Goal: Task Accomplishment & Management: Manage account settings

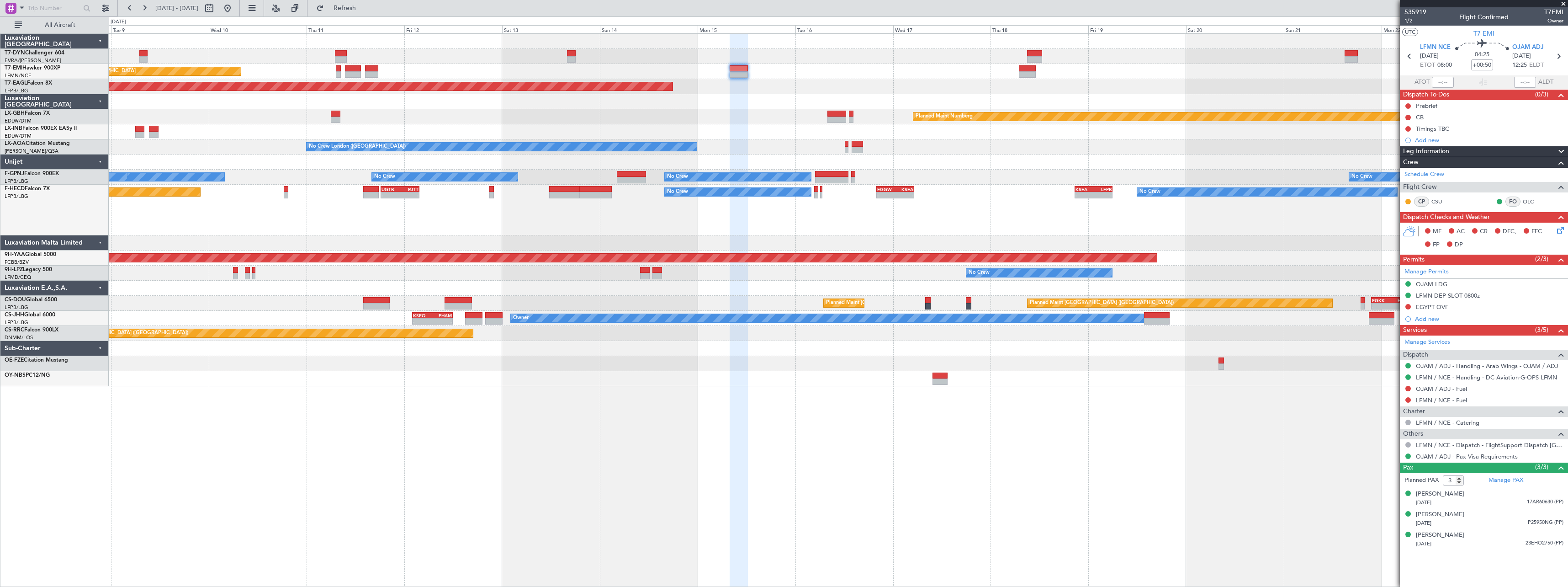
click at [902, 387] on div "Planned Maint [GEOGRAPHIC_DATA] Planned Maint [GEOGRAPHIC_DATA] Grounded [US_ST…" at bounding box center [838, 310] width 1459 height 554
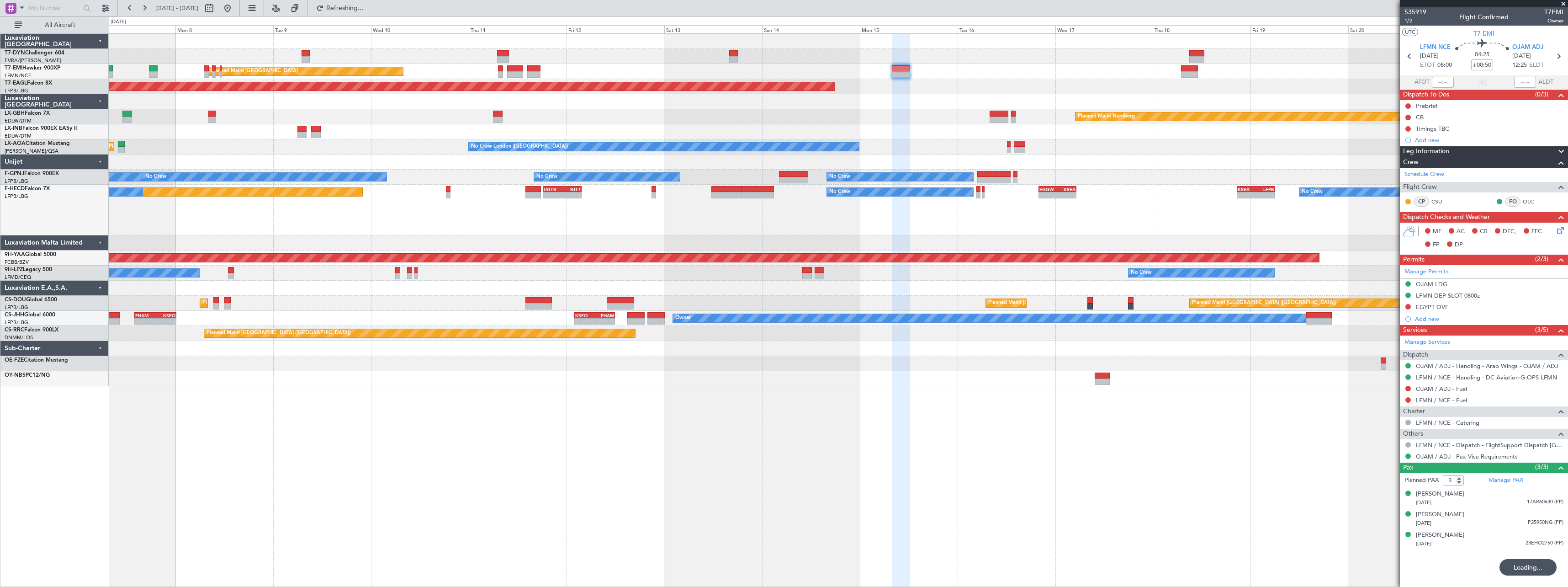
click at [1050, 382] on div "Planned Maint [GEOGRAPHIC_DATA] Planned Maint [GEOGRAPHIC_DATA] Grounded [US_ST…" at bounding box center [838, 310] width 1459 height 554
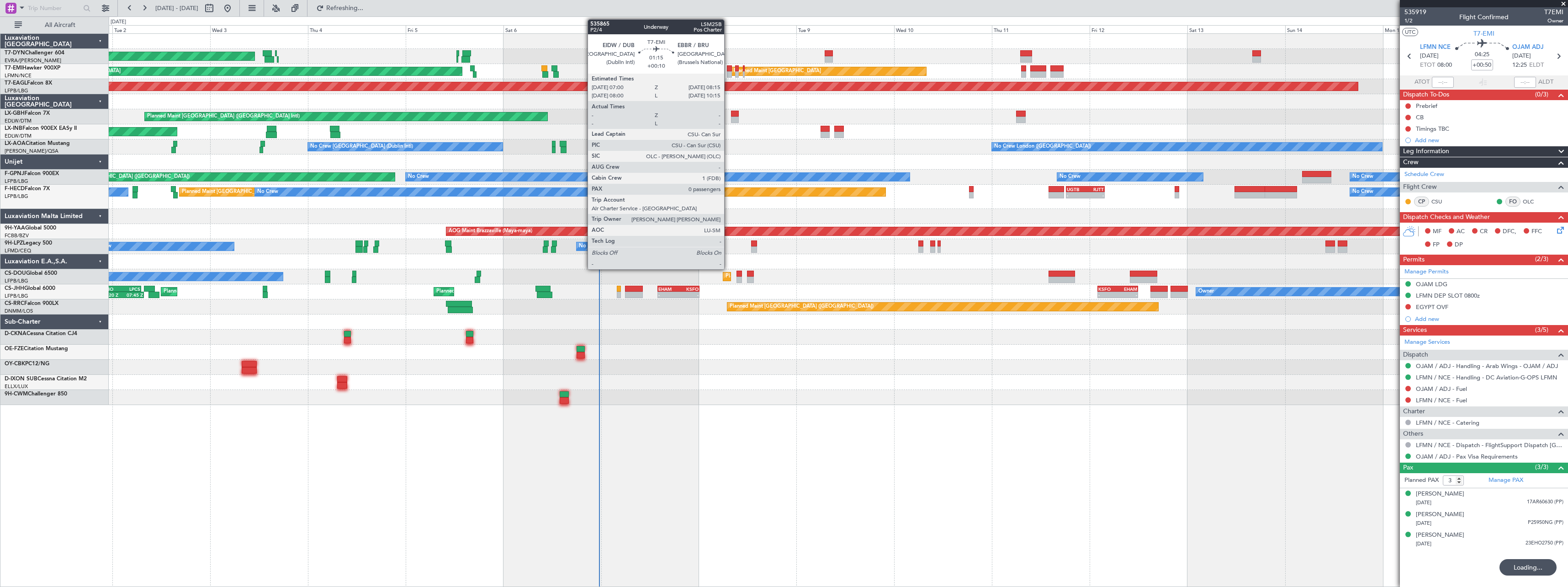
click at [728, 70] on div at bounding box center [729, 68] width 5 height 7
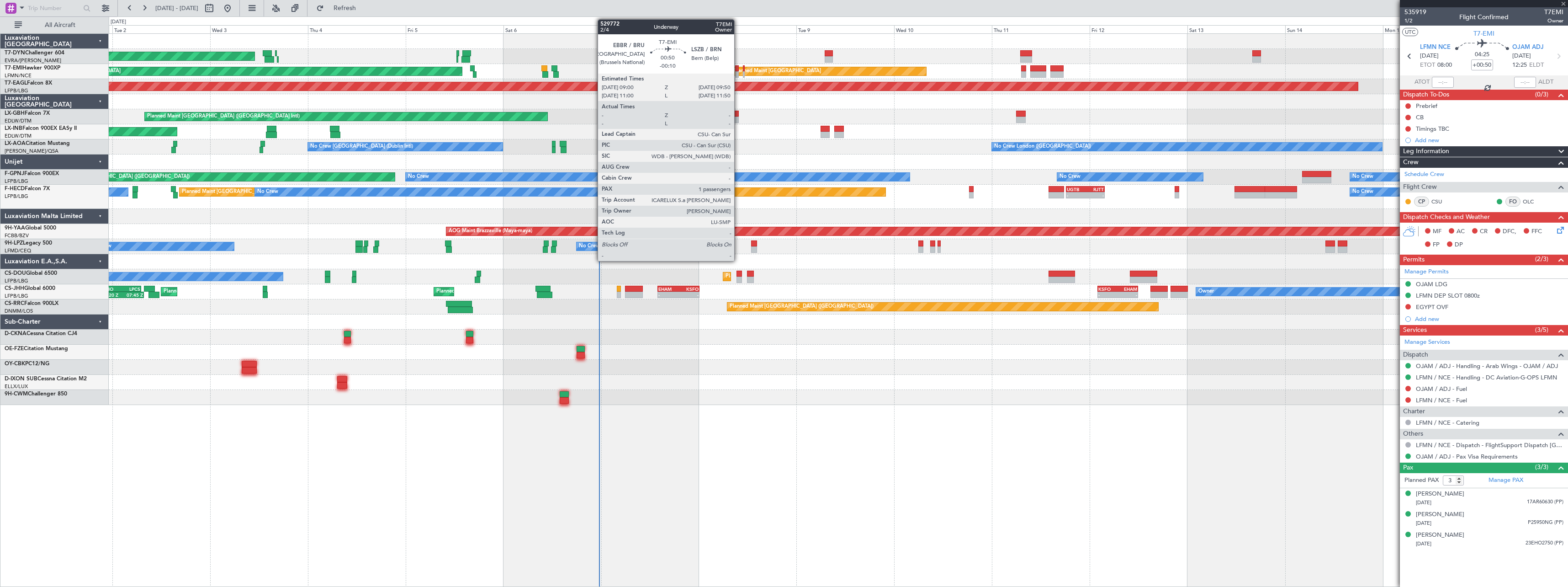
type input "+00:10"
type input "0"
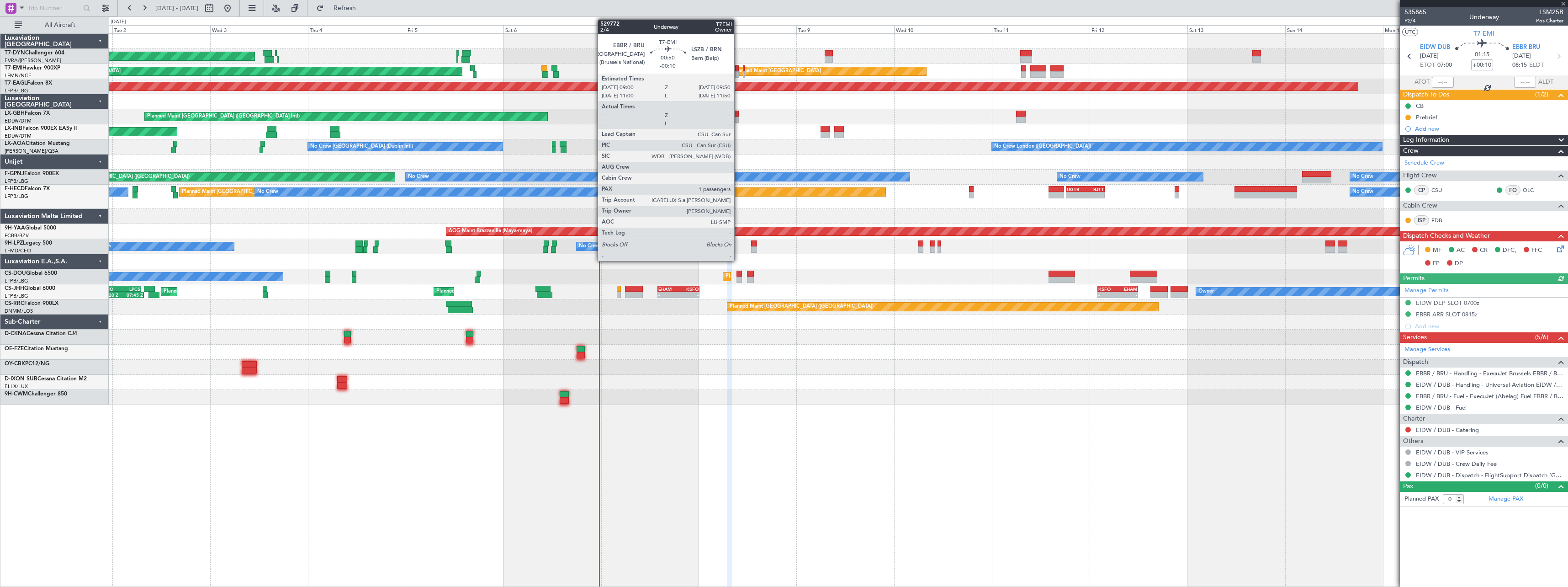
click at [738, 71] on div at bounding box center [737, 74] width 4 height 7
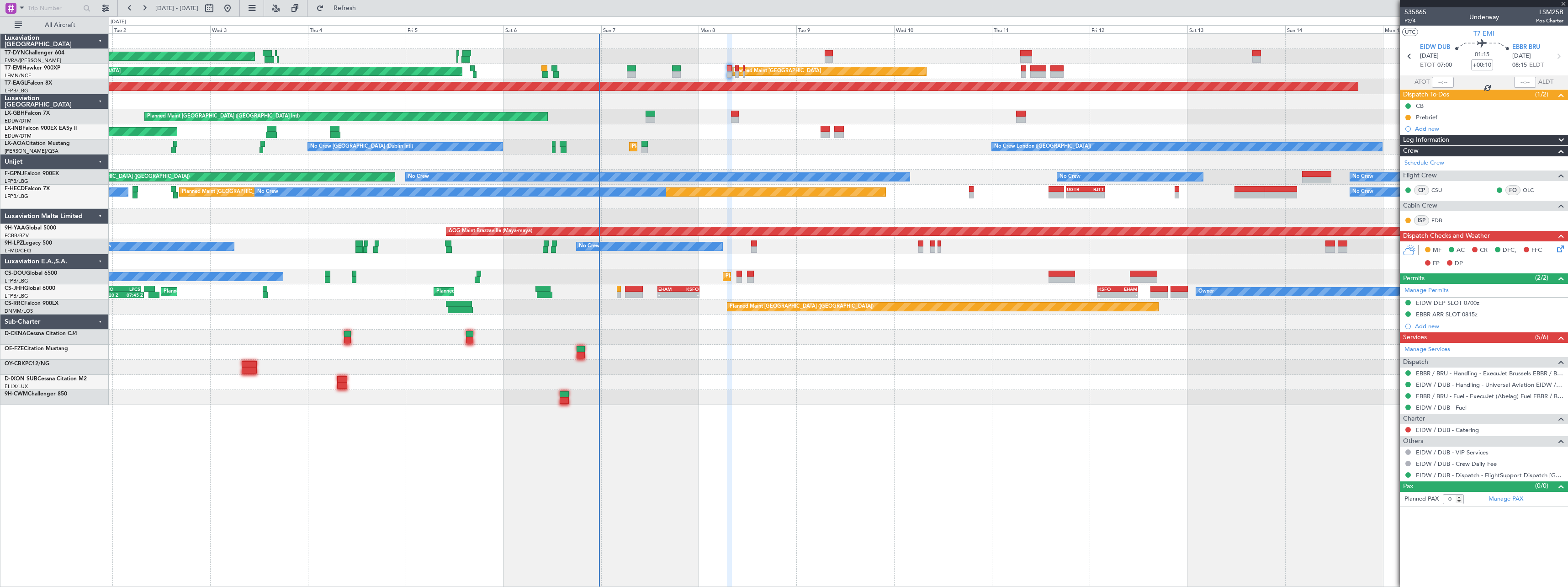
type input "-00:10"
type input "1"
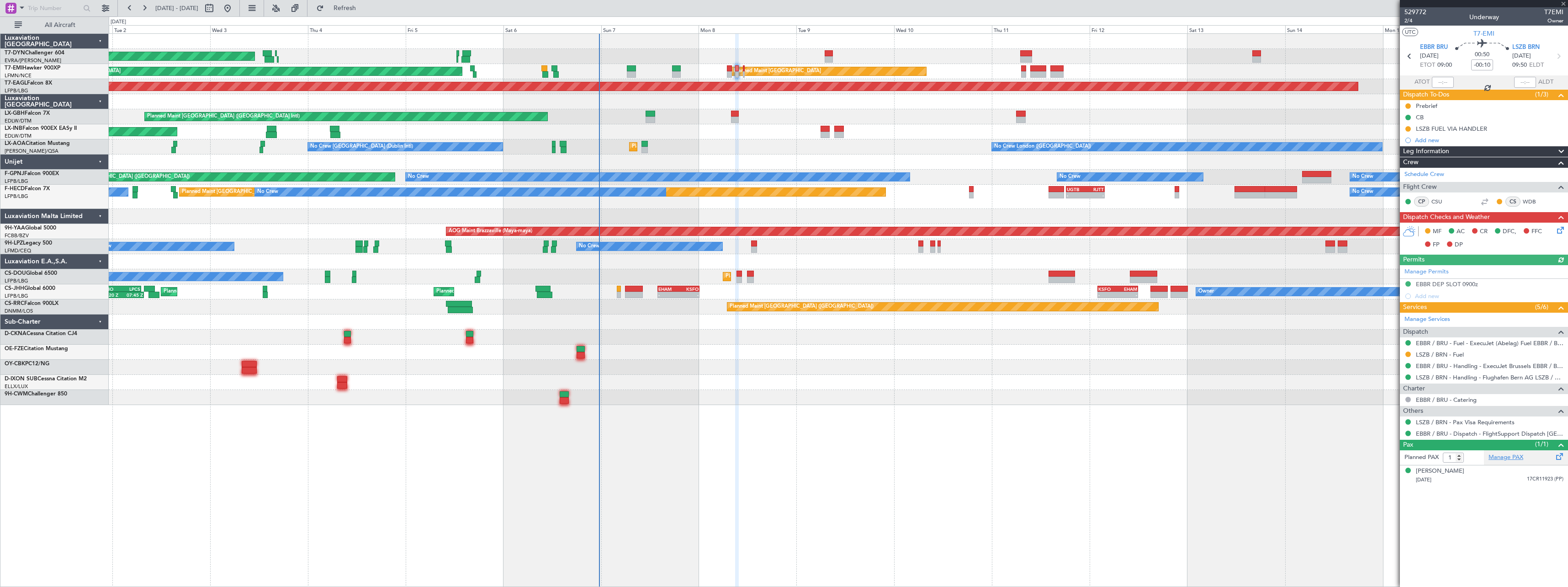
click at [1517, 459] on link "Manage PAX" at bounding box center [1505, 457] width 35 height 9
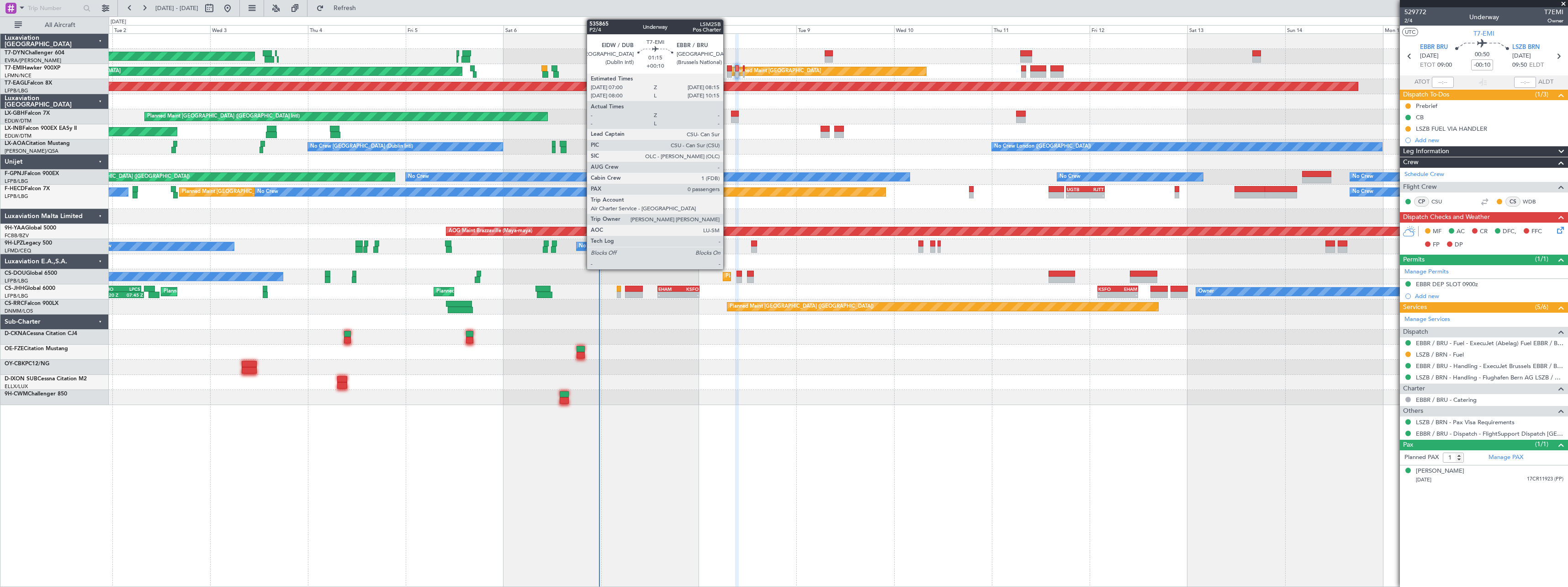
click at [727, 72] on div at bounding box center [729, 74] width 5 height 7
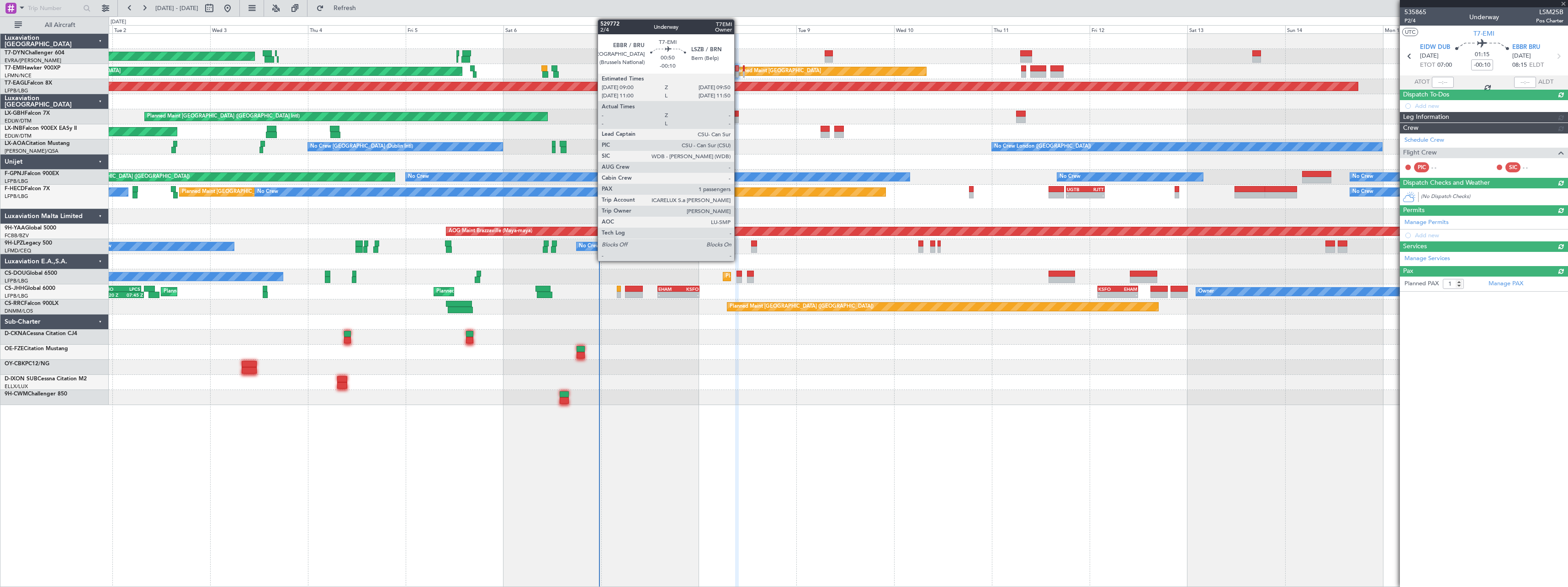
type input "+00:10"
type input "0"
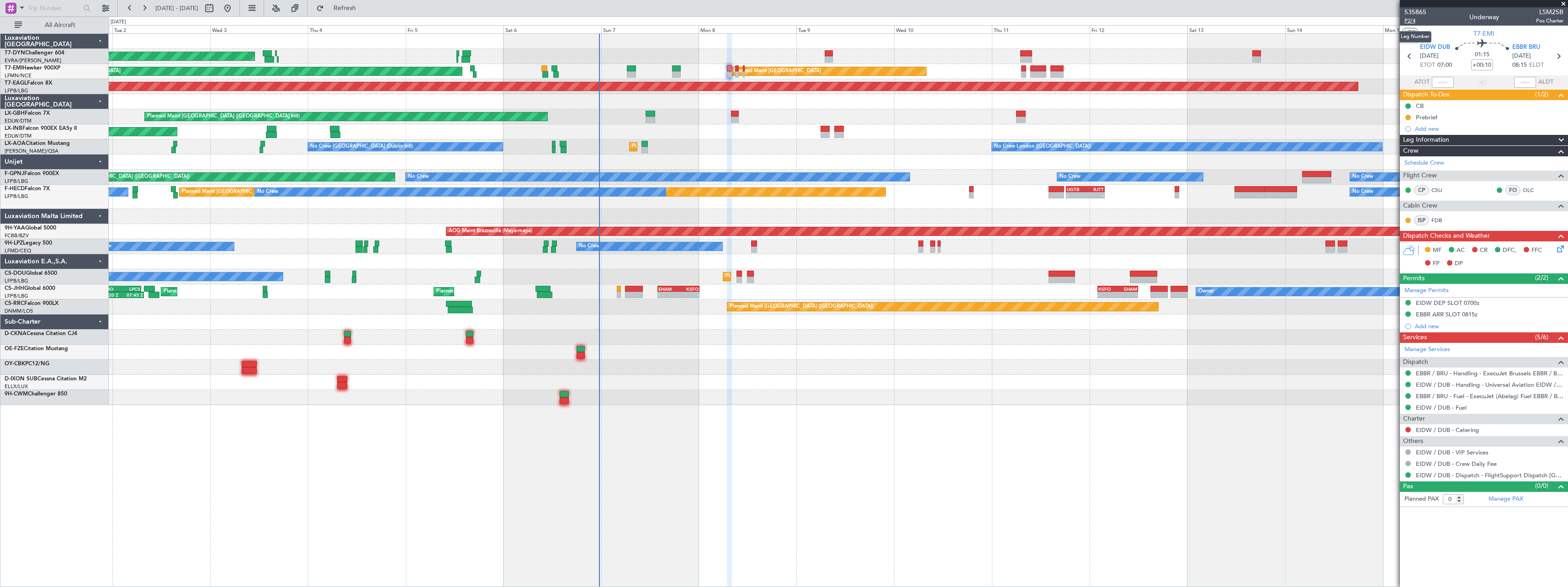
click at [1417, 23] on span "P2/4" at bounding box center [1415, 21] width 22 height 8
click at [1452, 383] on link "EIDW / DUB - Handling - Universal Aviation EIDW / DUB" at bounding box center [1489, 384] width 147 height 8
click at [1483, 374] on link "EBBR / BRU - Handling - ExecuJet Brussels EBBR / BRU" at bounding box center [1489, 373] width 147 height 8
click at [1560, 248] on icon at bounding box center [1559, 247] width 7 height 7
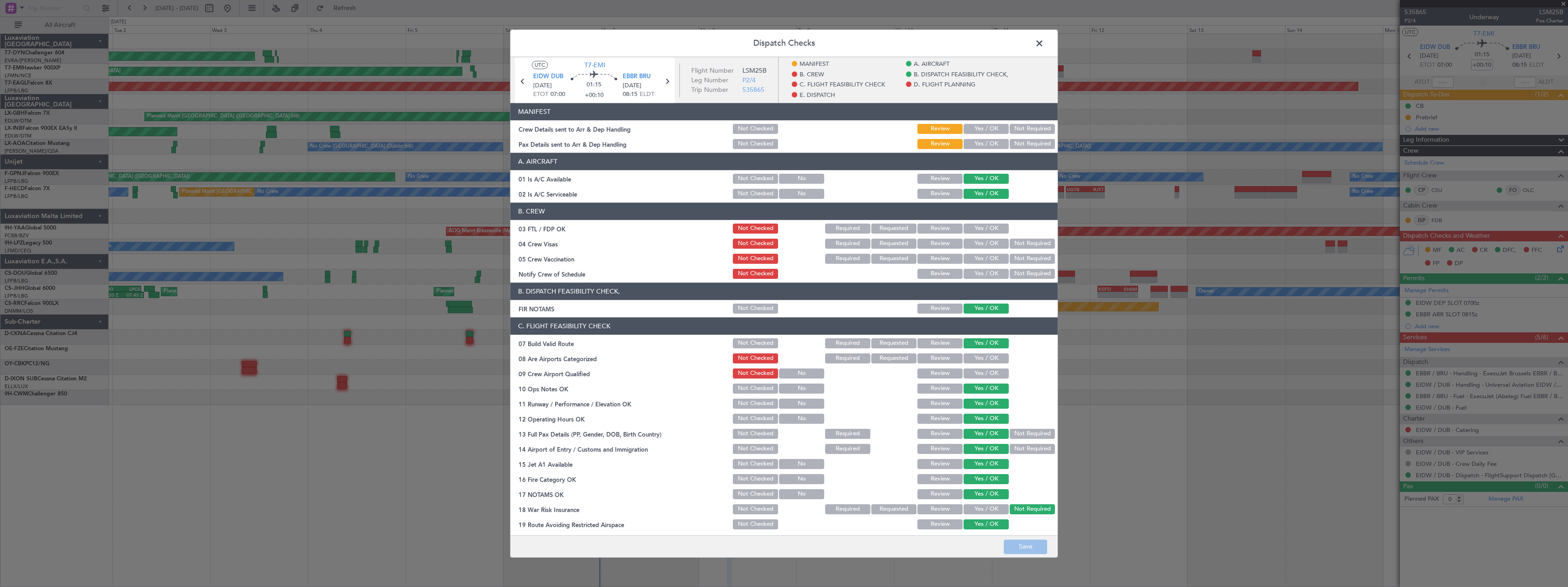
click at [970, 127] on button "Yes / OK" at bounding box center [986, 128] width 45 height 10
click at [1023, 144] on button "Not Required" at bounding box center [1032, 144] width 45 height 10
drag, startPoint x: 1041, startPoint y: 546, endPoint x: 1050, endPoint y: 539, distance: 11.4
click at [1041, 545] on button "Save" at bounding box center [1025, 547] width 43 height 15
click at [1044, 42] on span at bounding box center [1044, 46] width 0 height 18
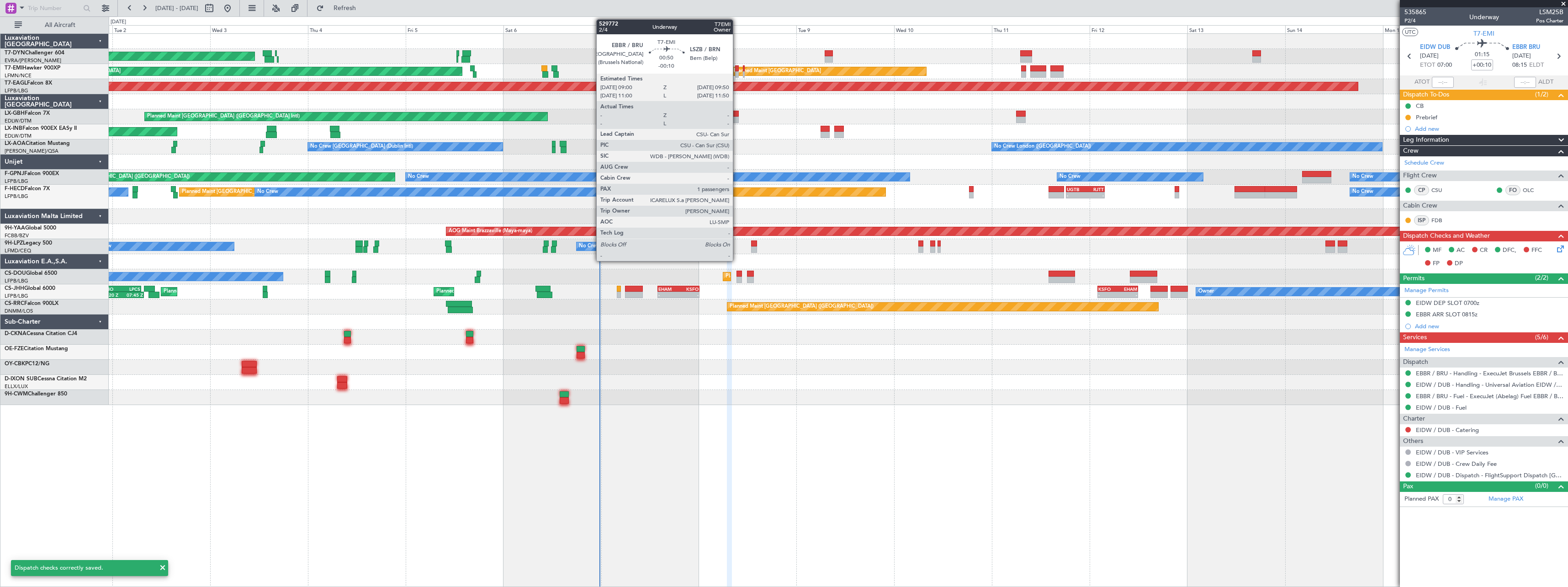
click at [737, 68] on div at bounding box center [737, 68] width 4 height 7
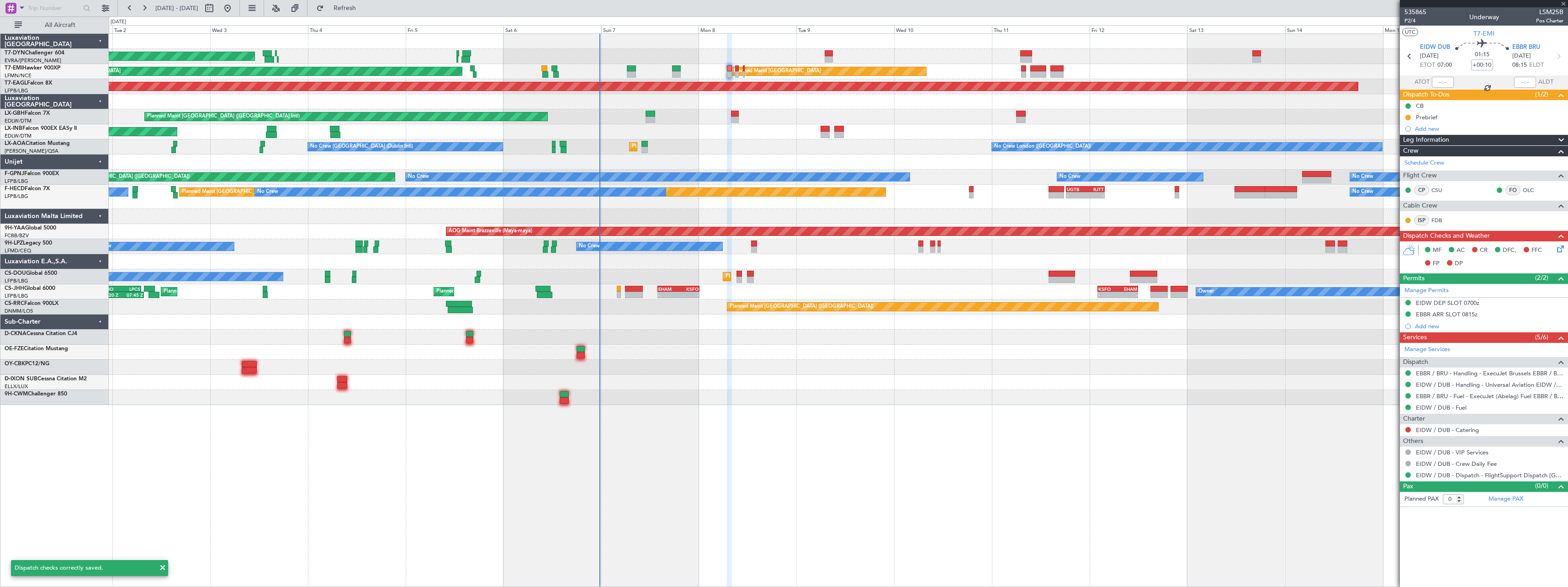
type input "-00:10"
type input "1"
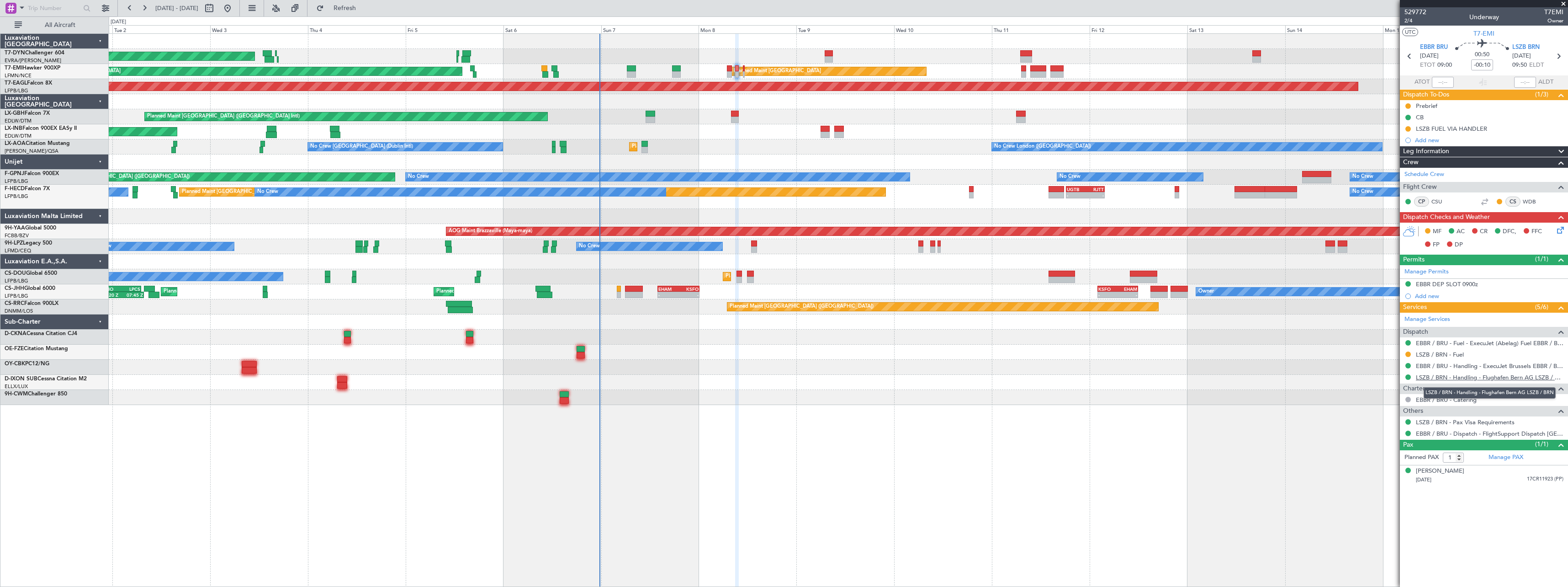
click at [1492, 376] on link "LSZB / BRN - Handling - Flughafen Bern AG LSZB / BRN" at bounding box center [1489, 377] width 147 height 8
click at [1561, 231] on icon at bounding box center [1559, 228] width 7 height 7
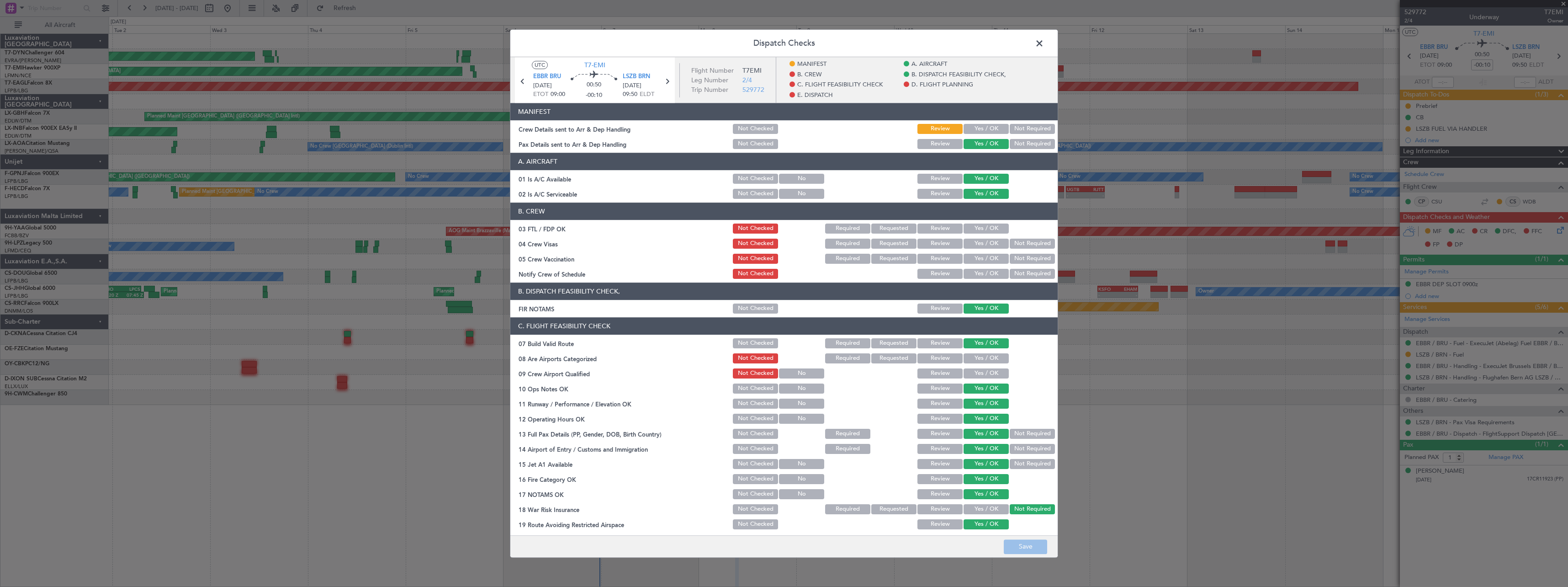
drag, startPoint x: 972, startPoint y: 124, endPoint x: 1036, endPoint y: 378, distance: 261.9
click at [972, 124] on button "Yes / OK" at bounding box center [986, 128] width 45 height 10
click at [1029, 541] on button "Save" at bounding box center [1025, 547] width 43 height 15
drag, startPoint x: 1041, startPoint y: 43, endPoint x: 879, endPoint y: 65, distance: 163.5
click at [1044, 43] on span at bounding box center [1044, 46] width 0 height 18
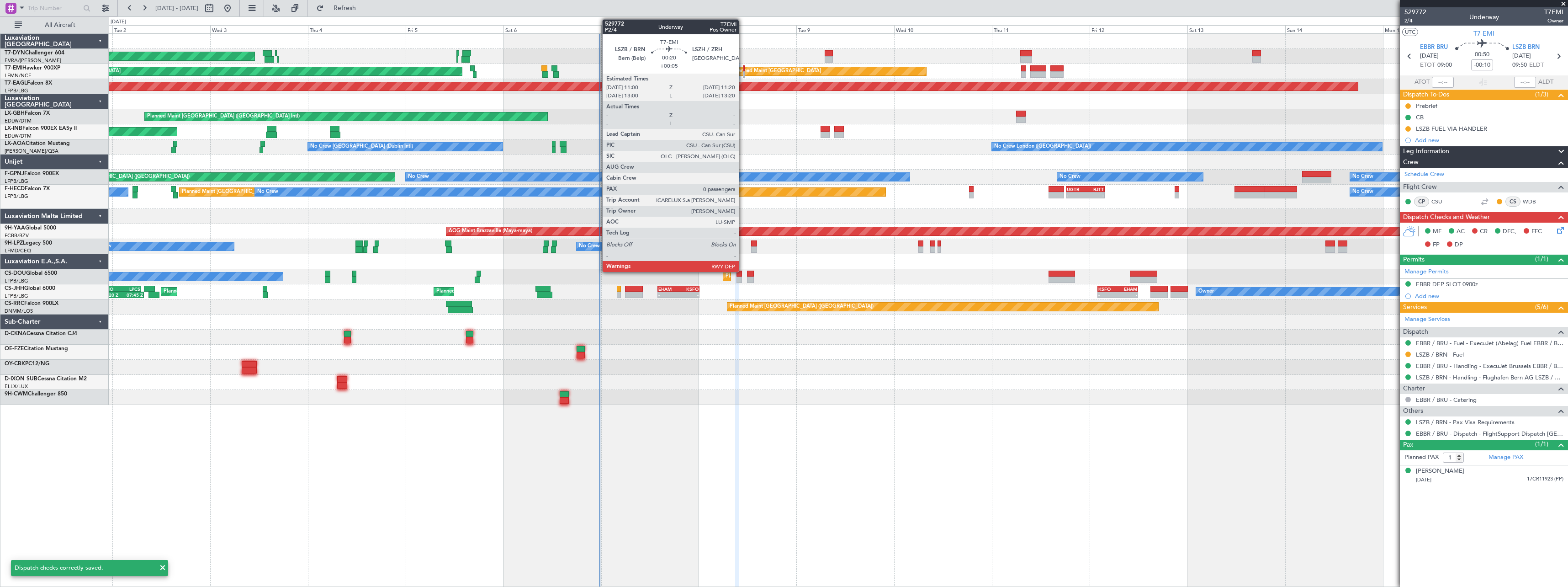
click at [743, 72] on div at bounding box center [743, 74] width 1 height 7
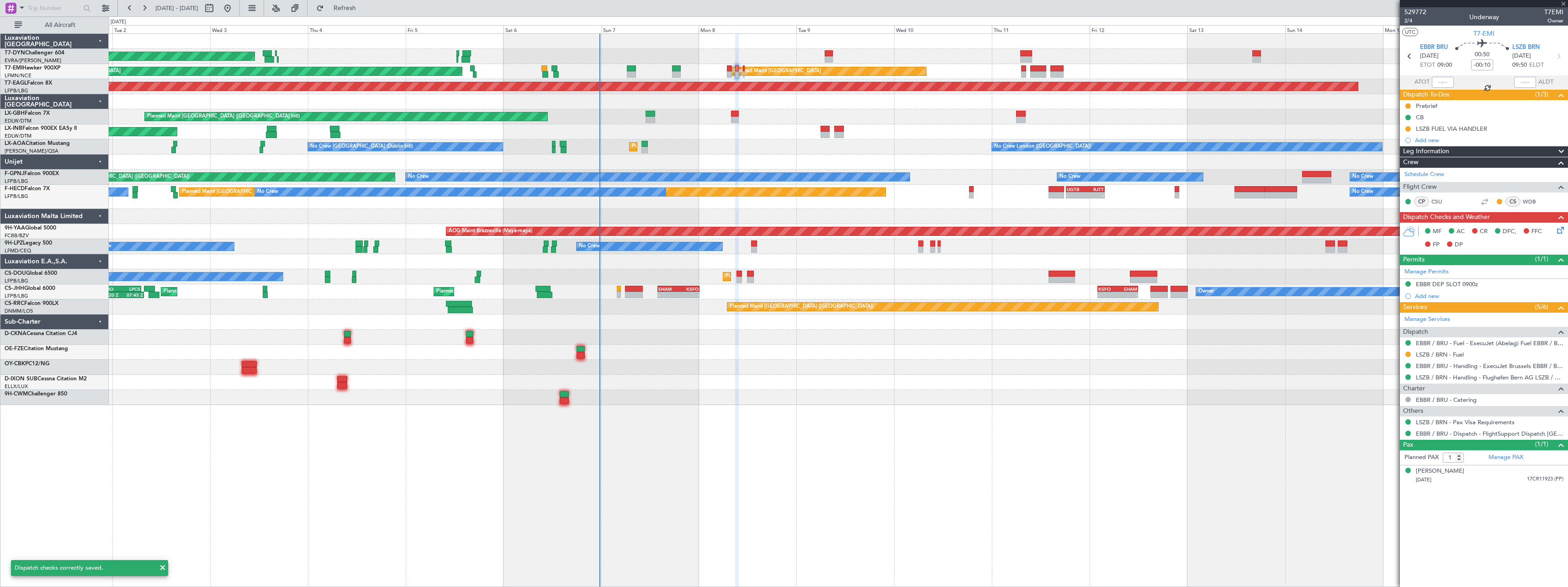
type input "+00:05"
type input "0"
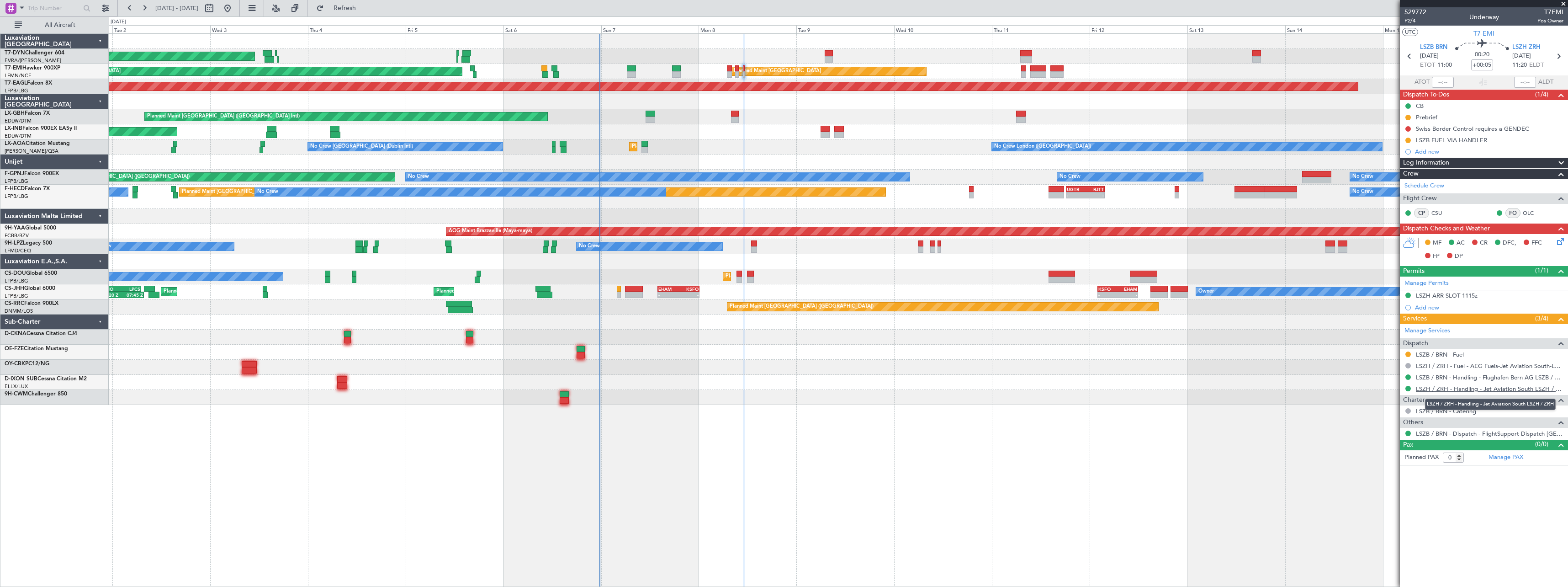
click at [1470, 388] on link "LSZH / ZRH - Handling - Jet Aviation South LSZH / ZRH" at bounding box center [1489, 388] width 147 height 8
click at [1563, 239] on icon at bounding box center [1559, 240] width 7 height 7
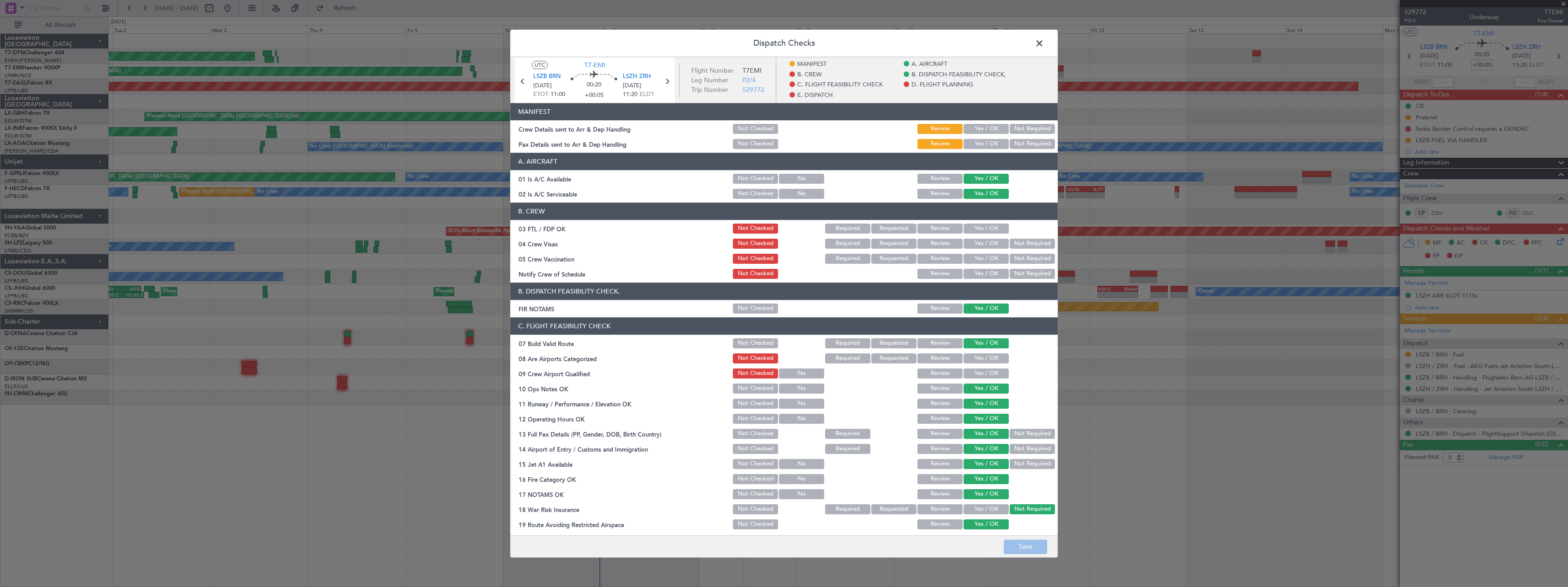
click at [983, 129] on button "Yes / OK" at bounding box center [986, 128] width 45 height 10
click at [1010, 144] on button "Not Required" at bounding box center [1032, 144] width 45 height 10
click at [1025, 546] on button "Save" at bounding box center [1025, 547] width 43 height 15
click at [1044, 41] on span at bounding box center [1044, 46] width 0 height 18
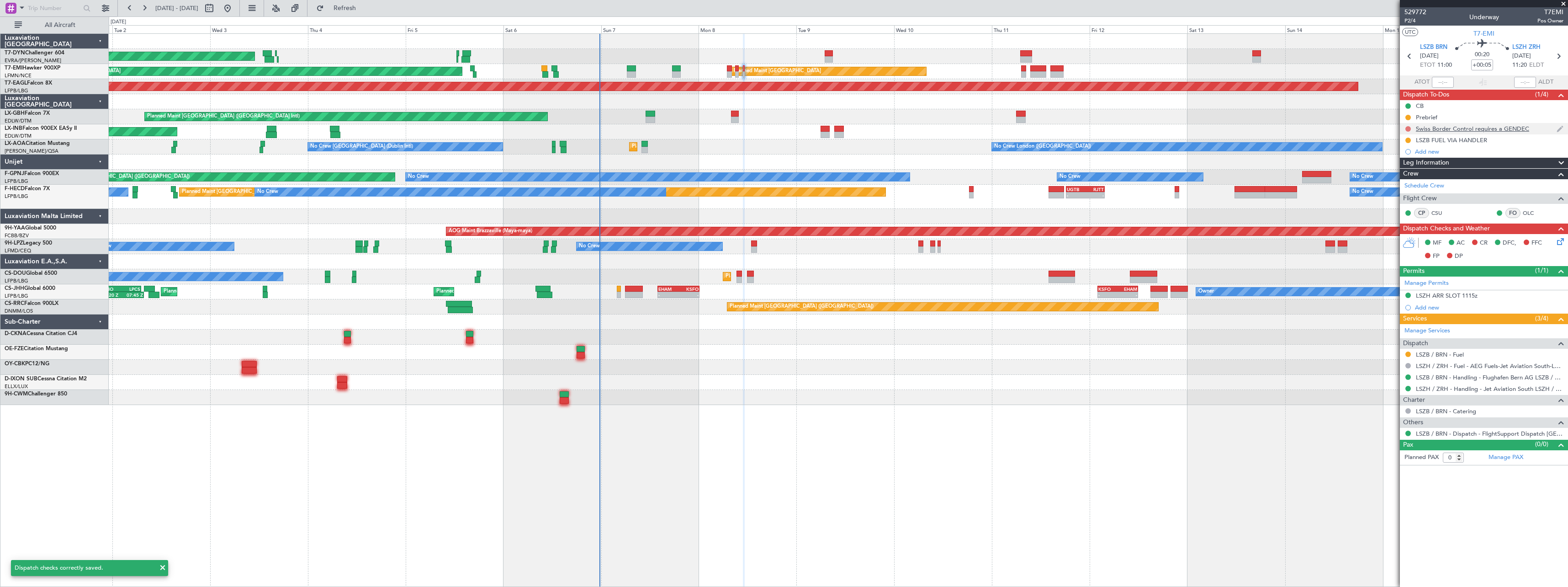
click at [1407, 129] on button at bounding box center [1408, 128] width 5 height 5
drag, startPoint x: 1395, startPoint y: 169, endPoint x: 1270, endPoint y: 171, distance: 125.0
click at [1395, 169] on li "Completed" at bounding box center [1409, 169] width 49 height 14
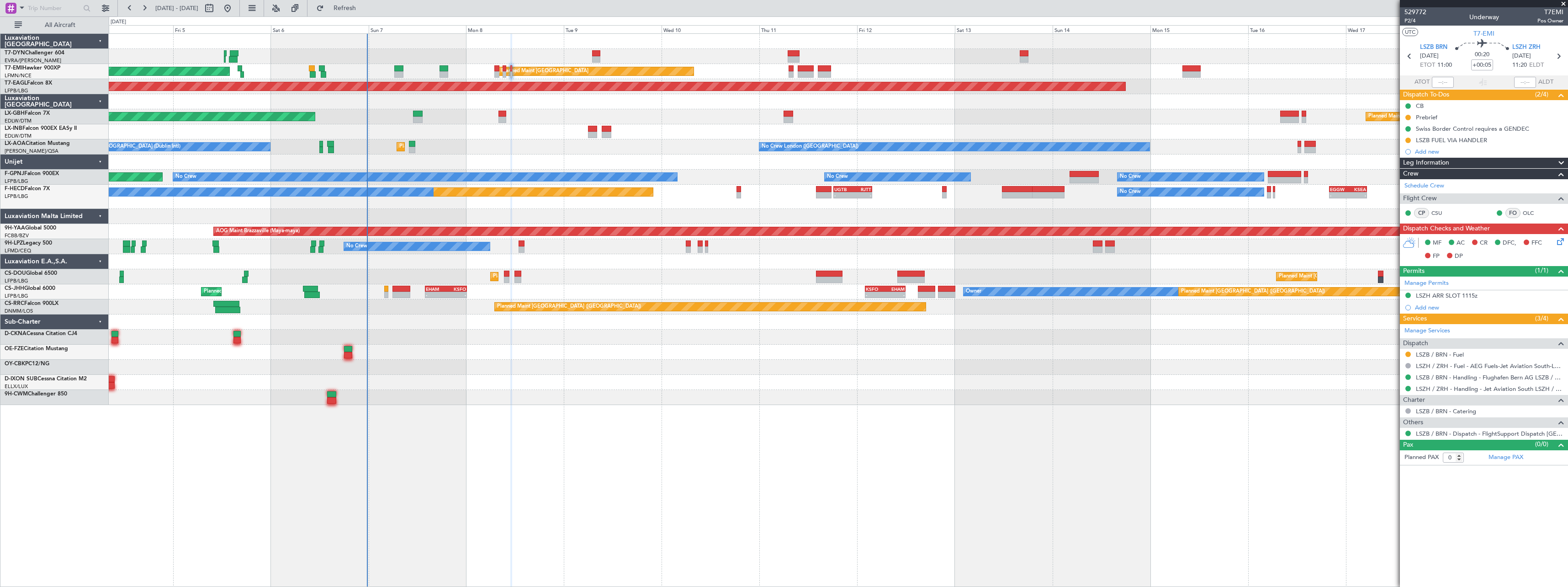
click at [595, 376] on div "AOG Maint Riga (Riga Intl) Planned Maint [GEOGRAPHIC_DATA] Planned Maint [GEOGR…" at bounding box center [838, 219] width 1459 height 371
click at [217, 12] on button at bounding box center [209, 9] width 15 height 15
select select "9"
select select "2025"
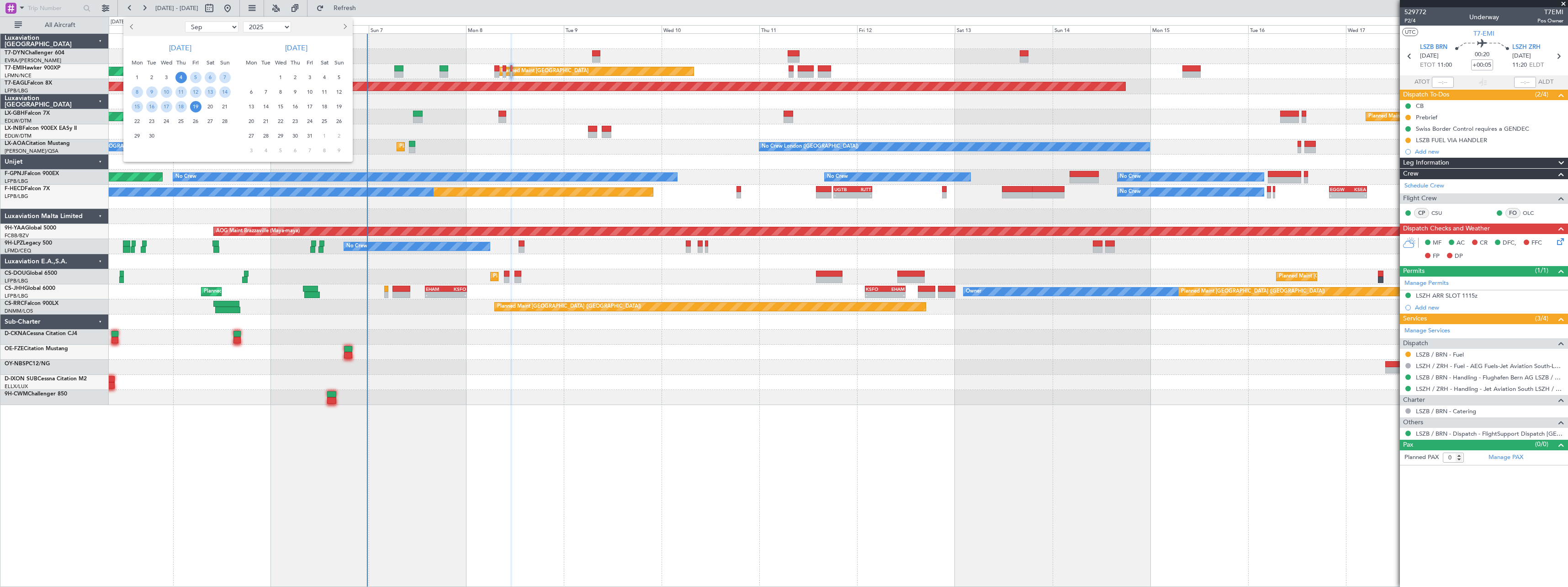
click at [323, 76] on span "4" at bounding box center [324, 77] width 12 height 12
click at [327, 109] on span "18" at bounding box center [324, 107] width 12 height 12
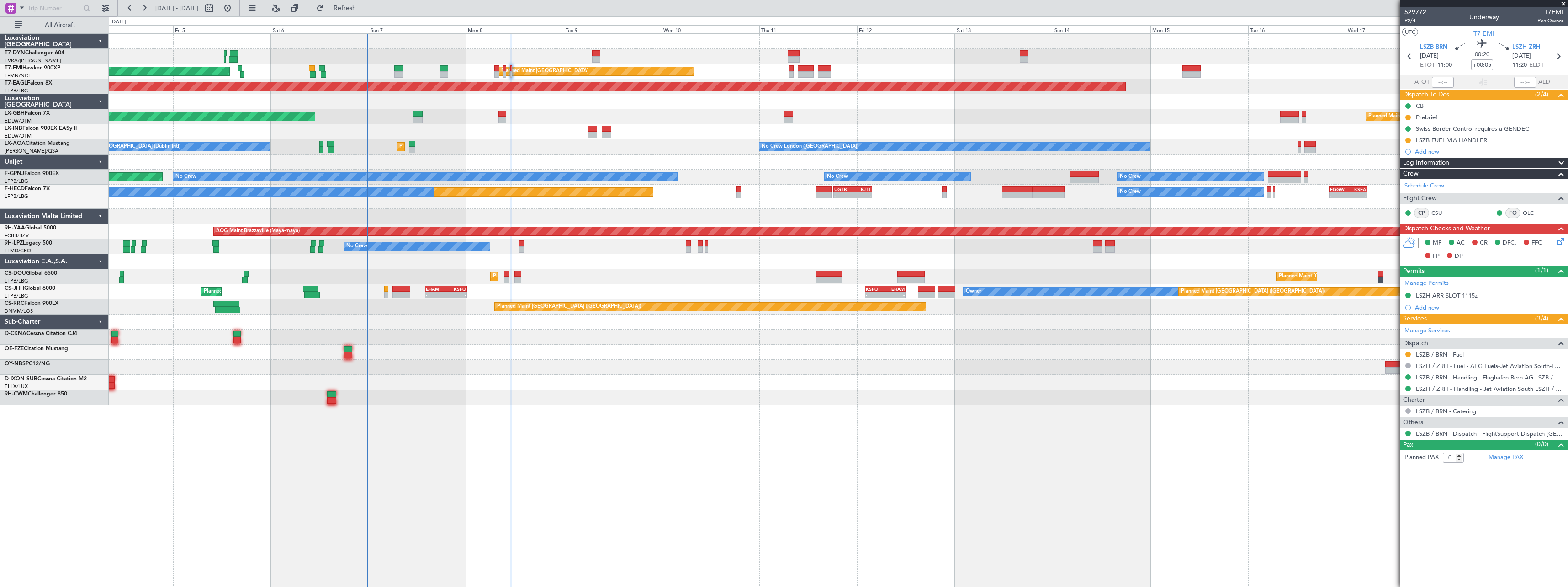
select select "10"
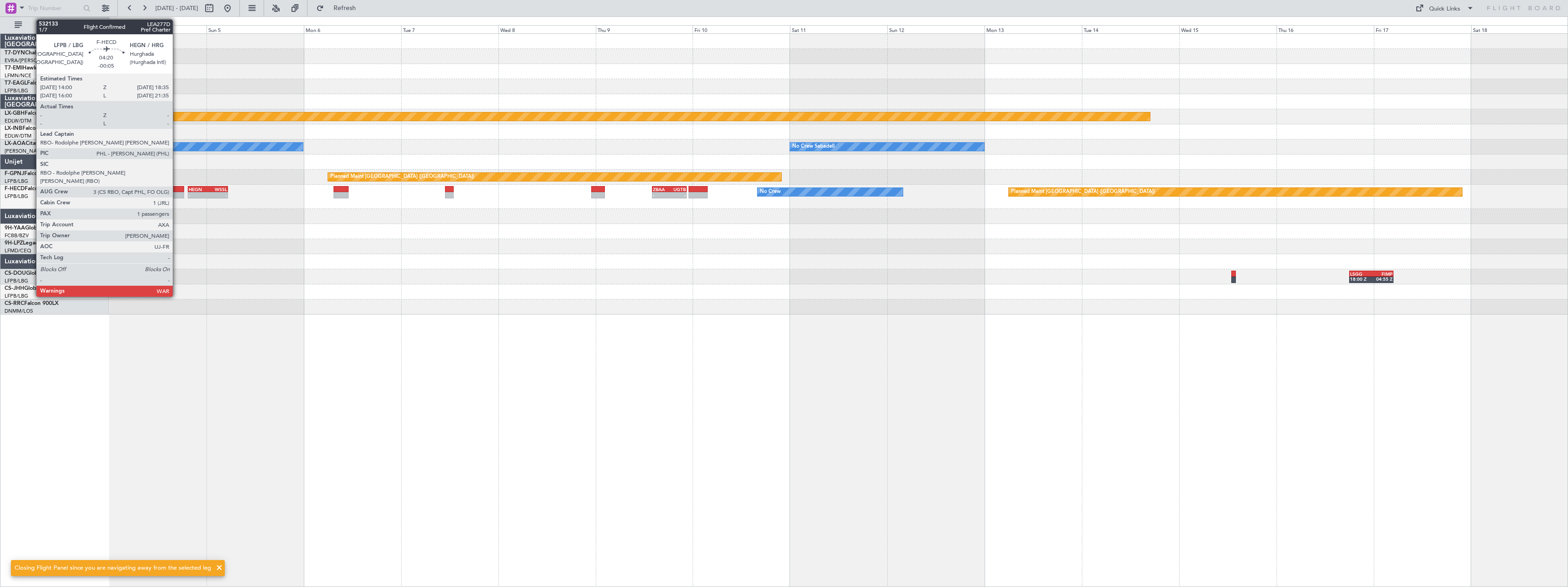
click at [177, 190] on div at bounding box center [175, 189] width 19 height 7
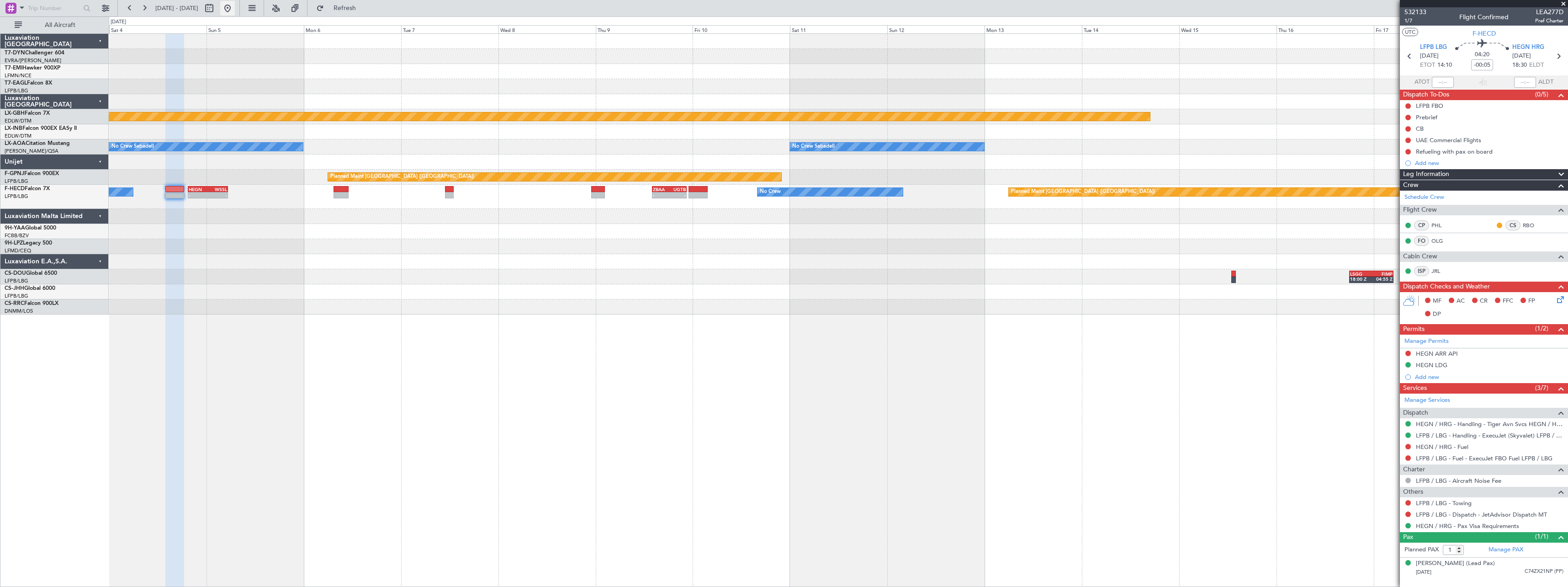
click at [235, 13] on button at bounding box center [228, 9] width 15 height 15
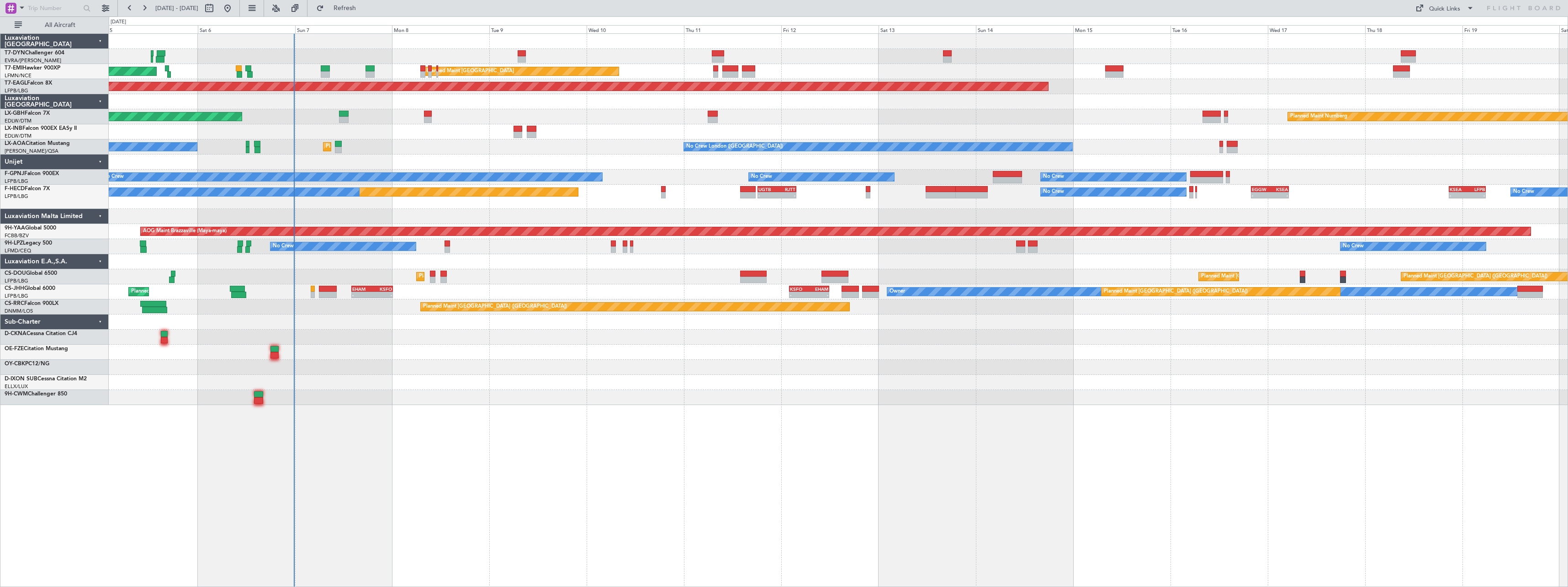
click at [373, 178] on div "AOG Maint Riga (Riga Intl) Planned Maint [GEOGRAPHIC_DATA] Planned Maint [GEOGR…" at bounding box center [838, 219] width 1459 height 371
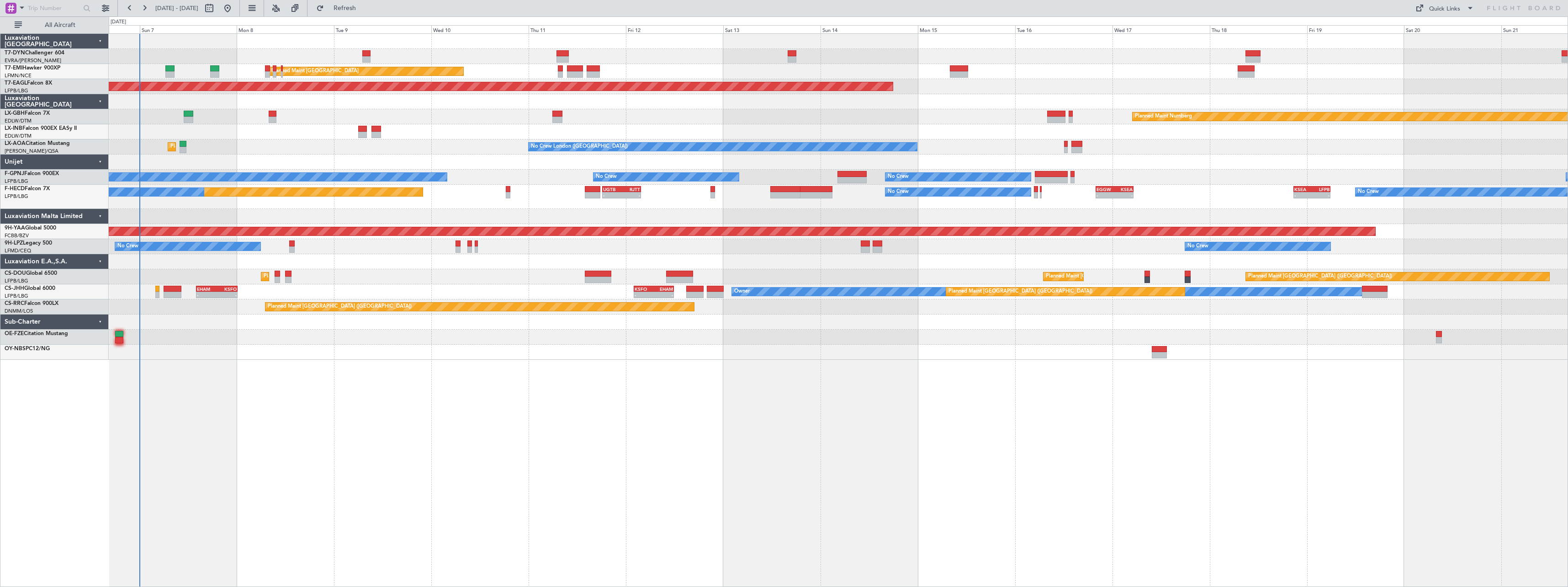
click at [753, 404] on div "AOG Maint Riga (Riga Intl) Planned Maint [GEOGRAPHIC_DATA] Planned Maint [GEOGR…" at bounding box center [838, 310] width 1459 height 554
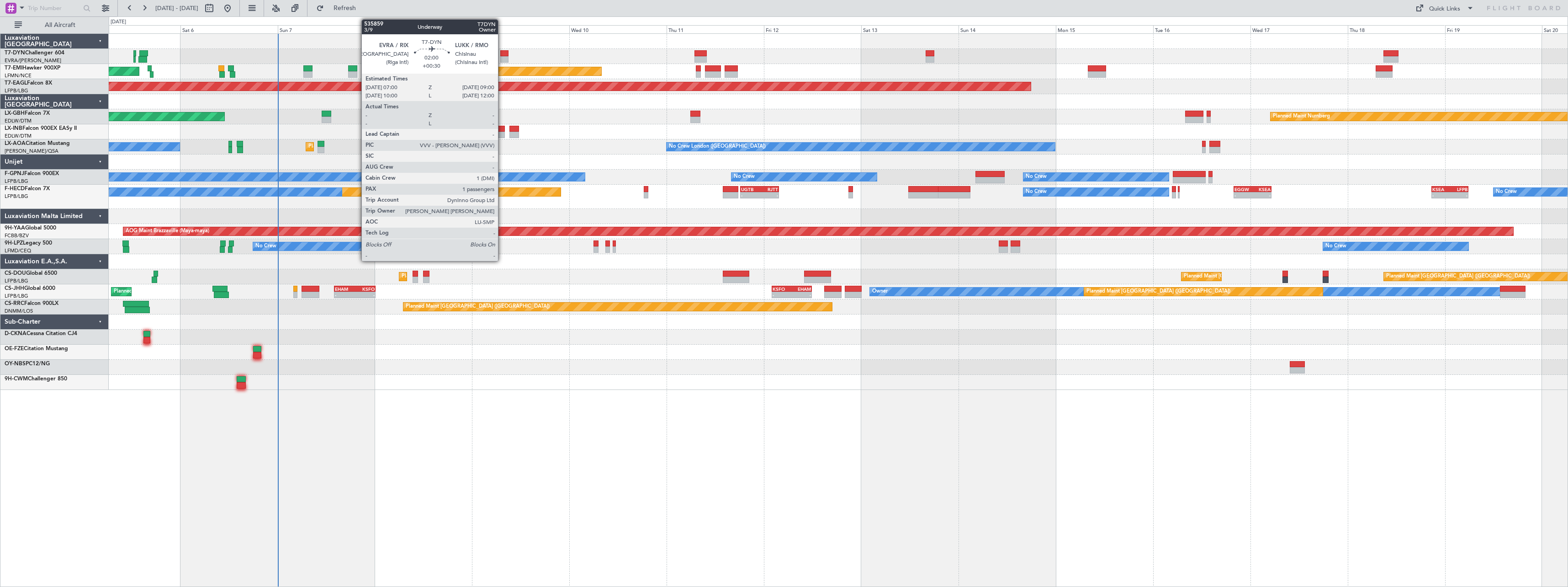
click at [502, 54] on div at bounding box center [505, 54] width 9 height 7
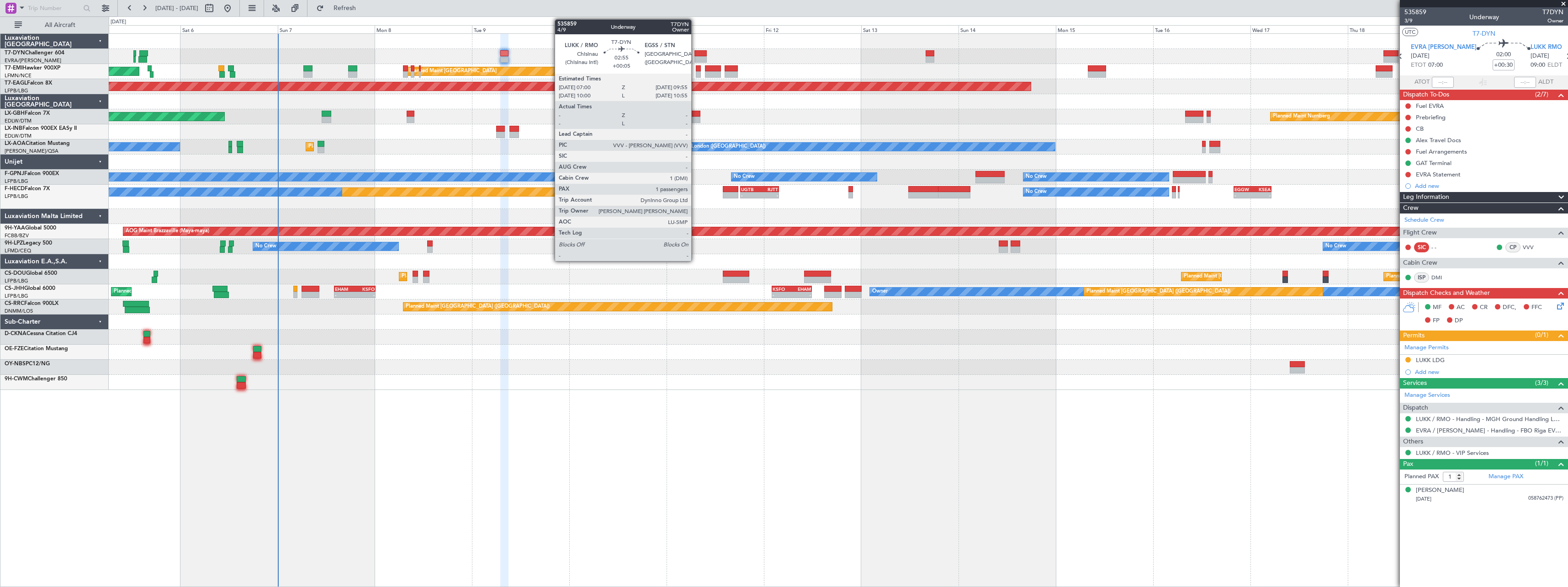
click at [695, 52] on div at bounding box center [701, 54] width 12 height 7
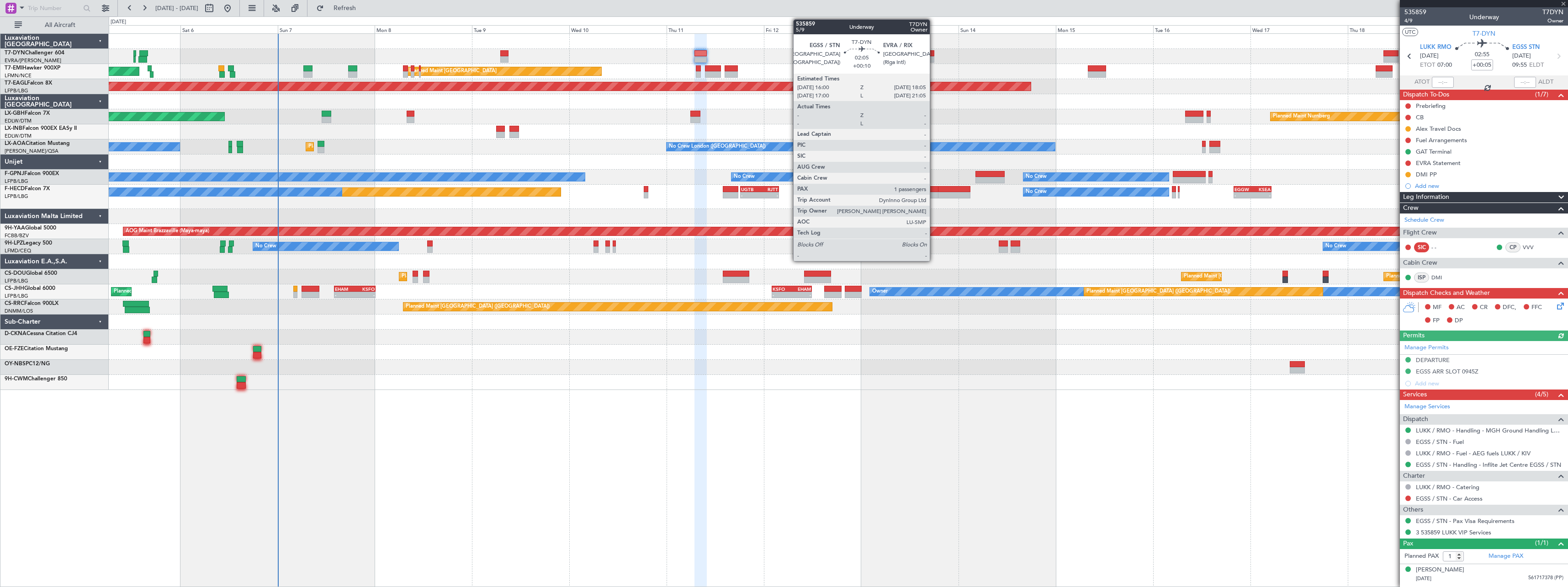
click at [934, 56] on div at bounding box center [930, 54] width 9 height 7
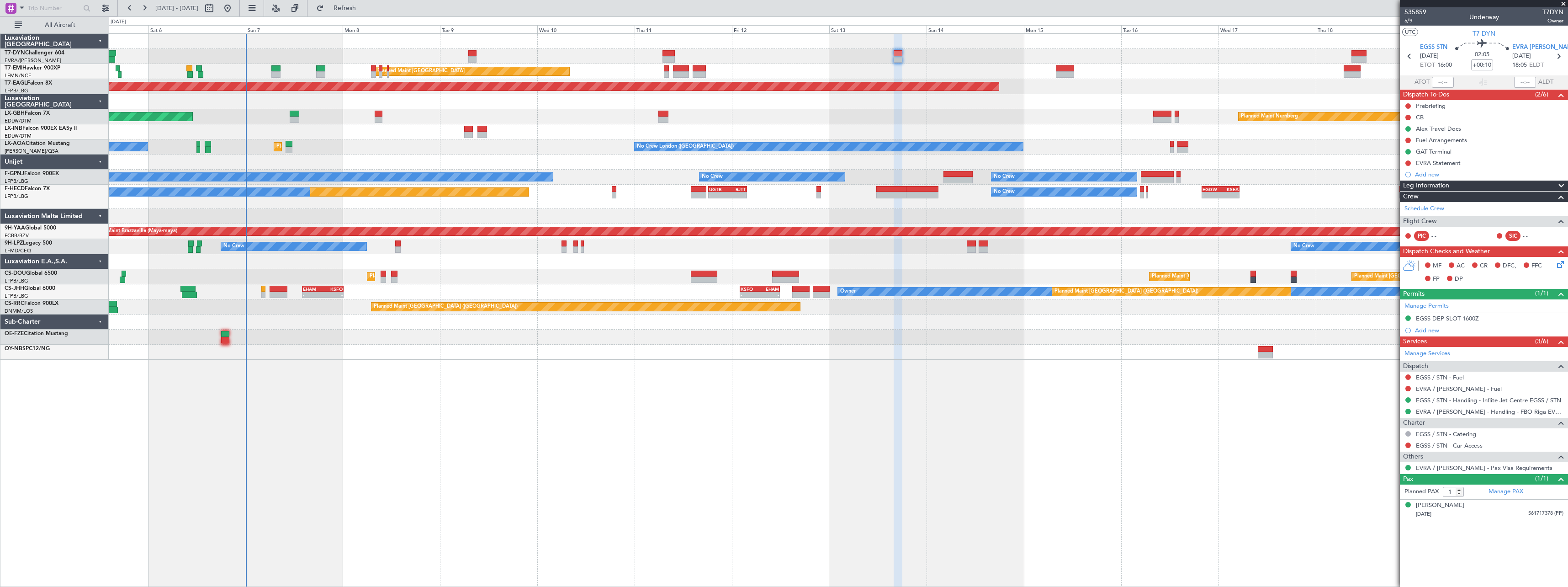
click at [540, 118] on div "Planned Maint Nurnberg Planned Maint [GEOGRAPHIC_DATA] ([GEOGRAPHIC_DATA])" at bounding box center [838, 116] width 1459 height 15
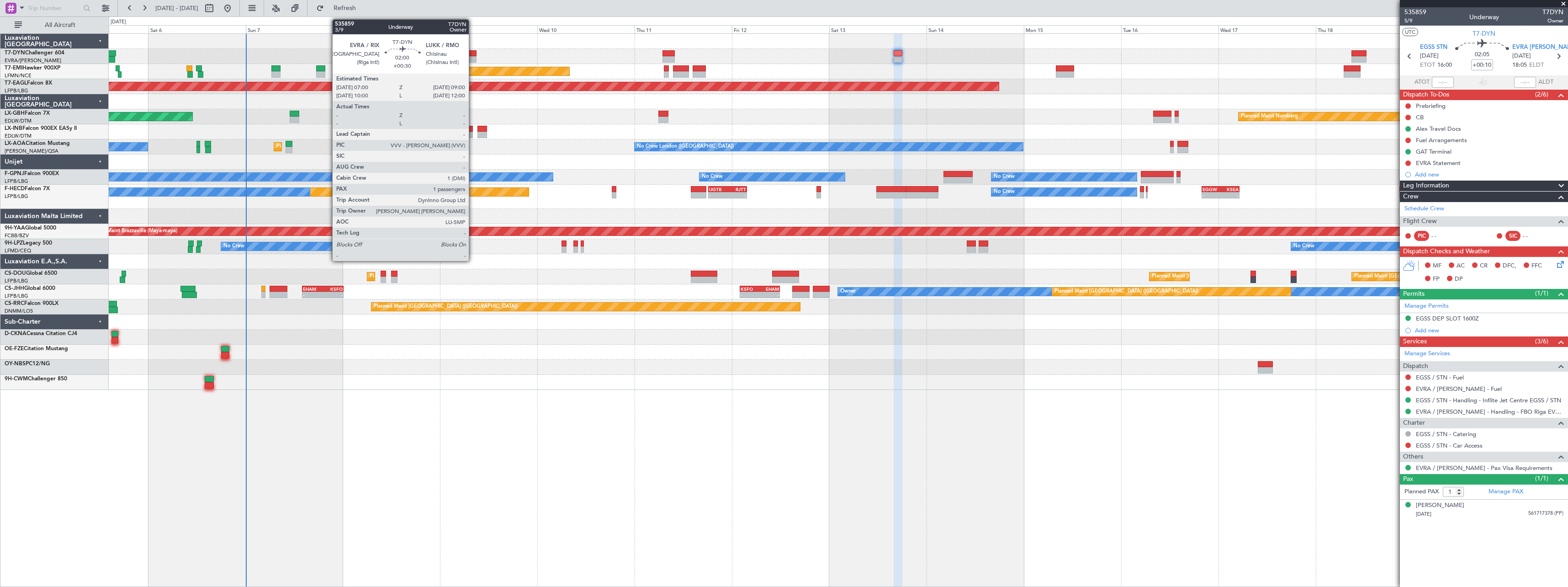
click at [473, 51] on div at bounding box center [472, 54] width 9 height 7
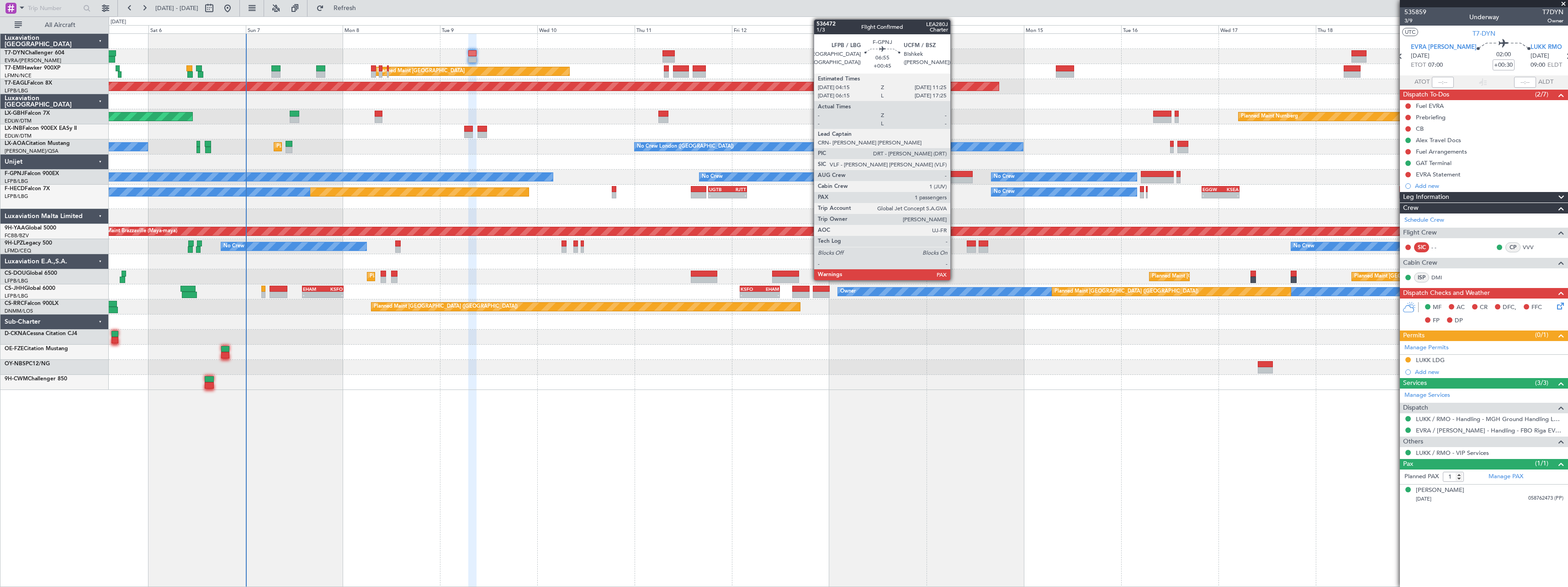
click at [954, 173] on div at bounding box center [958, 174] width 29 height 7
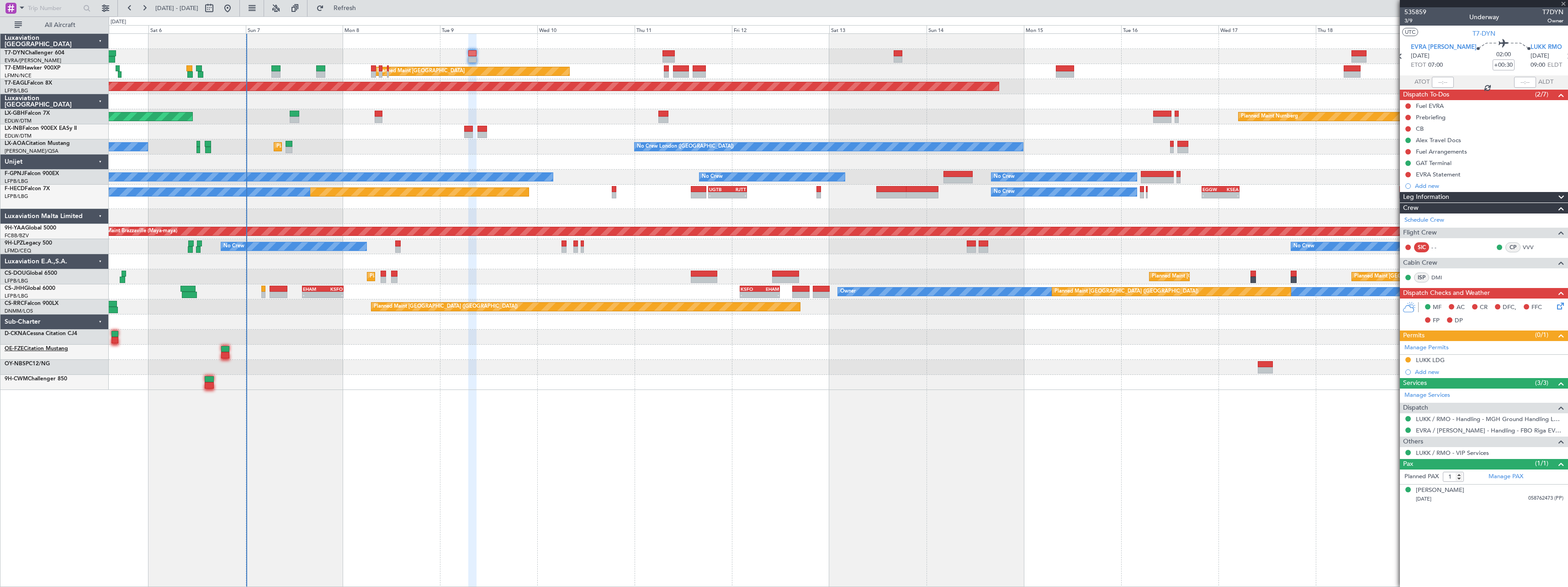
type input "+00:45"
type input "2"
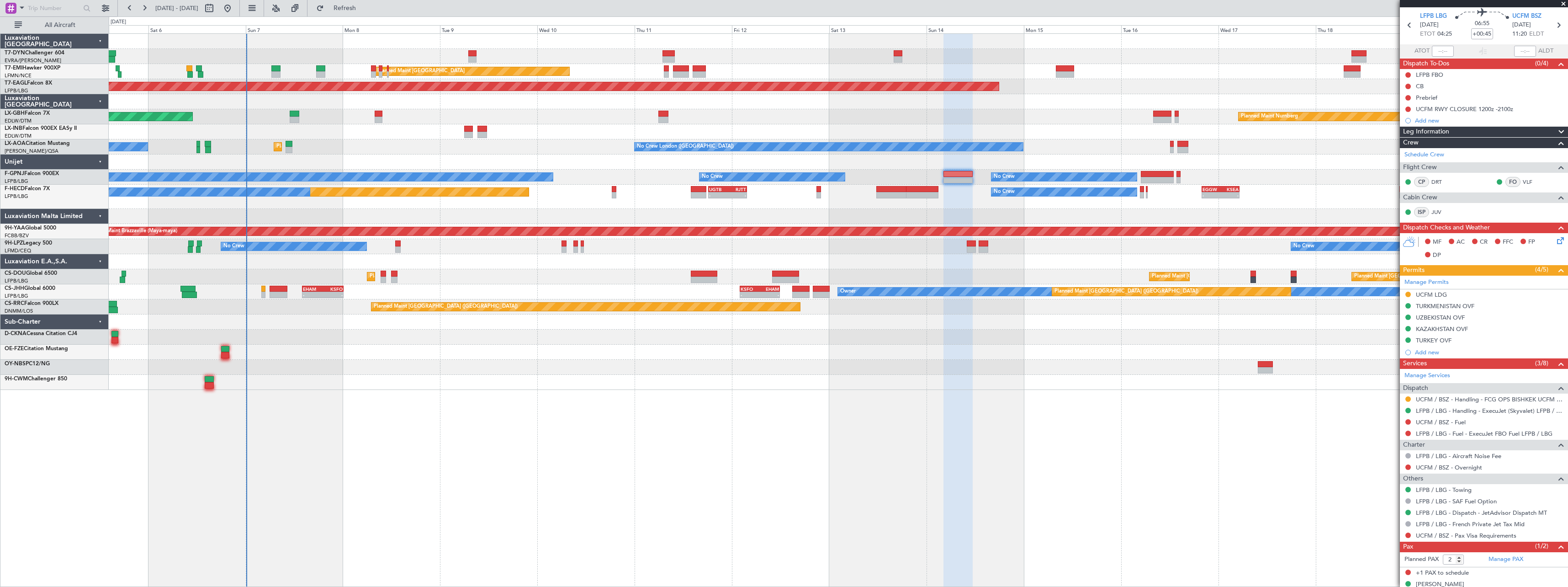
scroll to position [43, 0]
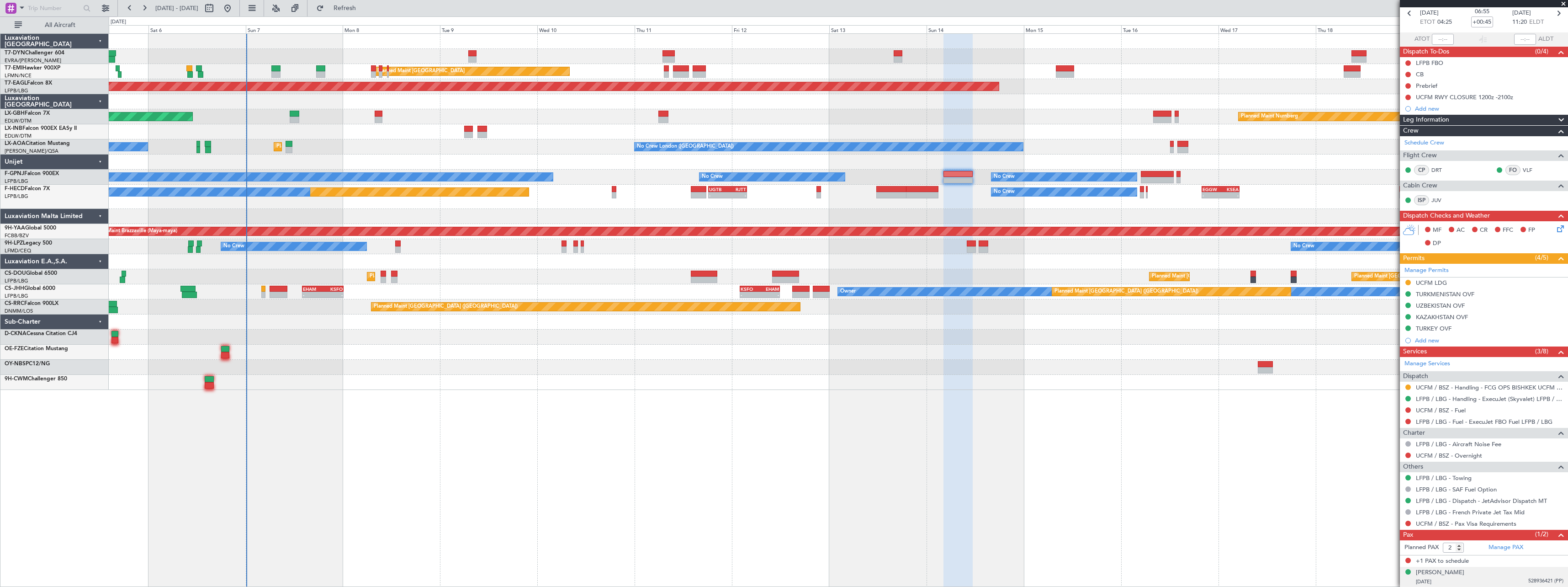
click at [1486, 582] on div "[DATE] 528936421 (PP)" at bounding box center [1489, 582] width 147 height 9
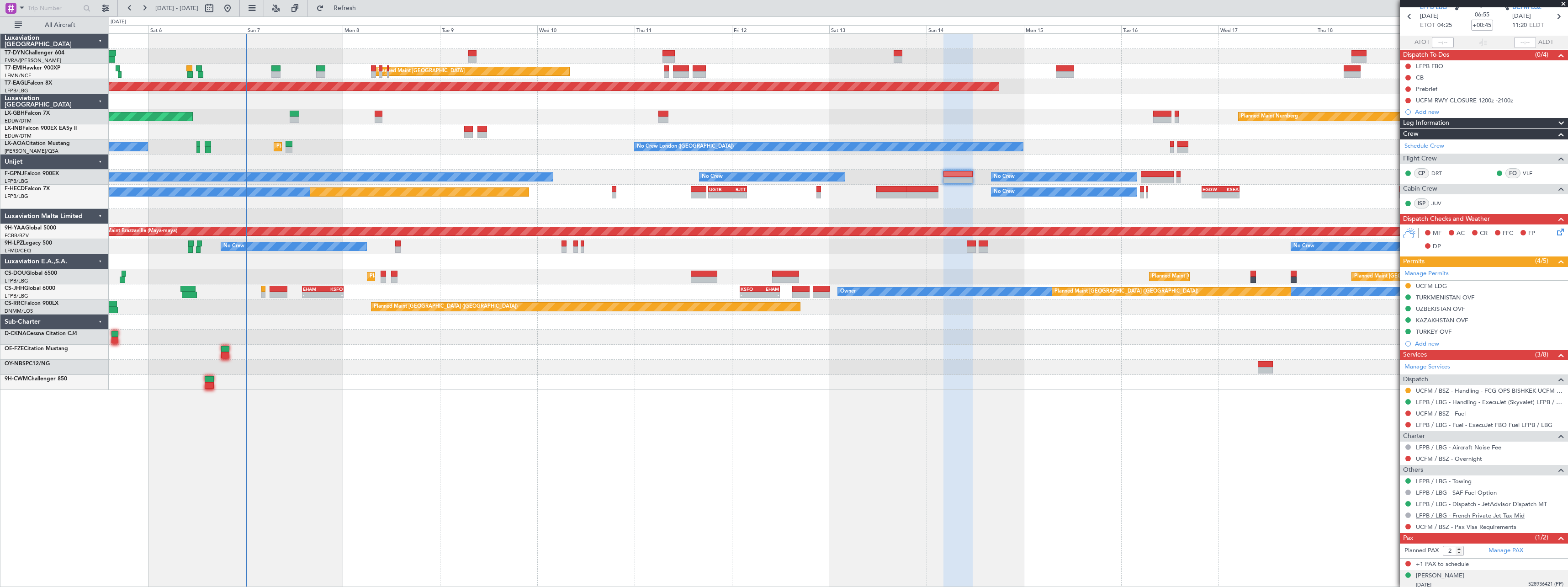
scroll to position [19, 0]
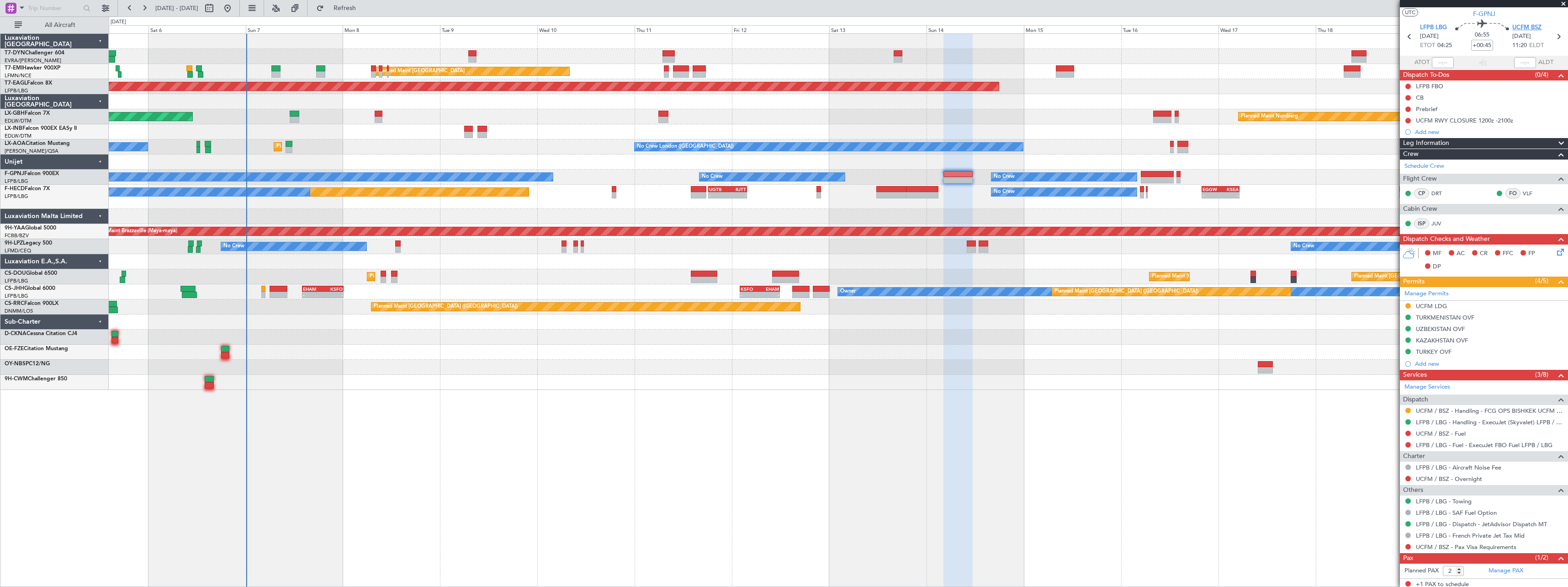
click at [1530, 27] on span "UCFM BSZ" at bounding box center [1527, 27] width 29 height 9
click at [1454, 409] on link "UCFM / BSZ - Handling - FCG OPS BISHKEK UCFM / BSZ" at bounding box center [1489, 410] width 147 height 8
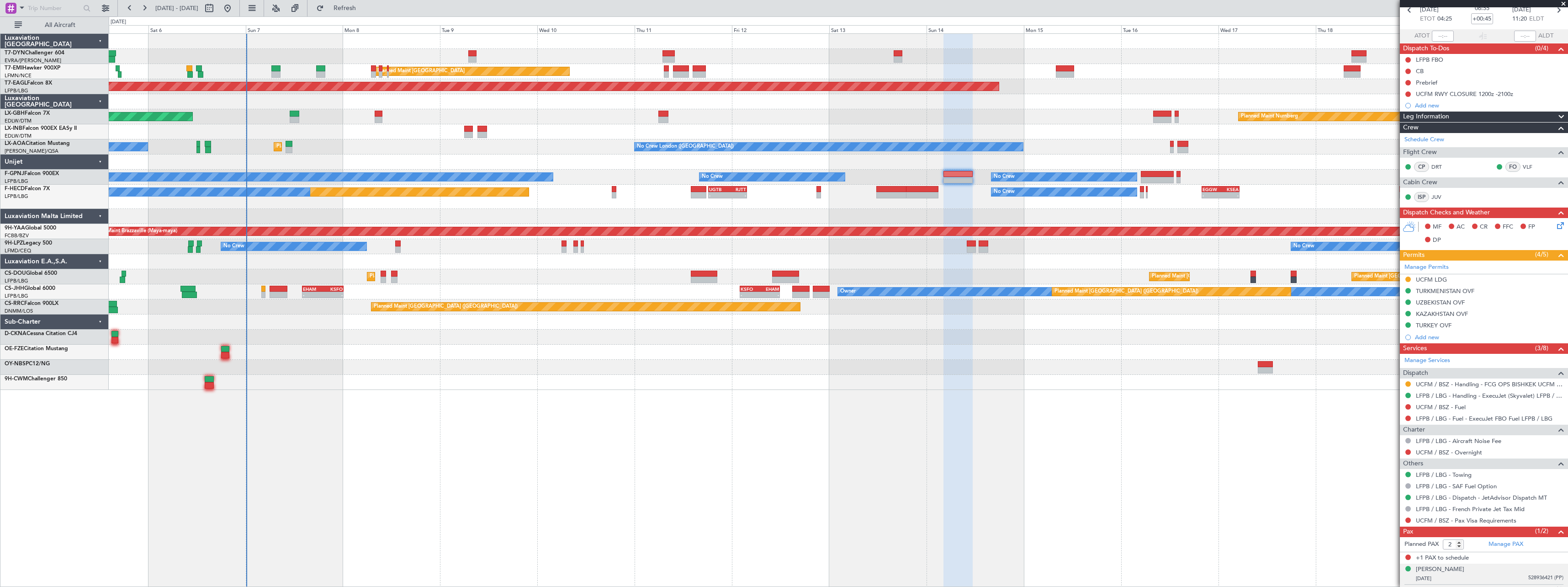
scroll to position [65, 0]
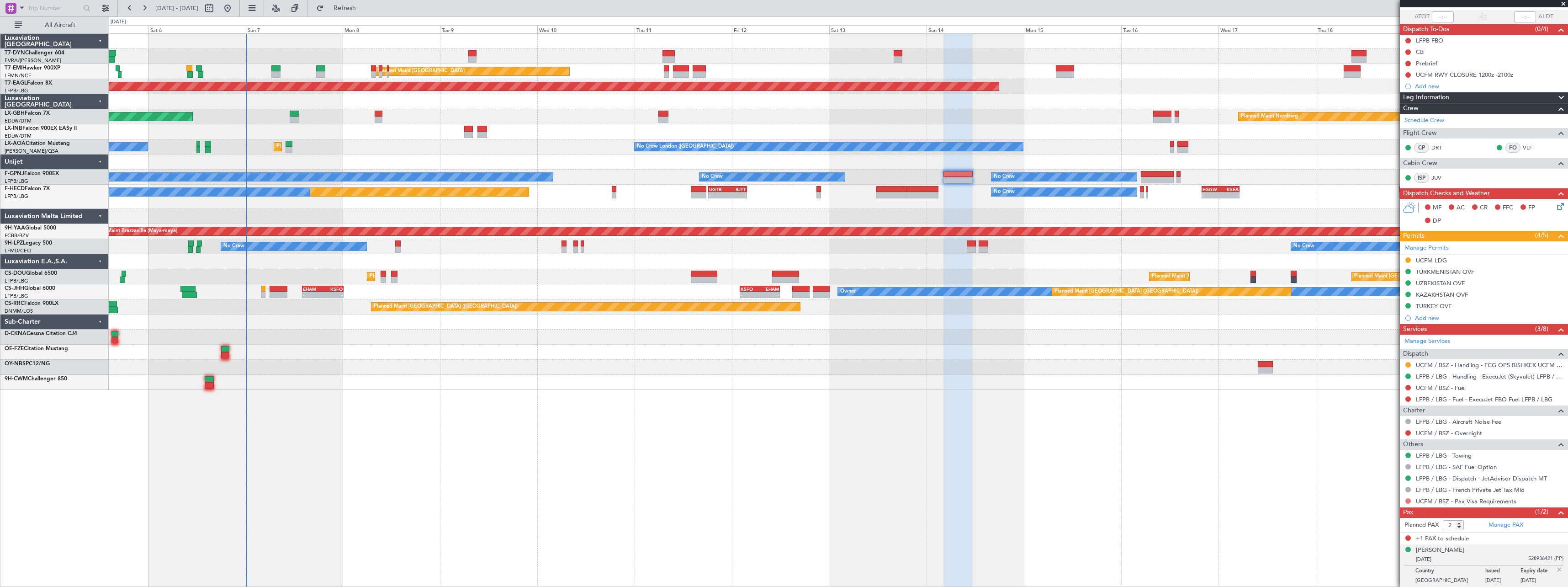
click at [1408, 501] on button at bounding box center [1408, 501] width 5 height 5
click at [1374, 435] on span "Requested" at bounding box center [1382, 432] width 29 height 9
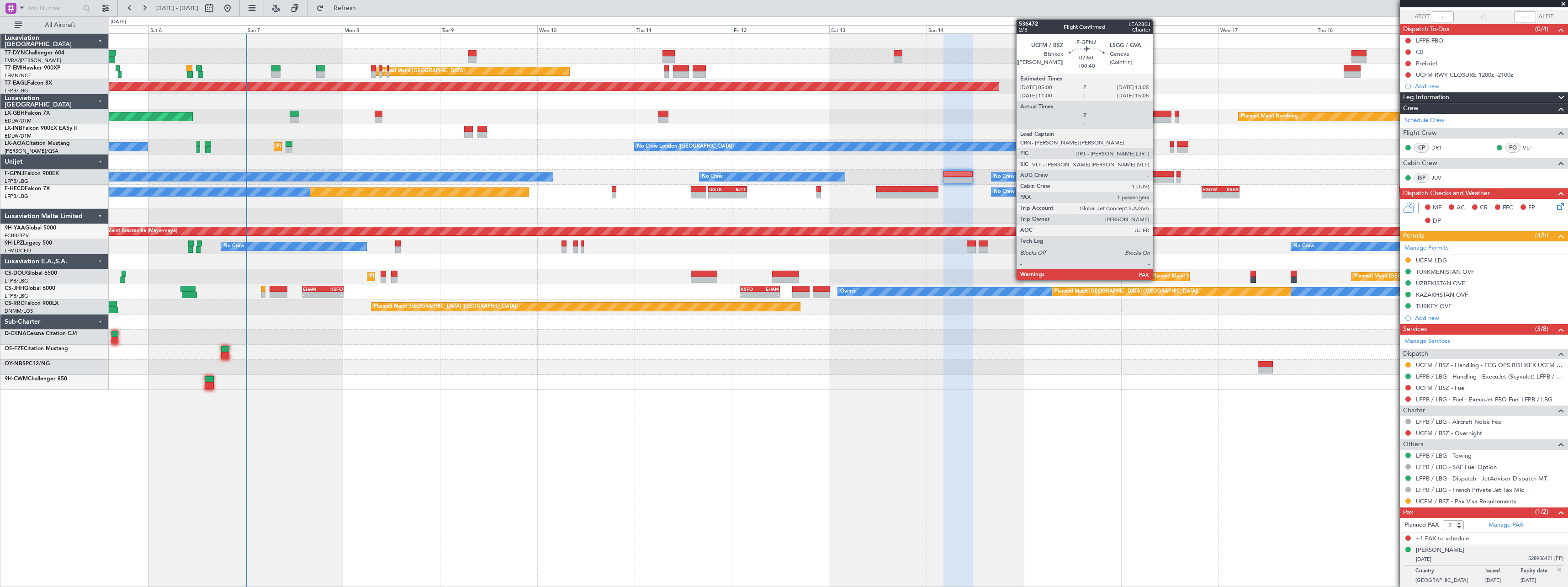
click at [1157, 175] on div at bounding box center [1157, 174] width 33 height 7
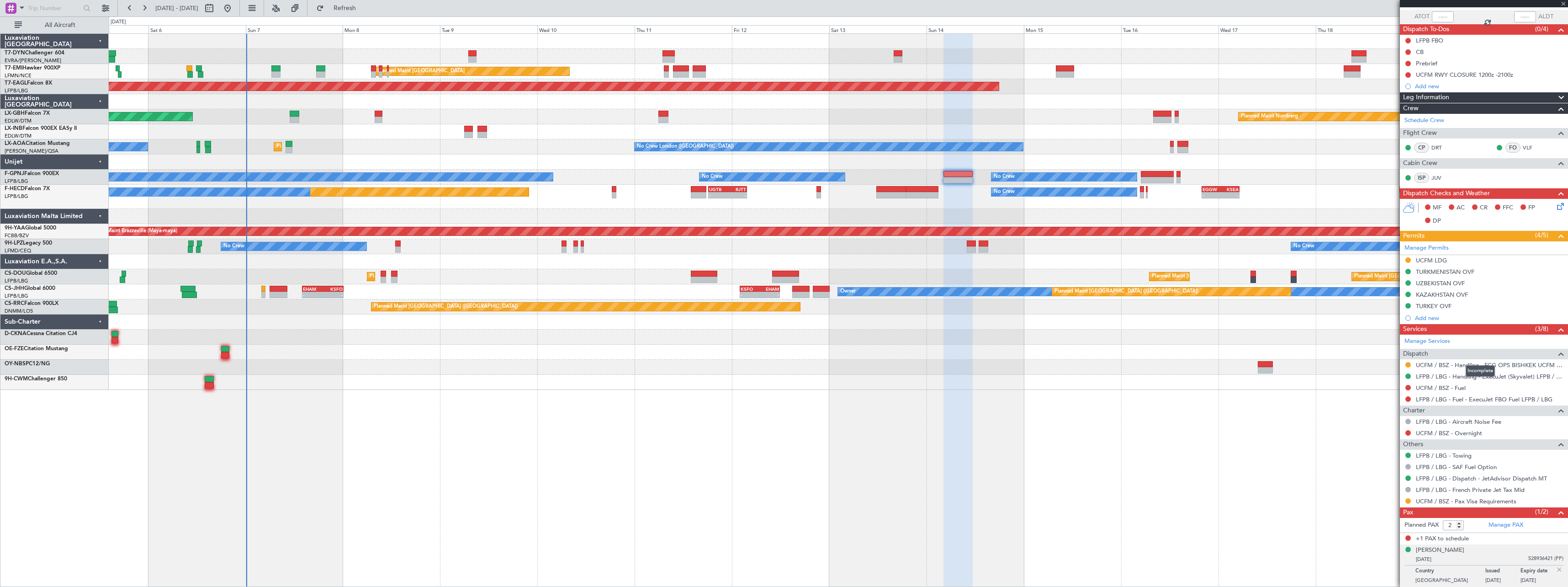
type input "+00:40"
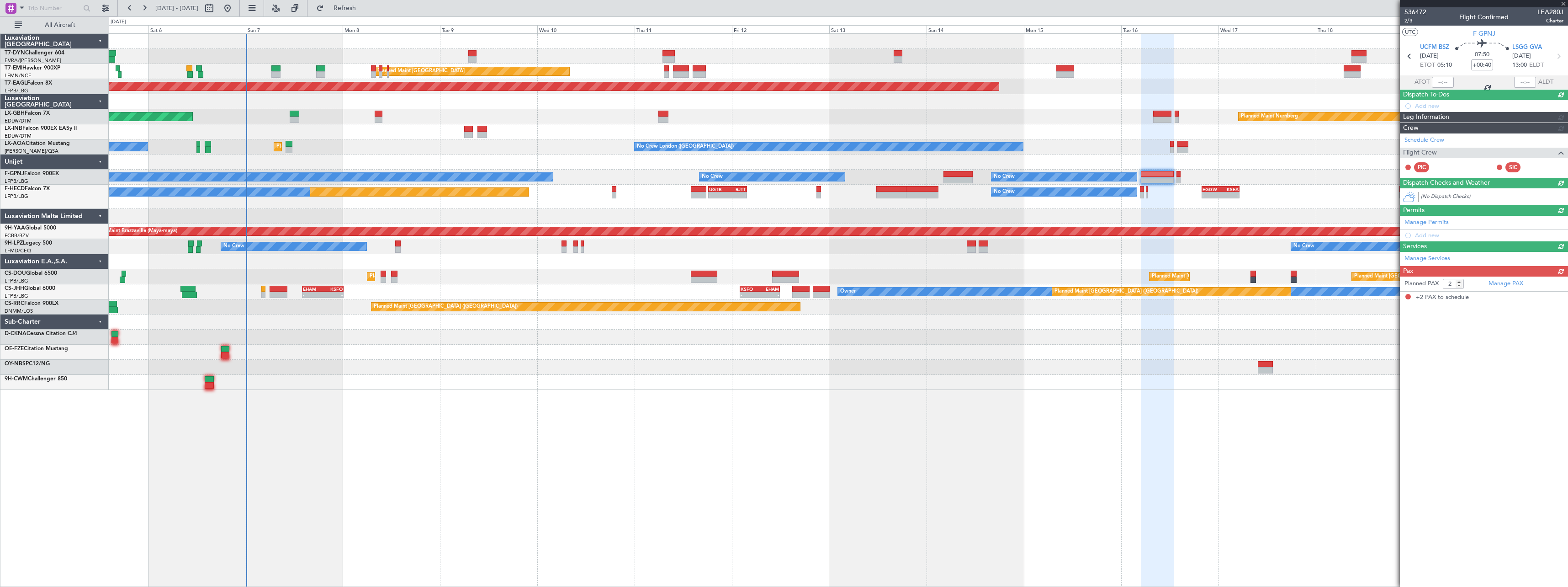
scroll to position [0, 0]
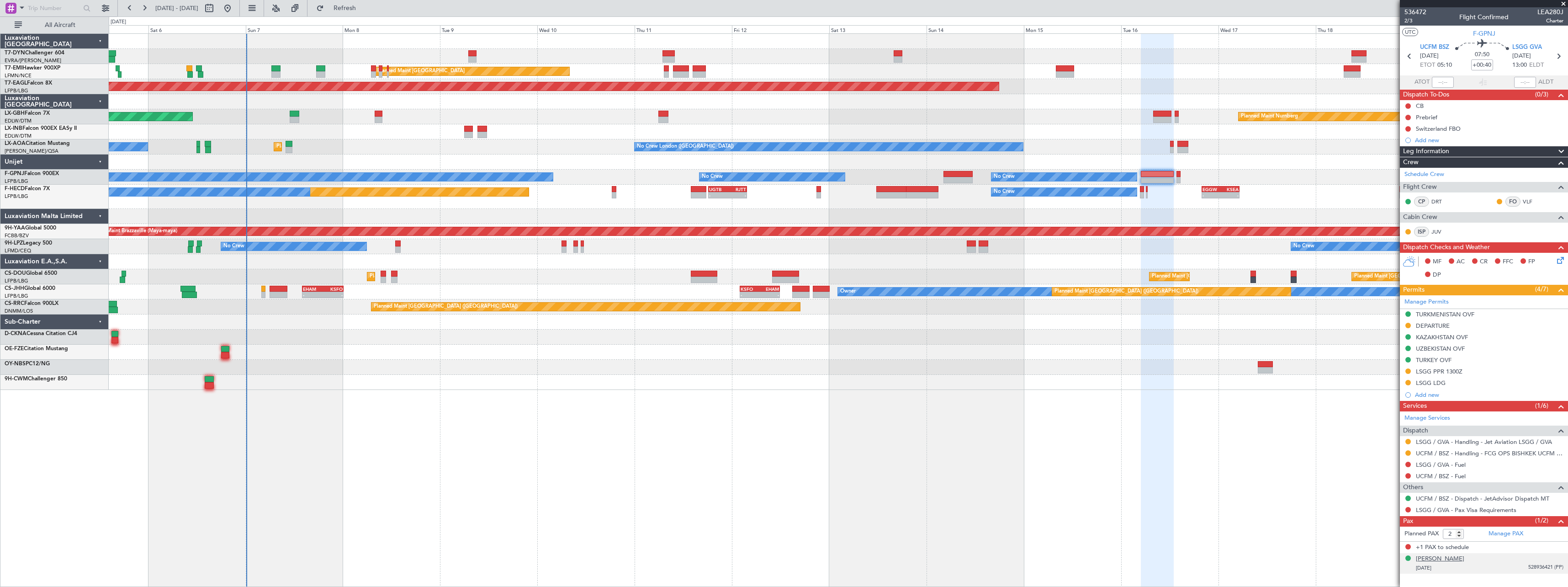
click at [1452, 560] on div "[PERSON_NAME]" at bounding box center [1440, 558] width 49 height 9
click at [217, 14] on button at bounding box center [209, 9] width 15 height 15
select select "9"
select select "2025"
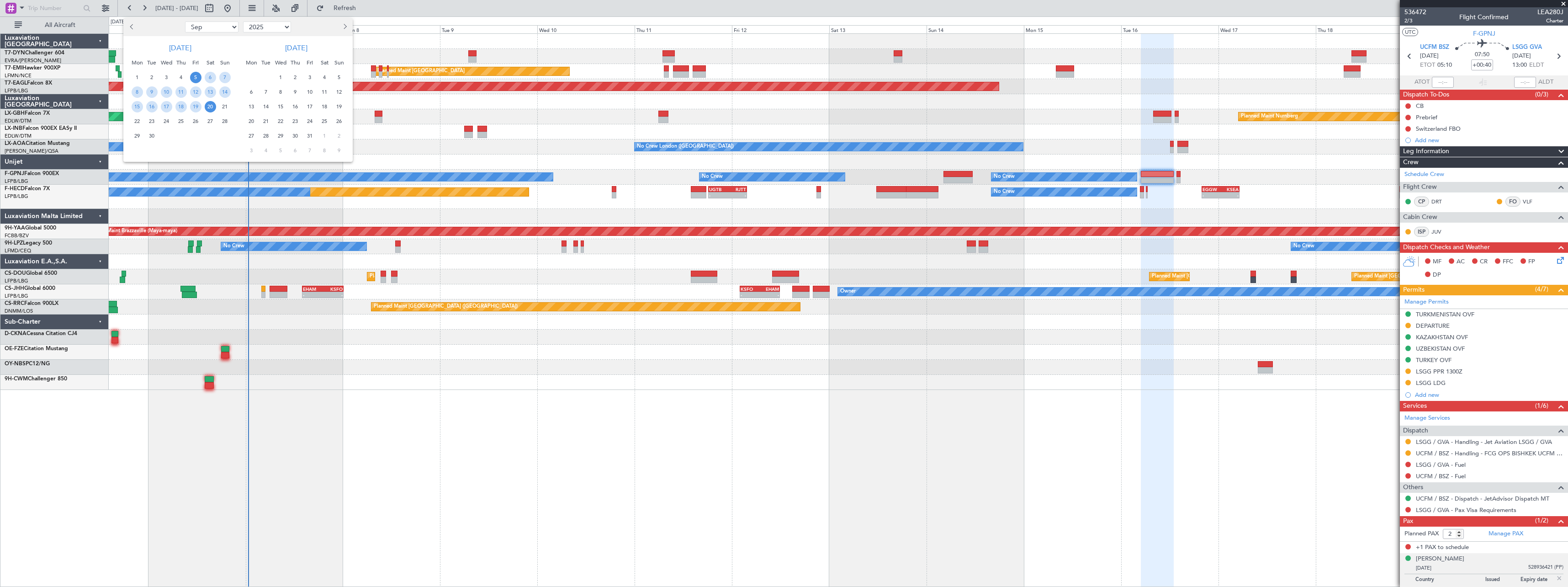
click at [325, 79] on span "4" at bounding box center [324, 77] width 12 height 12
click at [329, 106] on span "18" at bounding box center [324, 107] width 12 height 12
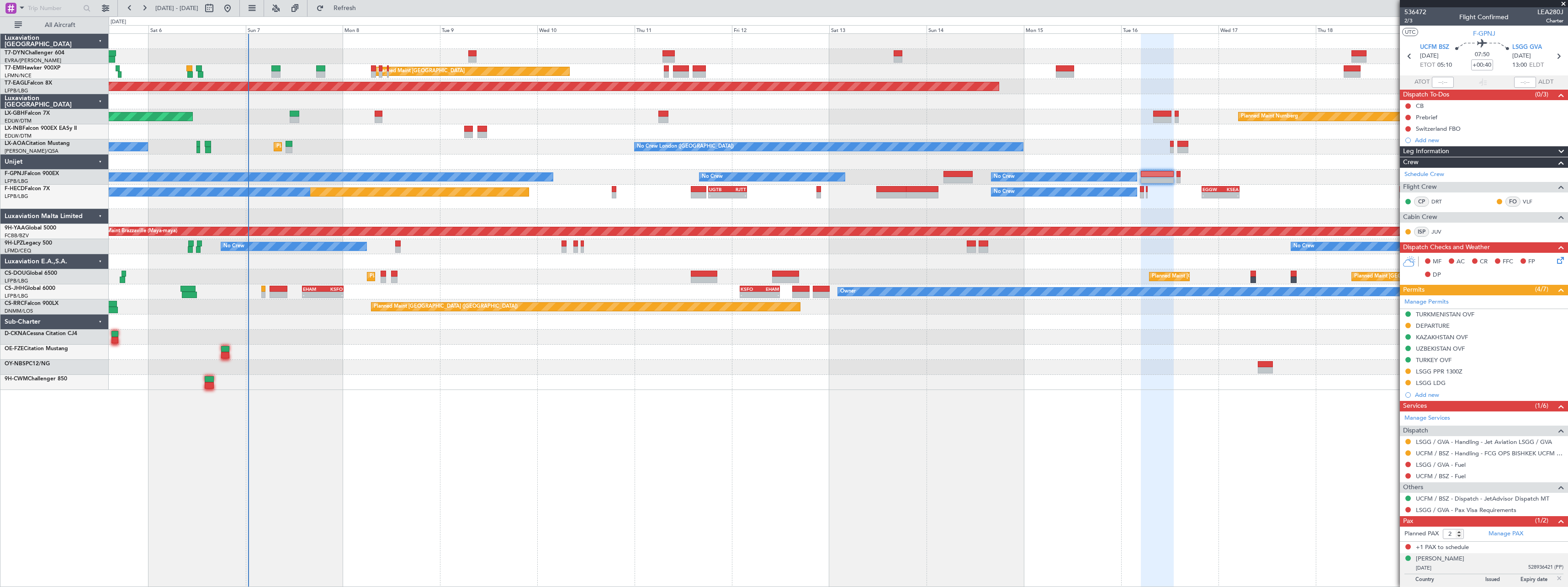
select select "10"
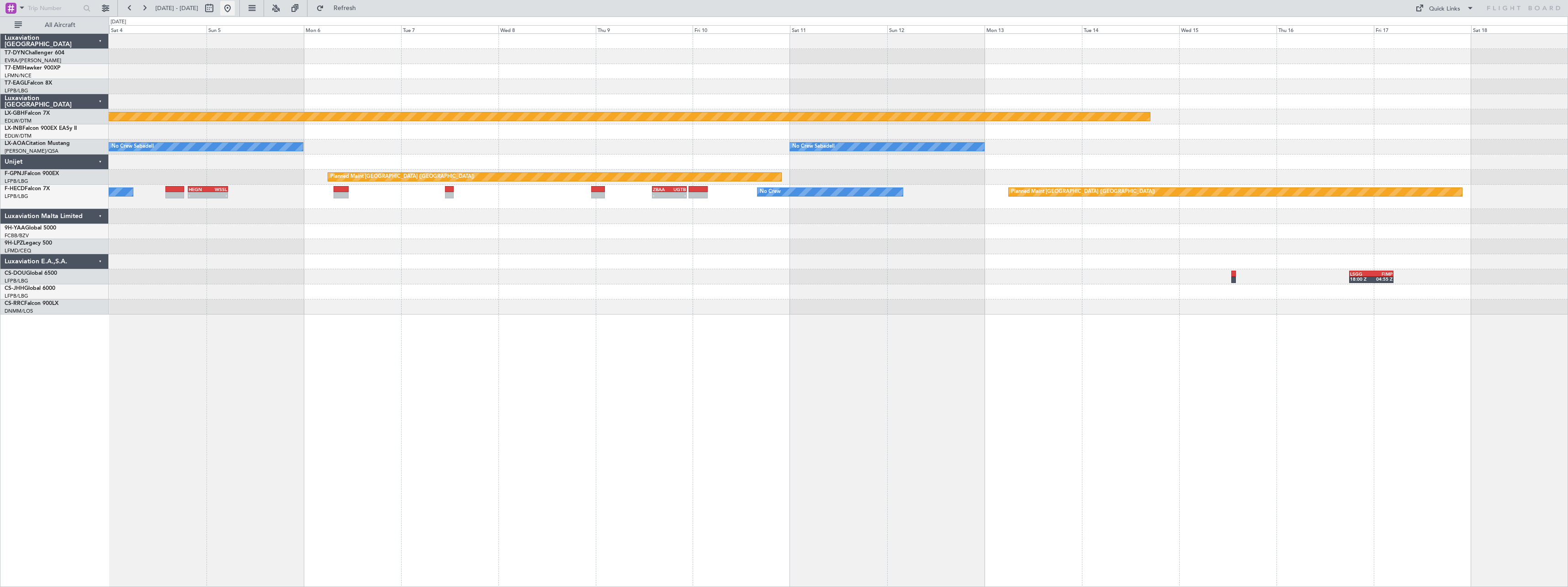
drag, startPoint x: 257, startPoint y: 9, endPoint x: 259, endPoint y: 14, distance: 5.4
click at [235, 9] on button at bounding box center [228, 9] width 15 height 15
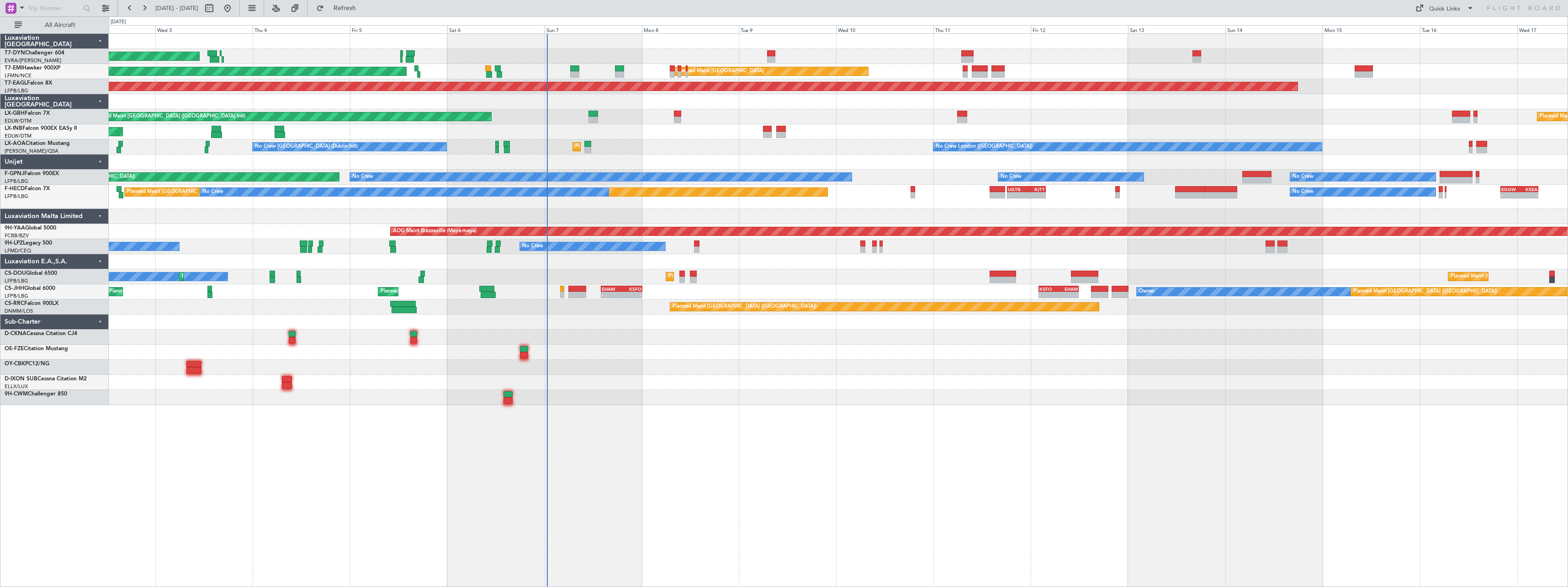
click at [652, 348] on div "AOG Maint Riga (Riga Intl) Planned Maint [GEOGRAPHIC_DATA] Planned Maint [GEOGR…" at bounding box center [838, 219] width 1459 height 371
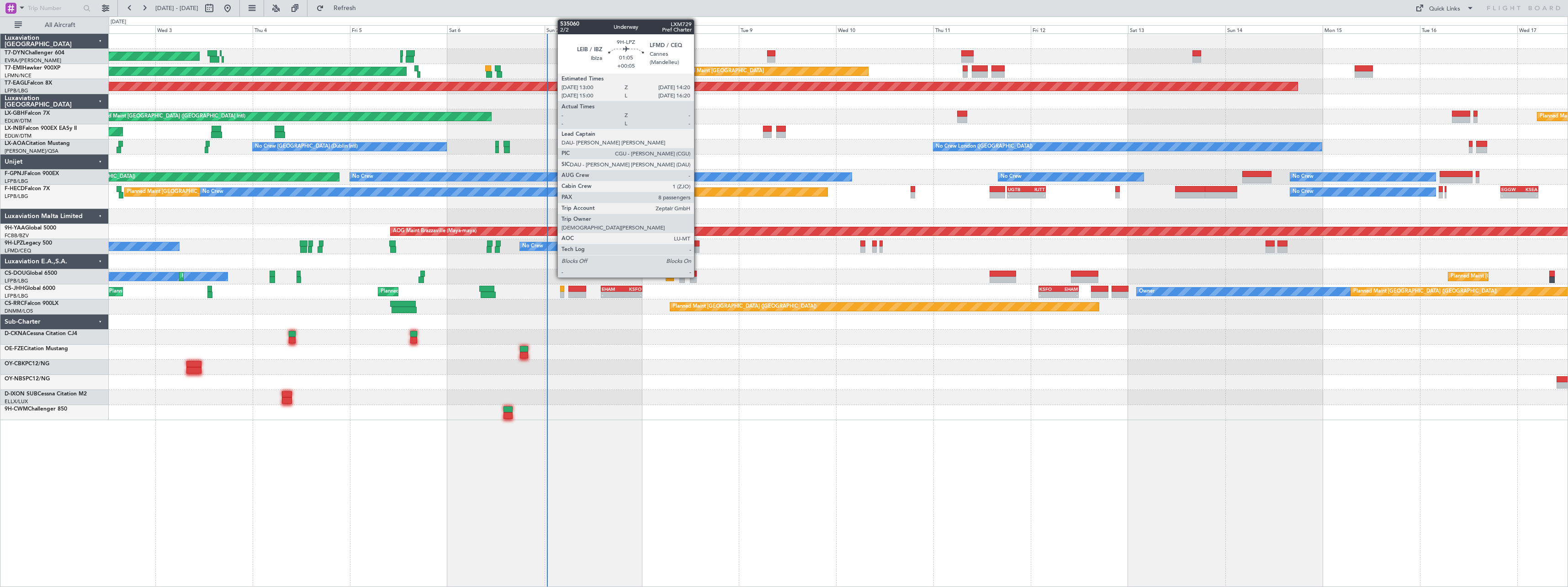
click at [698, 242] on div at bounding box center [696, 244] width 5 height 7
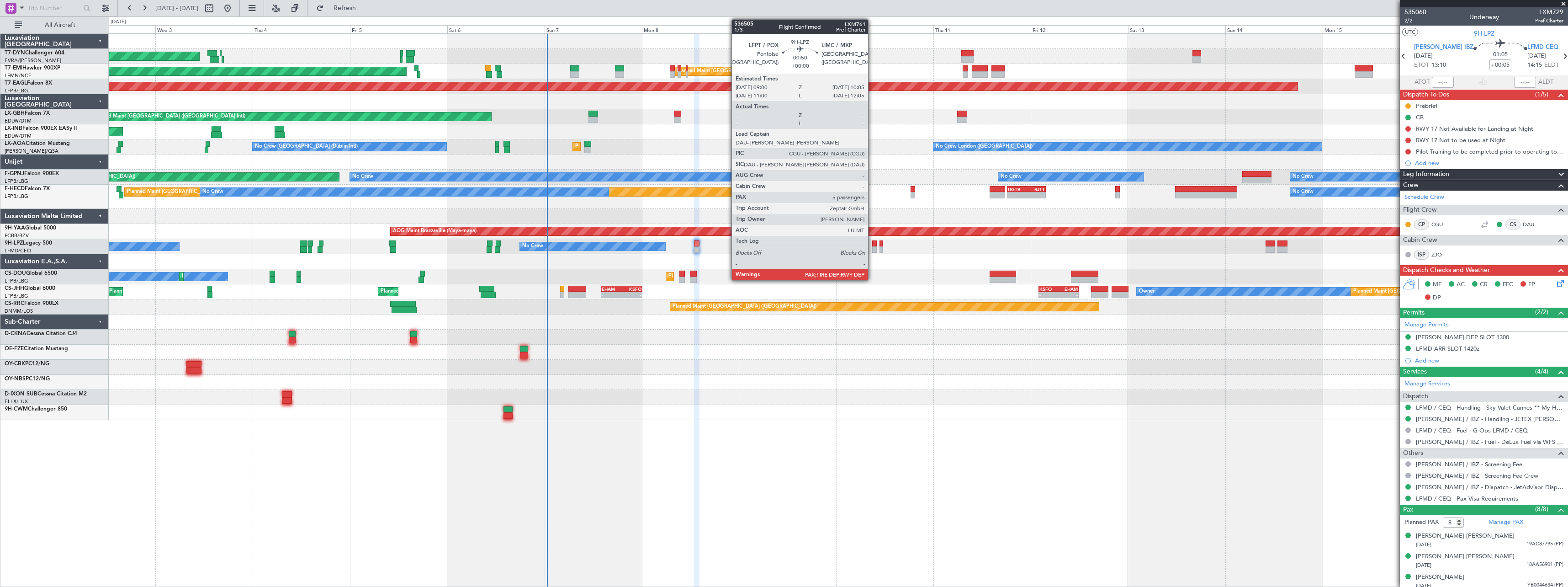
click at [872, 247] on div at bounding box center [875, 250] width 5 height 7
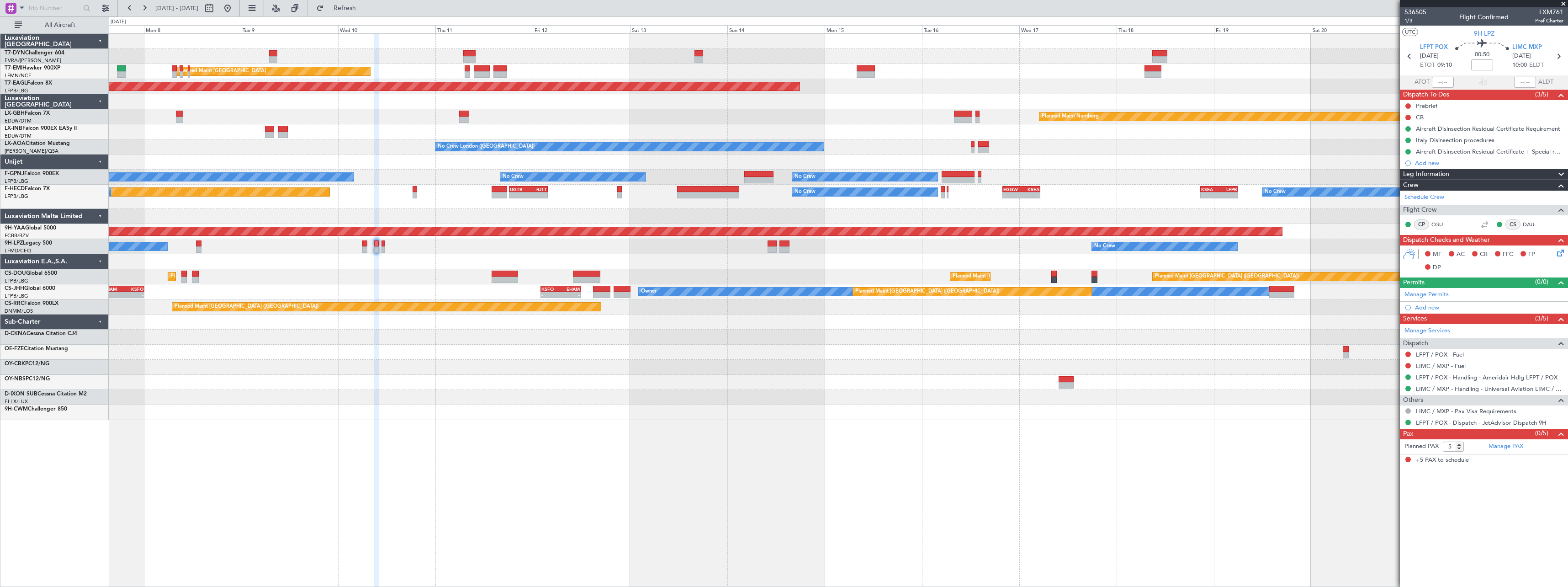
click at [697, 382] on div "Planned Maint [GEOGRAPHIC_DATA] Planned Maint [GEOGRAPHIC_DATA] Grounded [US_ST…" at bounding box center [838, 227] width 1459 height 386
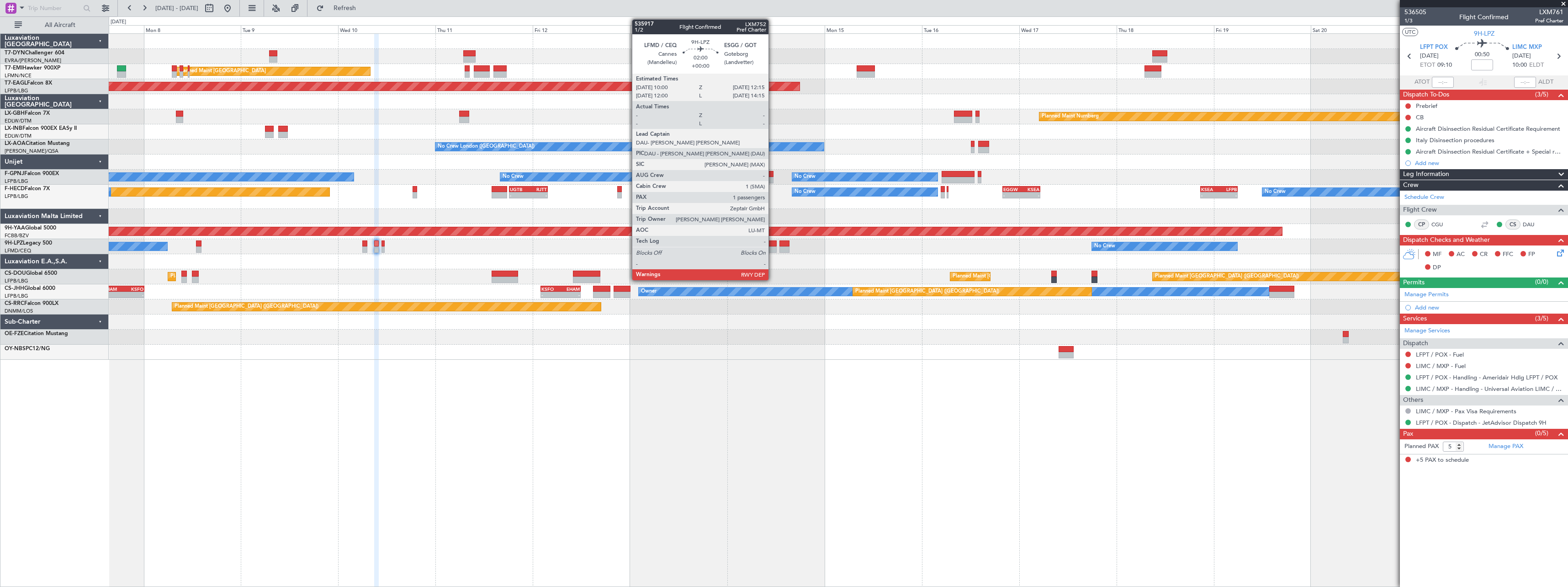
click at [772, 245] on div at bounding box center [772, 244] width 9 height 7
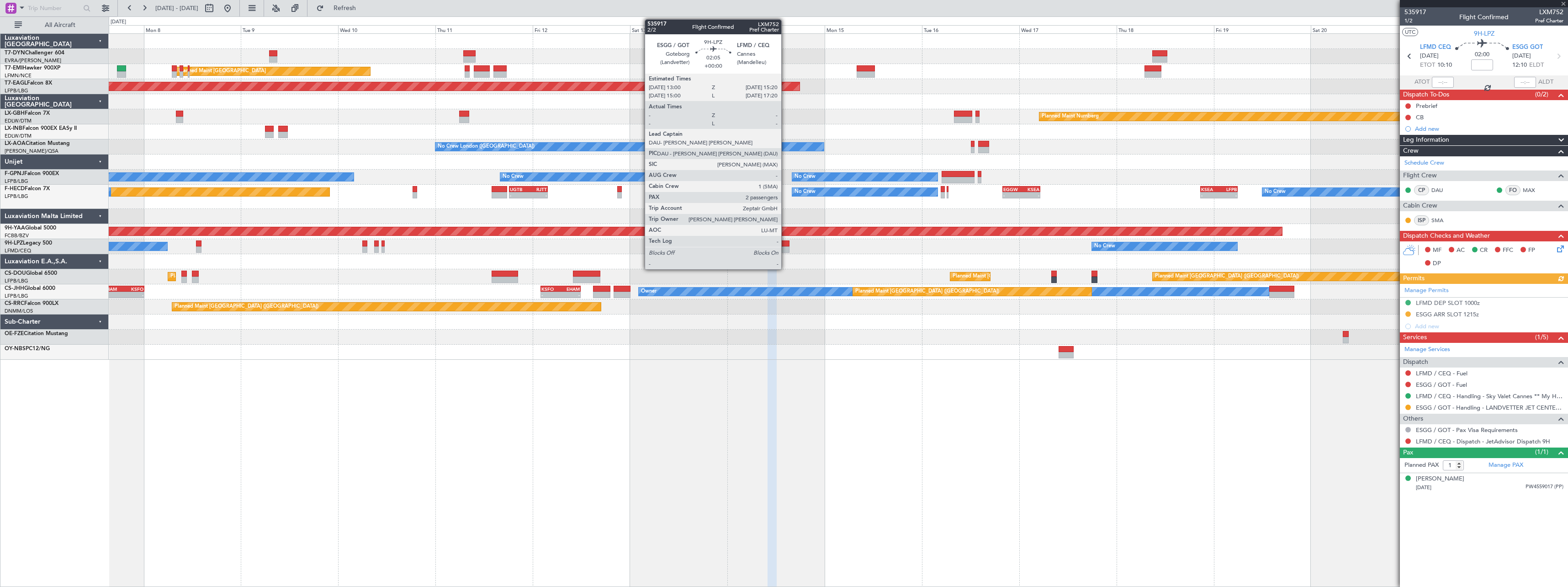
click at [785, 247] on div at bounding box center [784, 250] width 10 height 7
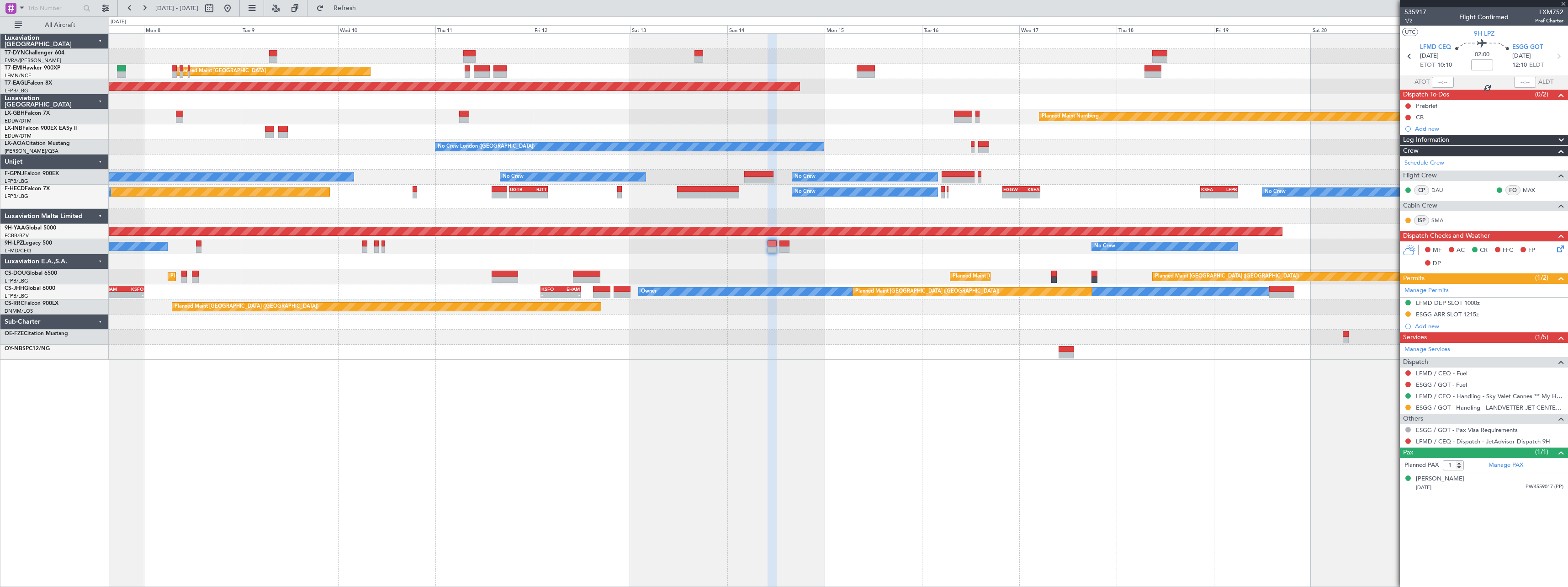
type input "2"
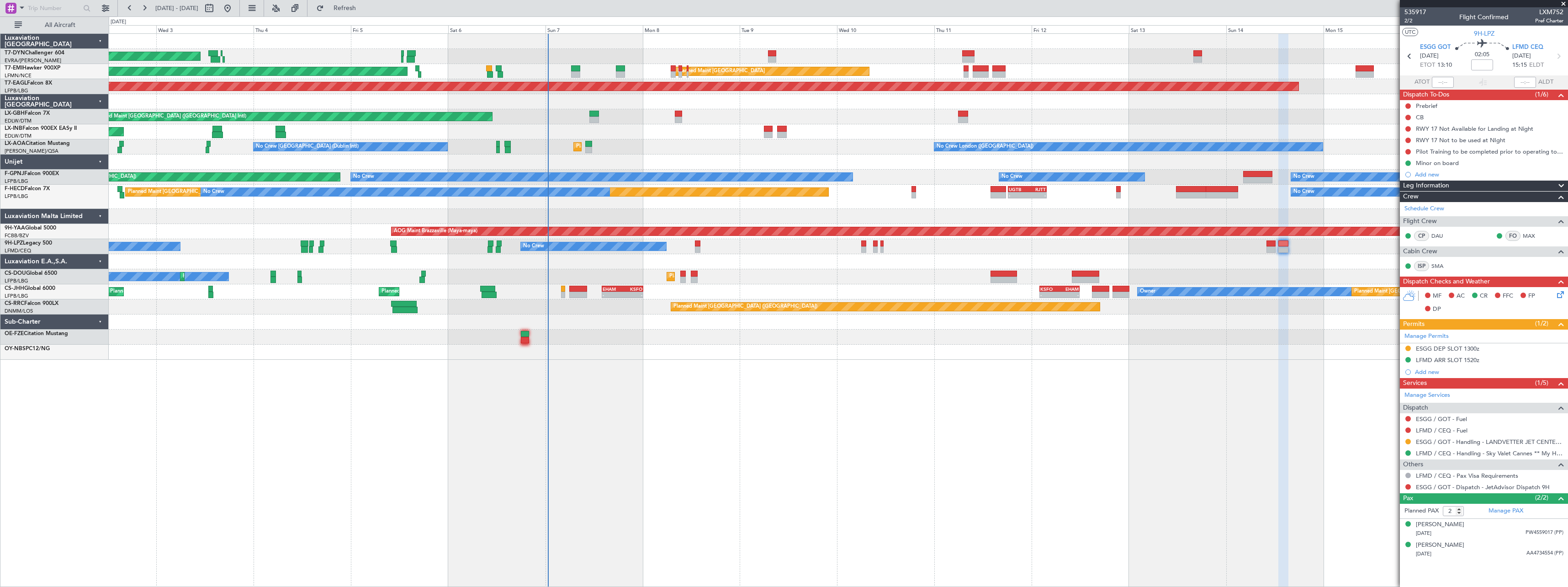
click at [914, 389] on div "AOG Maint Riga (Riga Intl) Planned Maint [GEOGRAPHIC_DATA] Planned Maint [GEOGR…" at bounding box center [838, 310] width 1459 height 554
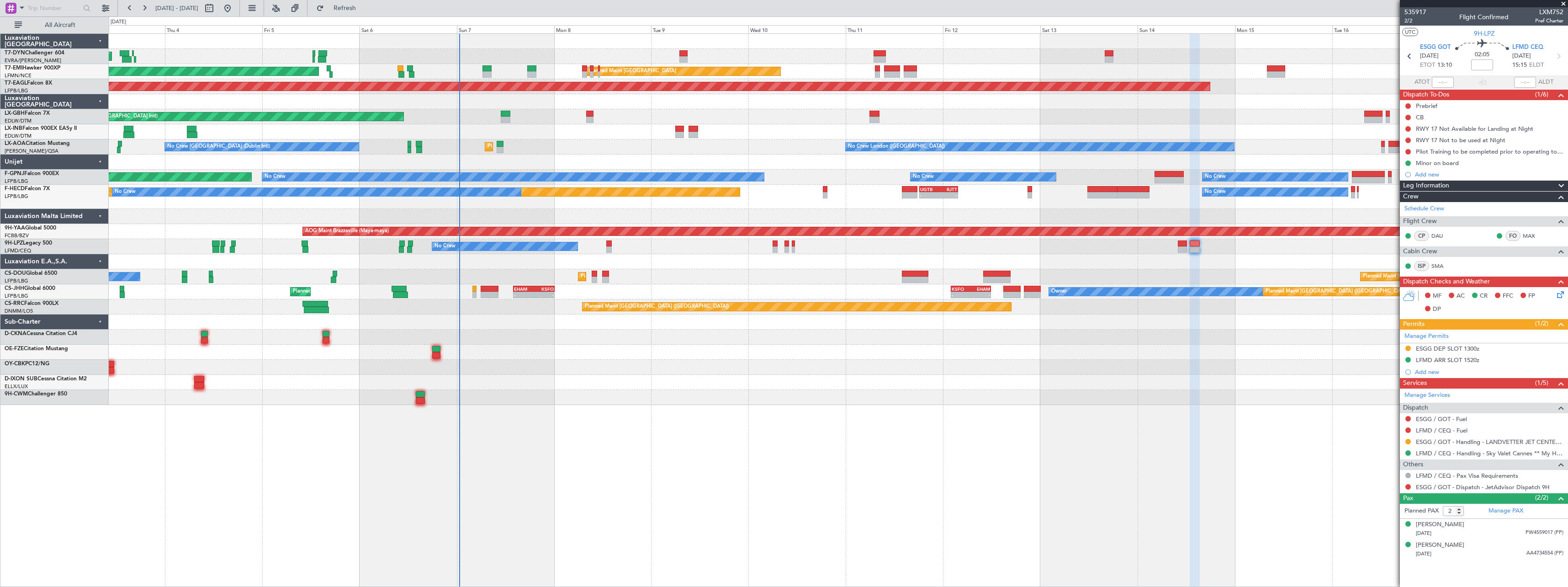
click at [785, 345] on div "AOG Maint Riga (Riga Intl) Planned Maint [GEOGRAPHIC_DATA] Planned Maint [GEOGR…" at bounding box center [838, 219] width 1459 height 371
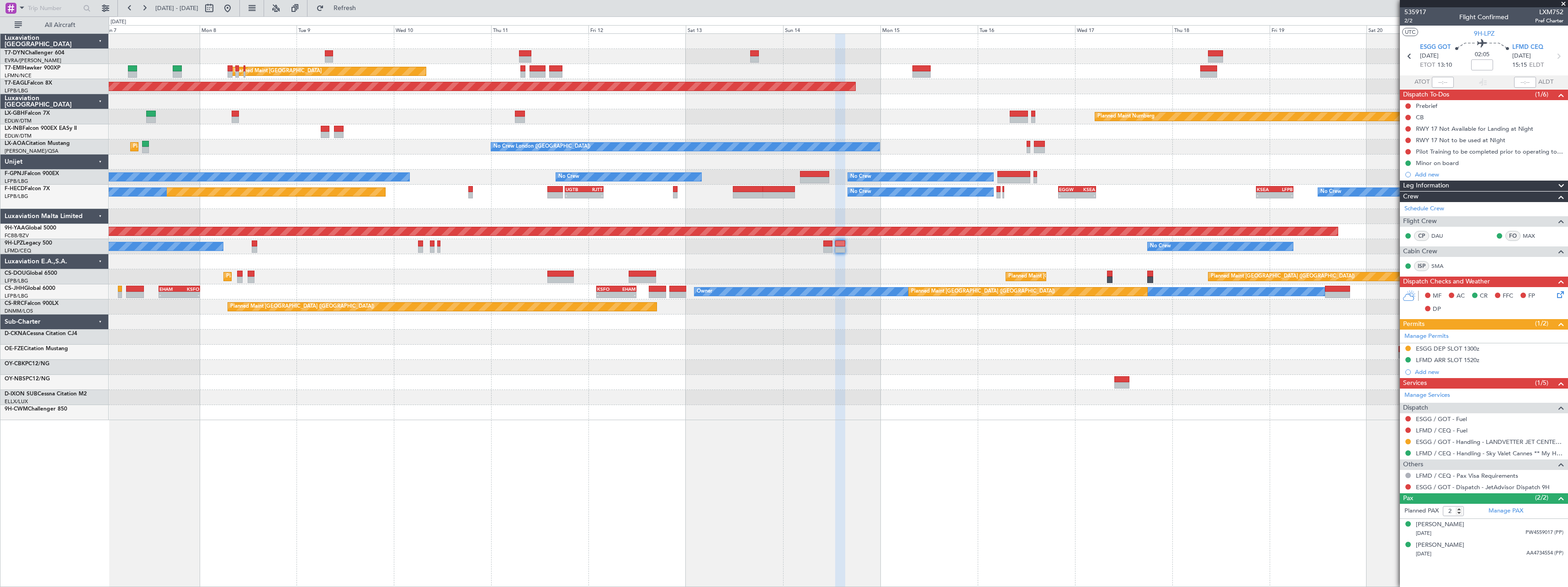
click at [563, 400] on div "AOG Maint Riga (Riga Intl) Planned Maint [GEOGRAPHIC_DATA] Planned Maint [GEOGR…" at bounding box center [838, 227] width 1459 height 386
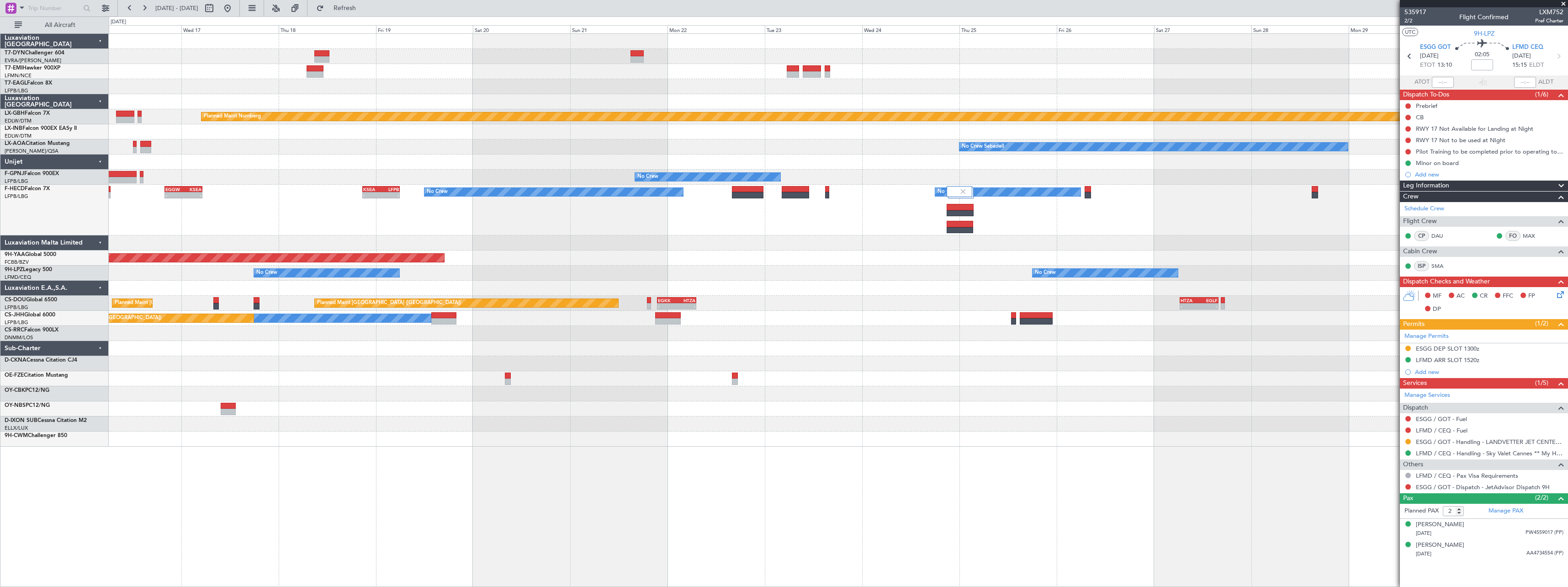
click at [760, 405] on div "Grounded [US_STATE] ([GEOGRAPHIC_DATA]) Planned Maint Nurnberg No Crew Sabadell…" at bounding box center [838, 241] width 1459 height 413
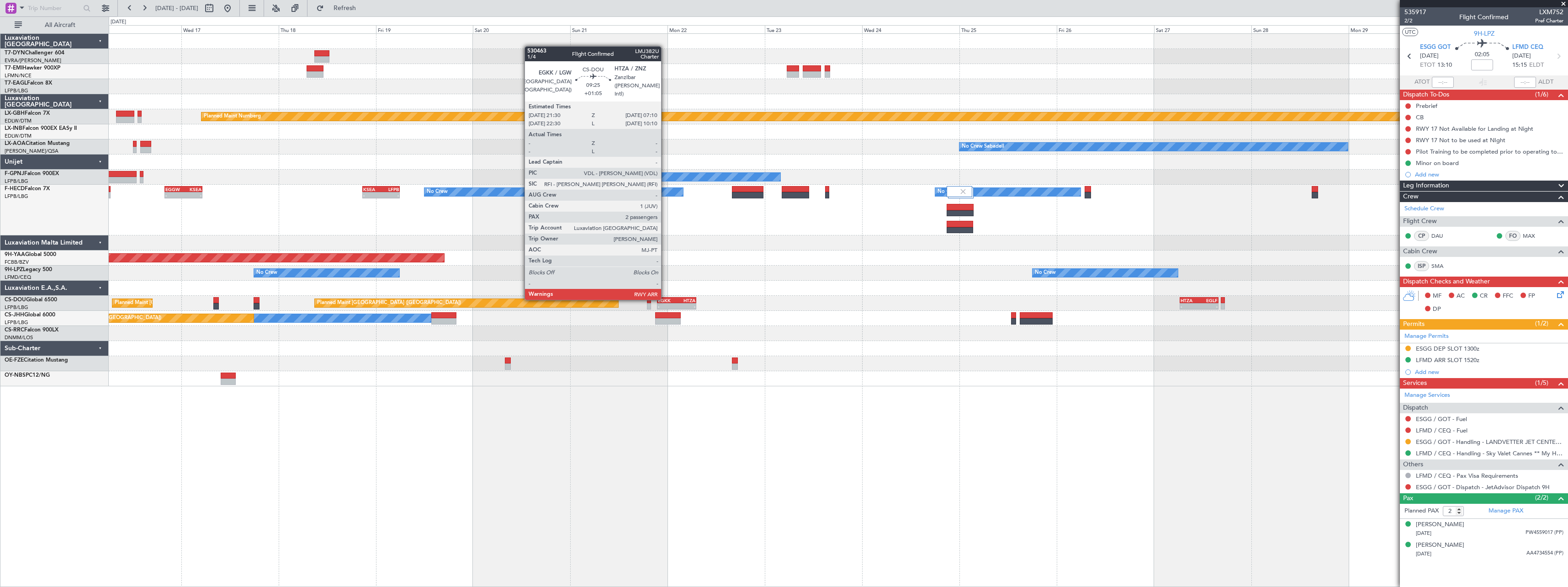
click at [665, 299] on div "EGKK" at bounding box center [667, 300] width 19 height 5
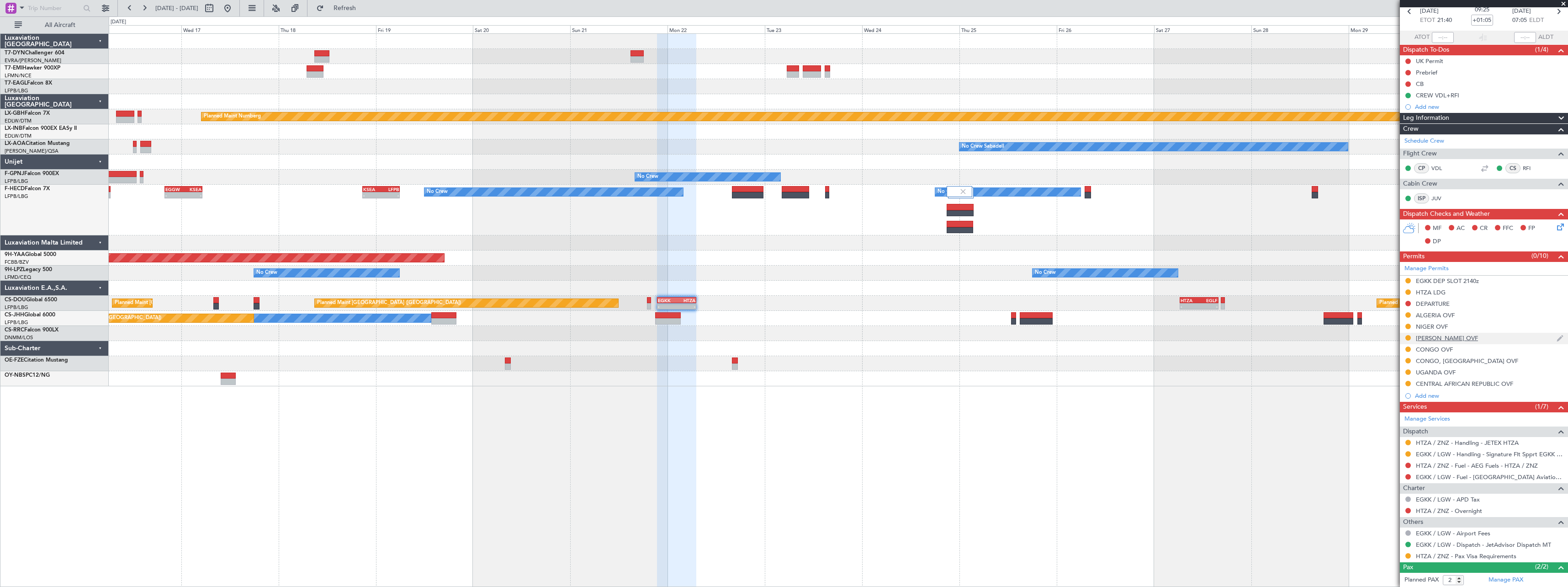
scroll to position [86, 0]
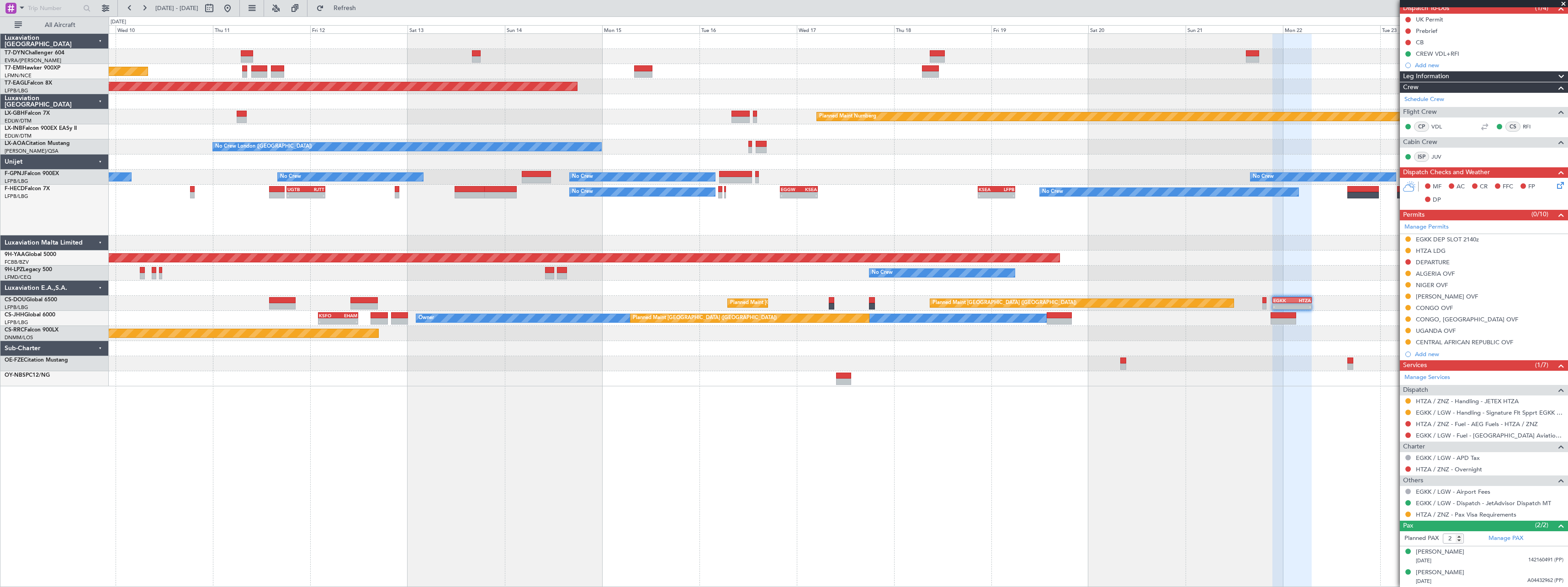
click at [976, 413] on div "Planned Maint [GEOGRAPHIC_DATA] Grounded [US_STATE] ([GEOGRAPHIC_DATA]) Planned…" at bounding box center [838, 310] width 1459 height 554
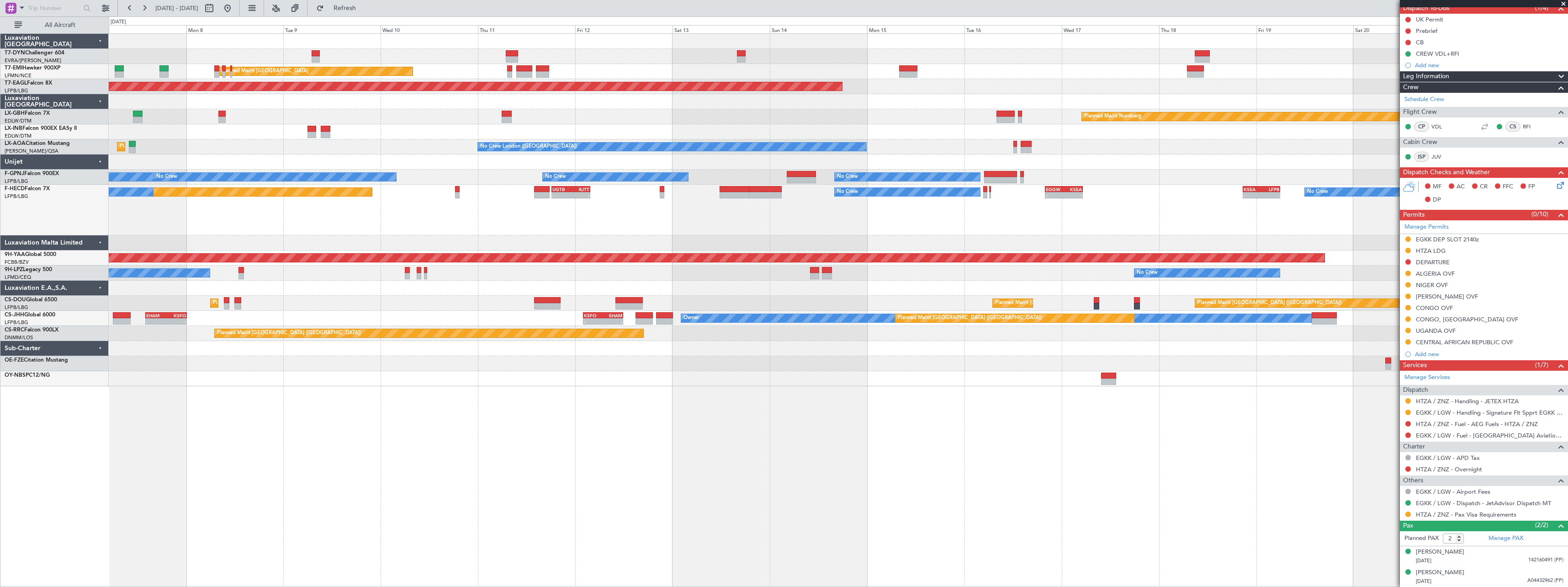
click at [774, 424] on div "Planned Maint [GEOGRAPHIC_DATA] Planned Maint [GEOGRAPHIC_DATA] Grounded [US_ST…" at bounding box center [838, 310] width 1459 height 554
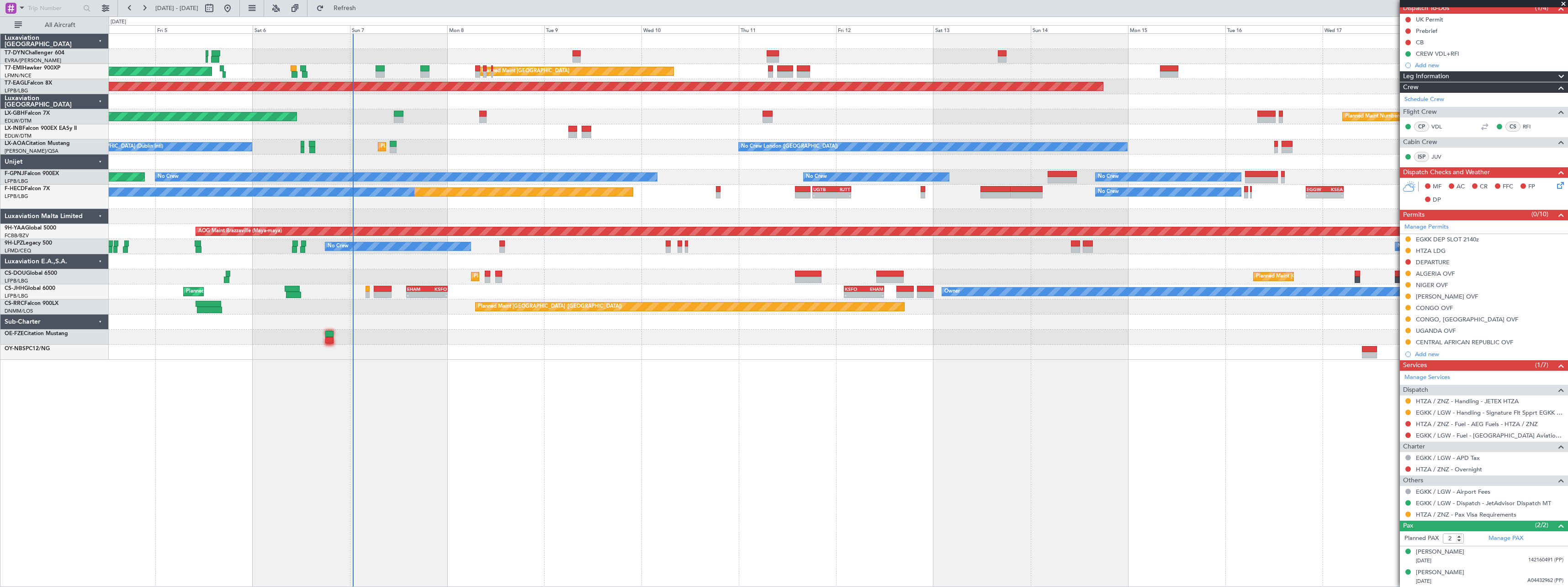
click at [690, 156] on div at bounding box center [838, 162] width 1459 height 15
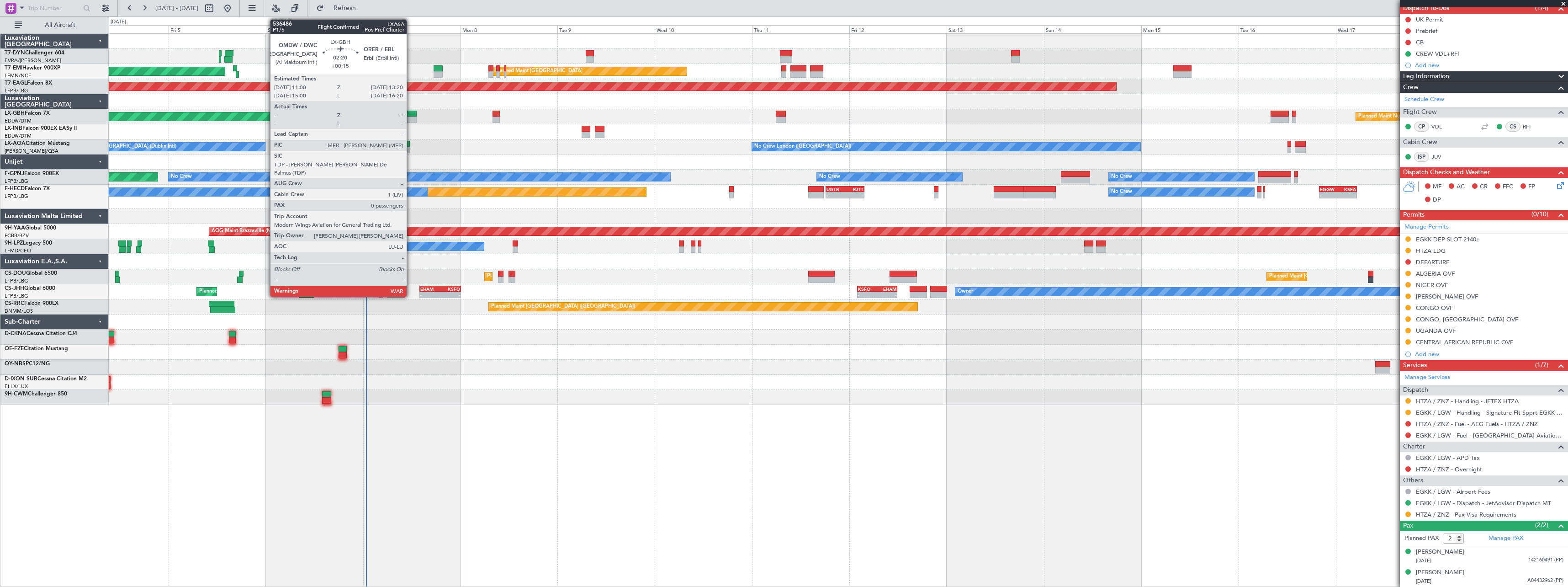
click at [411, 113] on div at bounding box center [412, 114] width 10 height 7
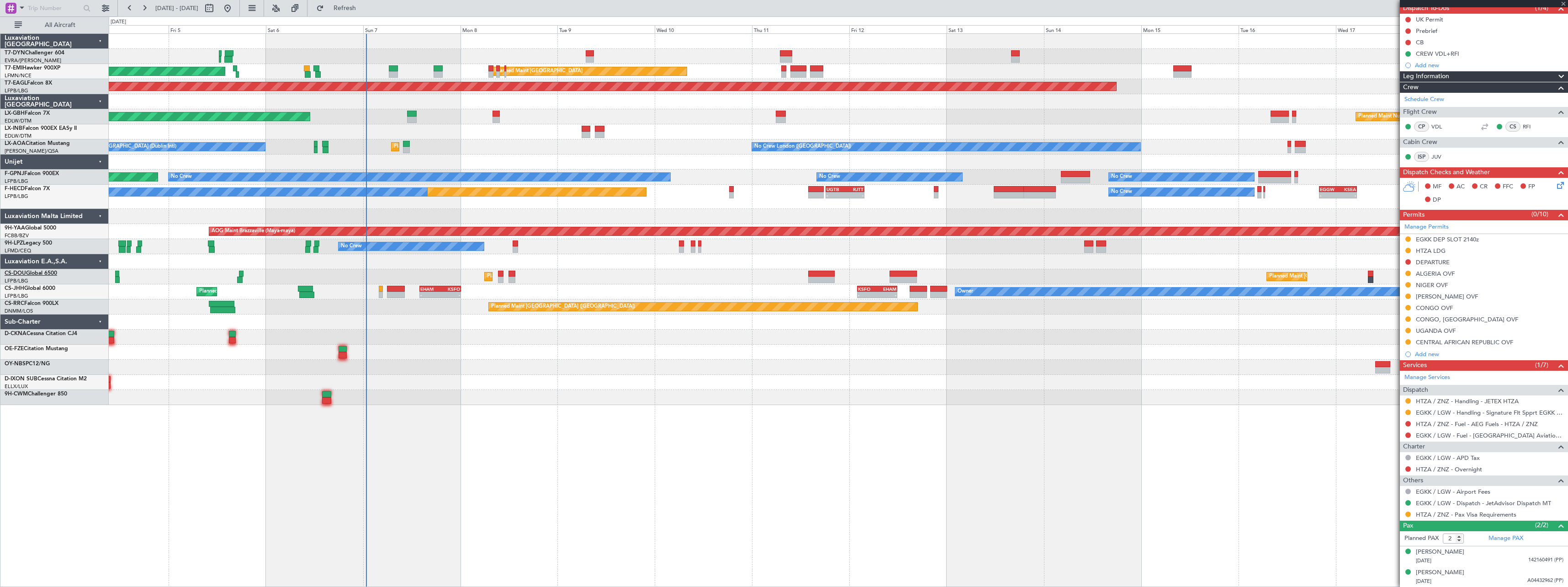
type input "+00:15"
type input "0"
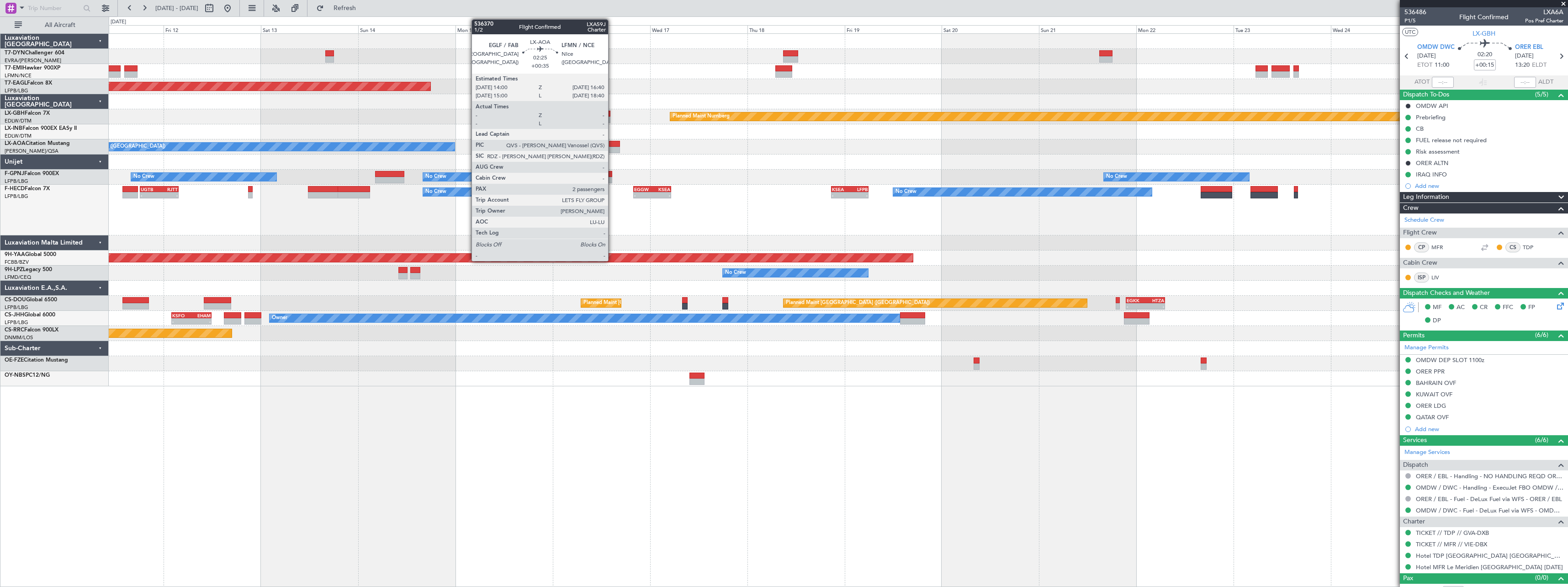
click at [612, 144] on div at bounding box center [615, 144] width 11 height 7
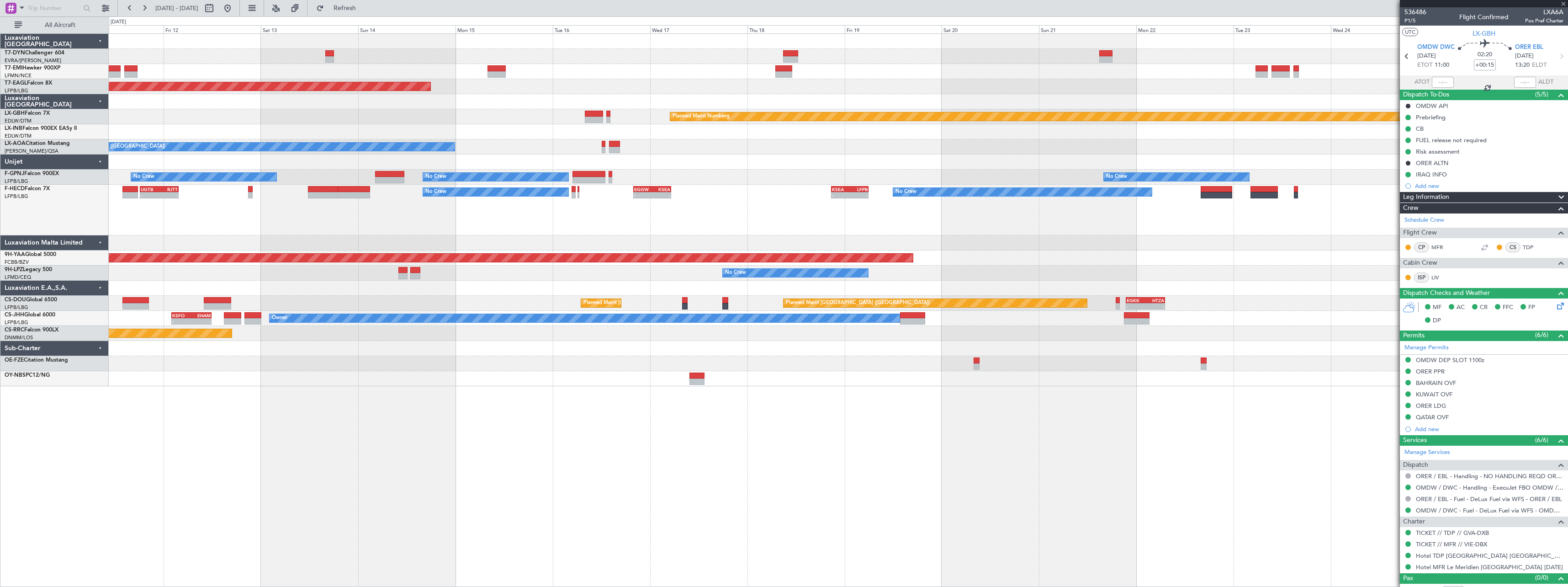
type input "+00:35"
type input "2"
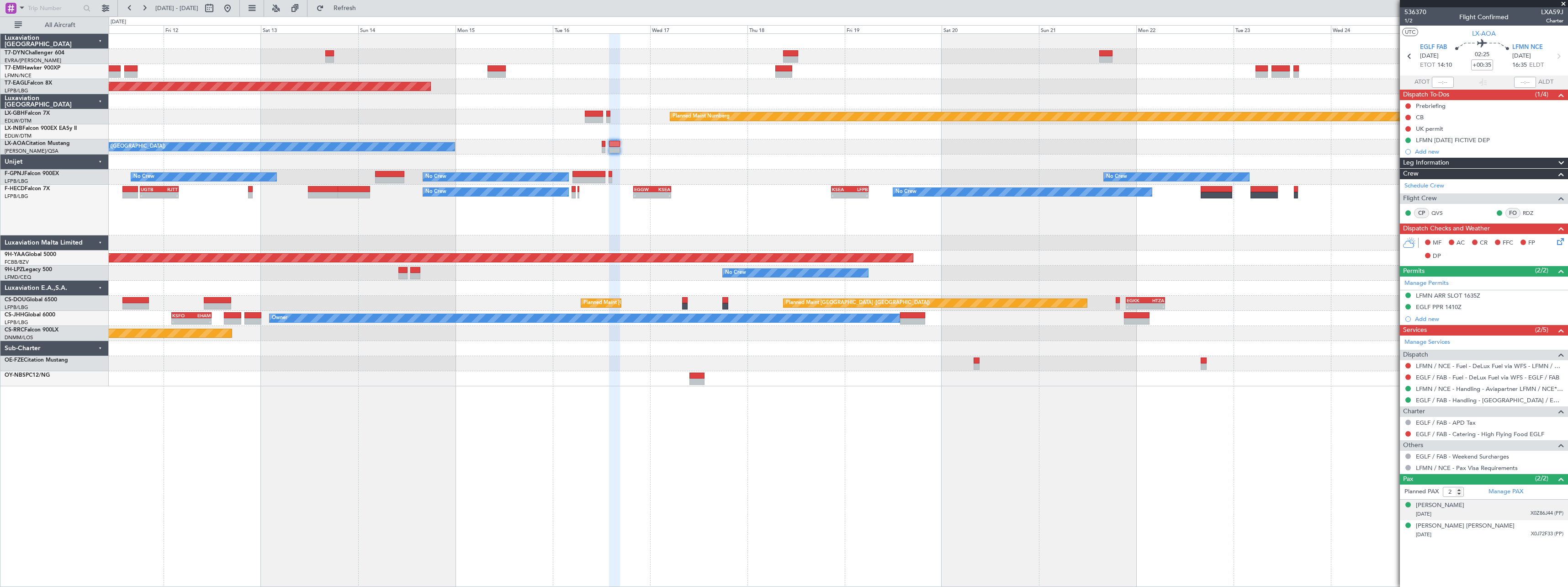
click at [1471, 507] on div "[PERSON_NAME] [DATE] X0Z86J44 (PP)" at bounding box center [1489, 510] width 147 height 18
click at [1509, 552] on div "[DATE] X0J72F33 (PP)" at bounding box center [1489, 557] width 147 height 9
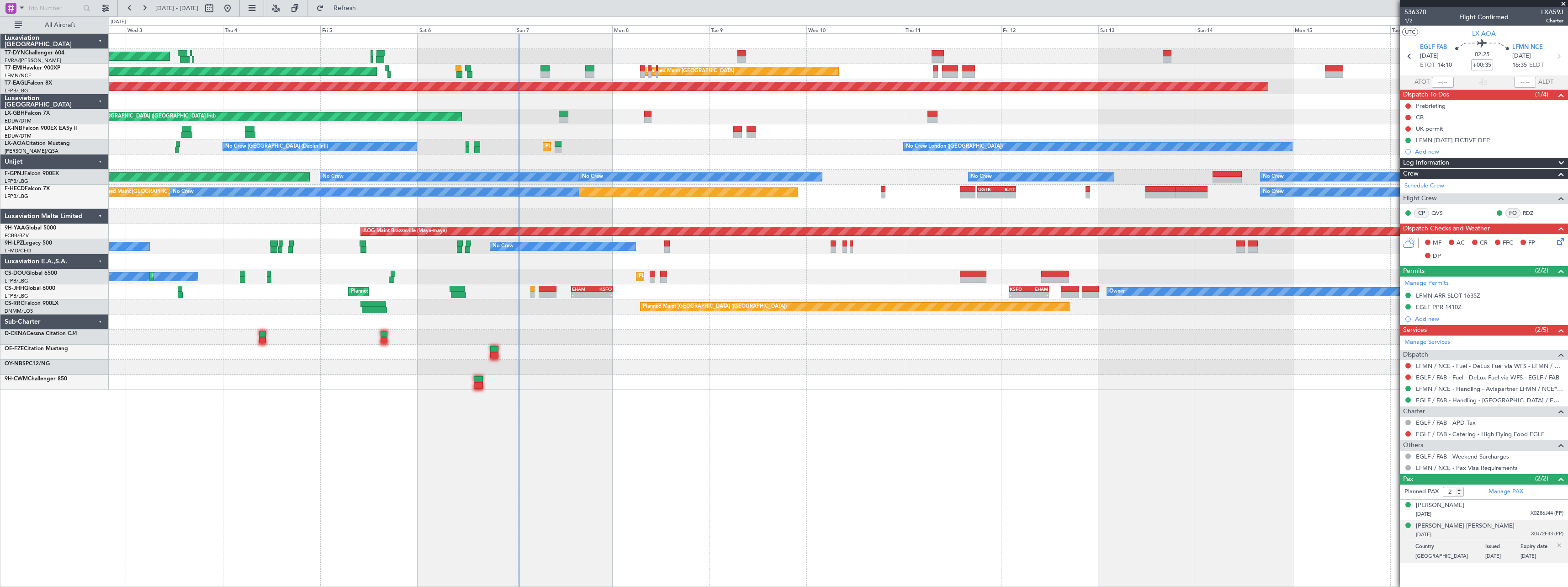
click at [473, 169] on div at bounding box center [838, 162] width 1459 height 15
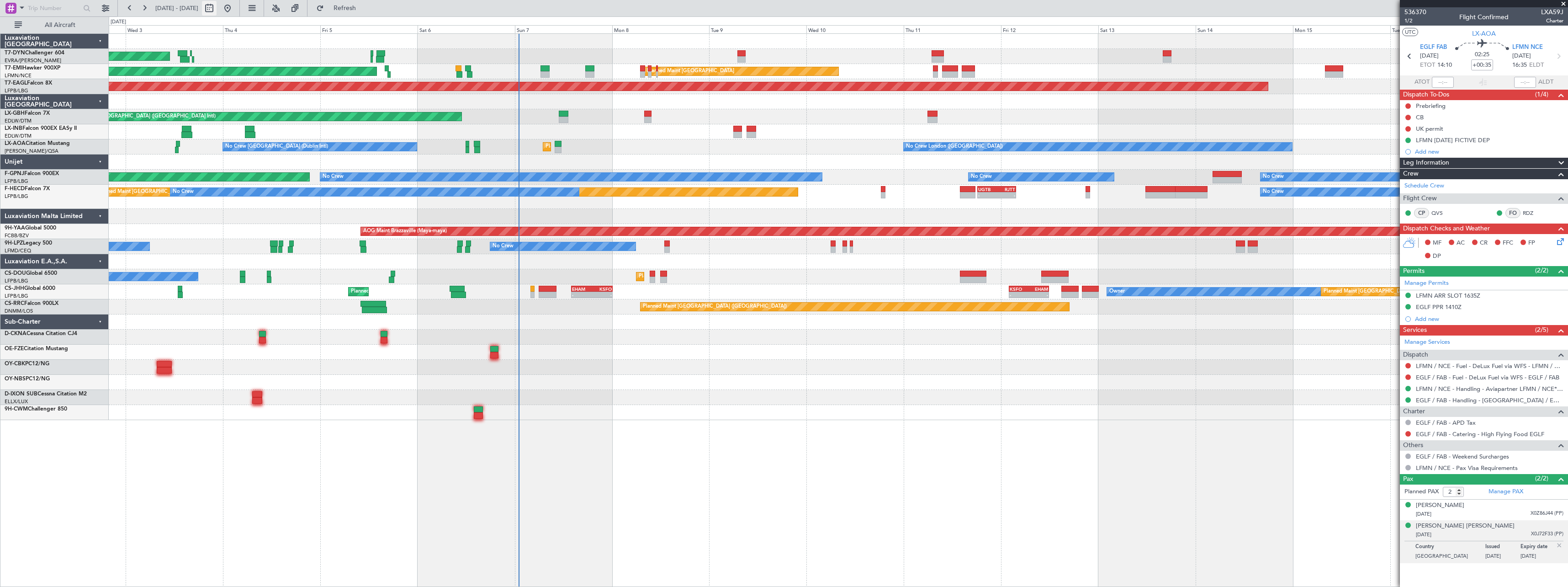
click at [217, 12] on button at bounding box center [209, 9] width 15 height 15
select select "9"
select select "2025"
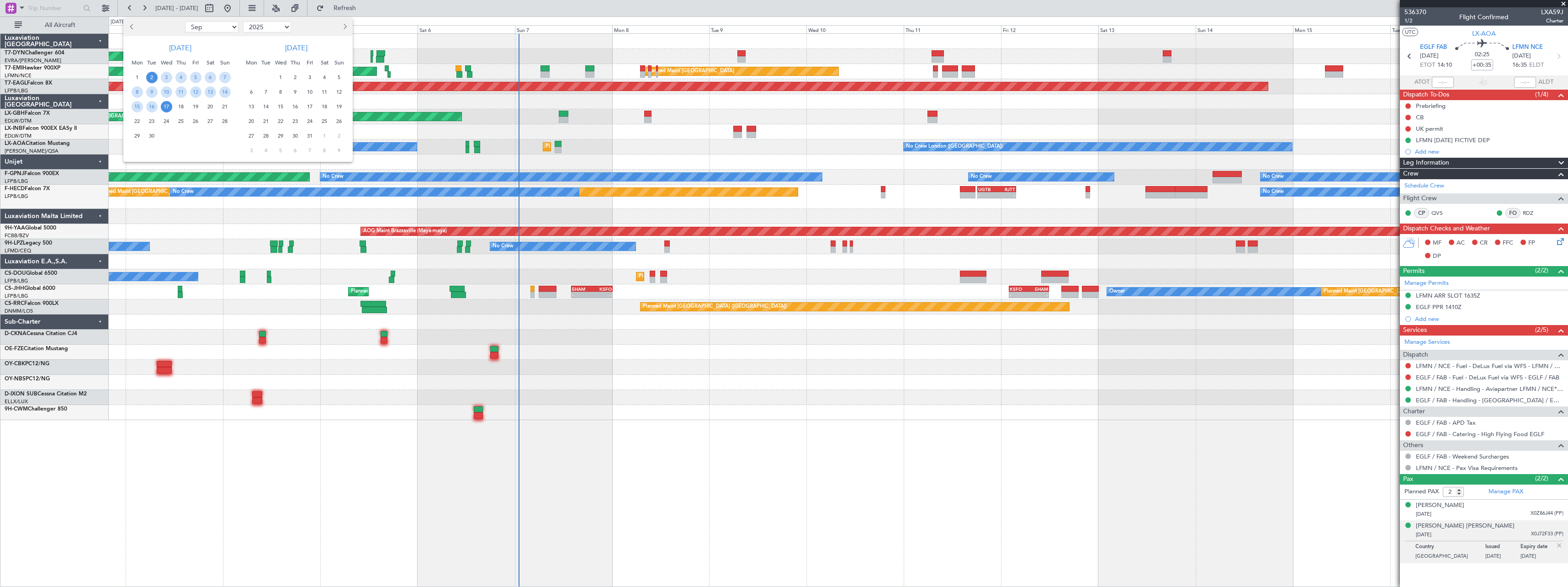
click at [278, 124] on span "22" at bounding box center [281, 121] width 12 height 12
click at [284, 147] on span "5" at bounding box center [281, 150] width 12 height 12
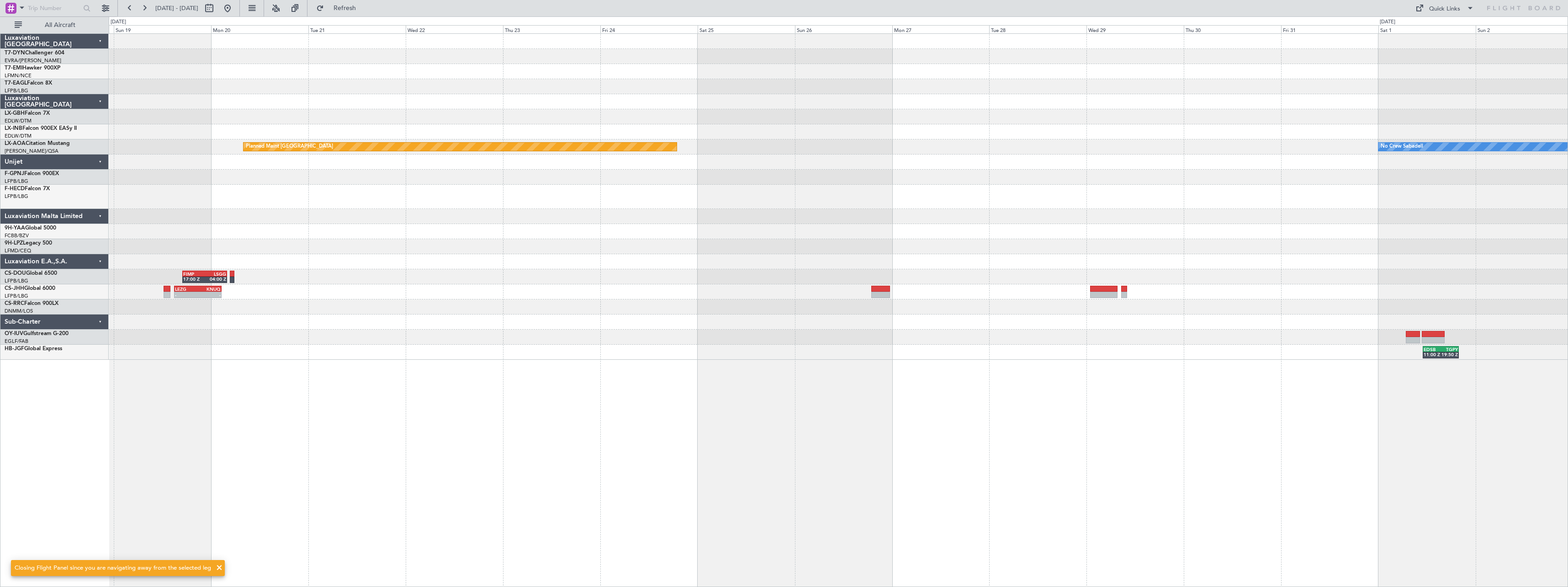
click at [662, 300] on div "Planned Maint [GEOGRAPHIC_DATA] ([GEOGRAPHIC_DATA])" at bounding box center [838, 307] width 1459 height 15
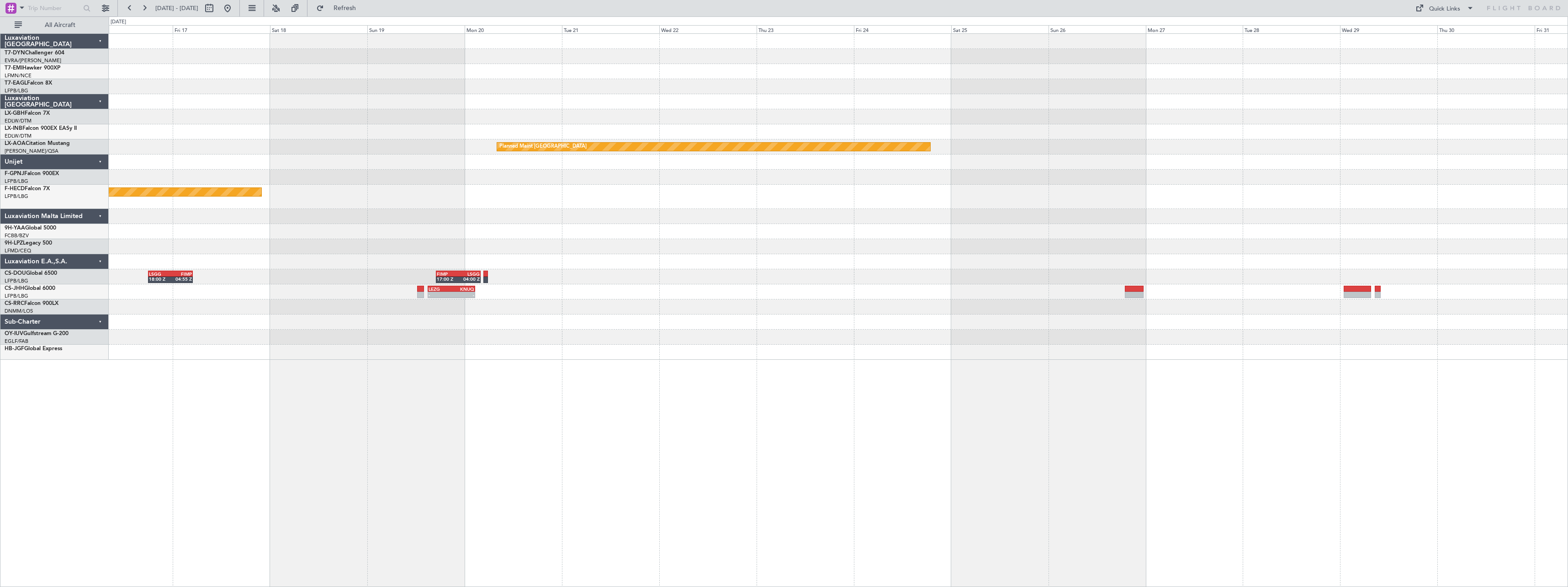
click at [488, 315] on div at bounding box center [838, 322] width 1459 height 15
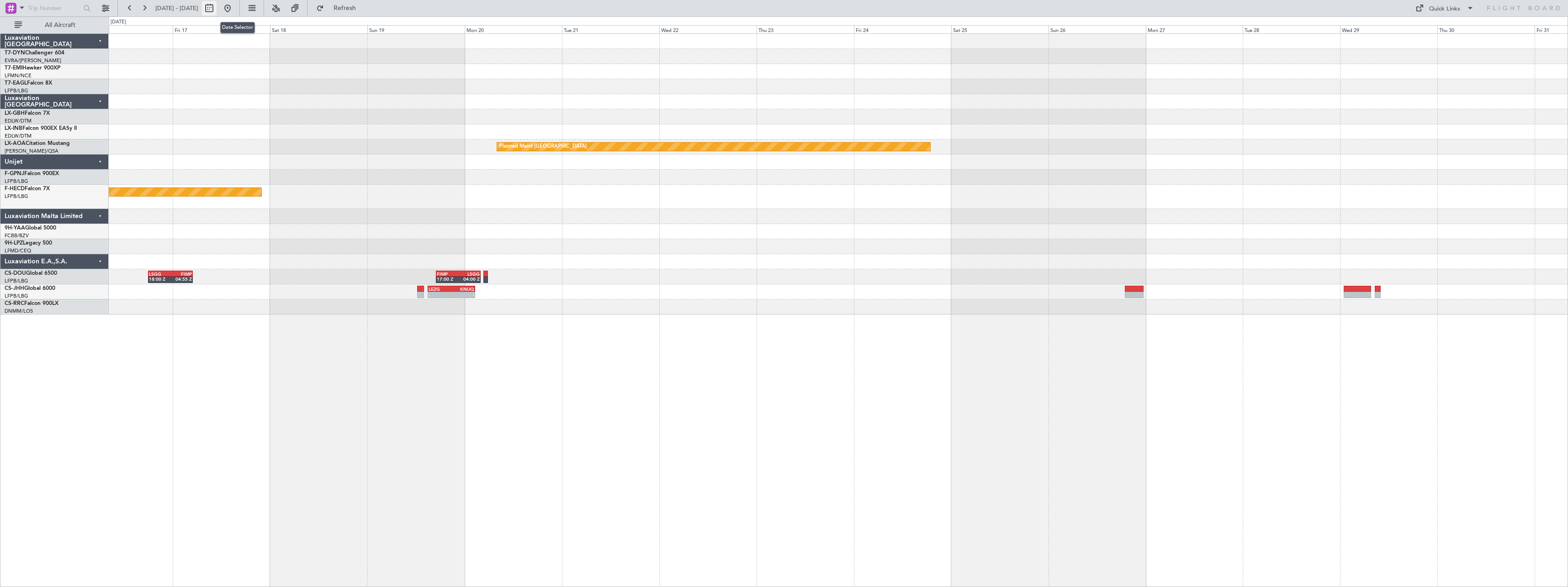
click at [217, 7] on button at bounding box center [209, 9] width 15 height 15
select select "10"
select select "2025"
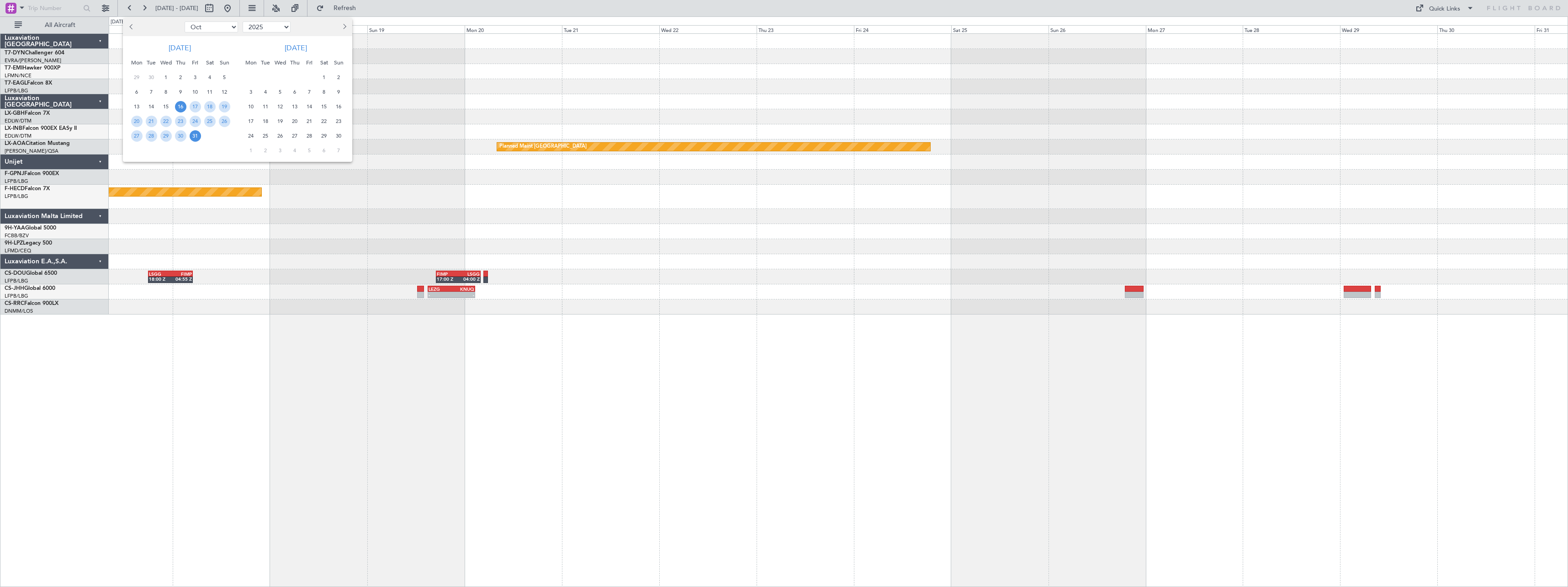
click at [135, 33] on button "Previous month" at bounding box center [131, 27] width 10 height 15
select select "9"
click at [222, 105] on span "21" at bounding box center [225, 107] width 12 height 12
click at [225, 118] on span "28" at bounding box center [225, 121] width 12 height 12
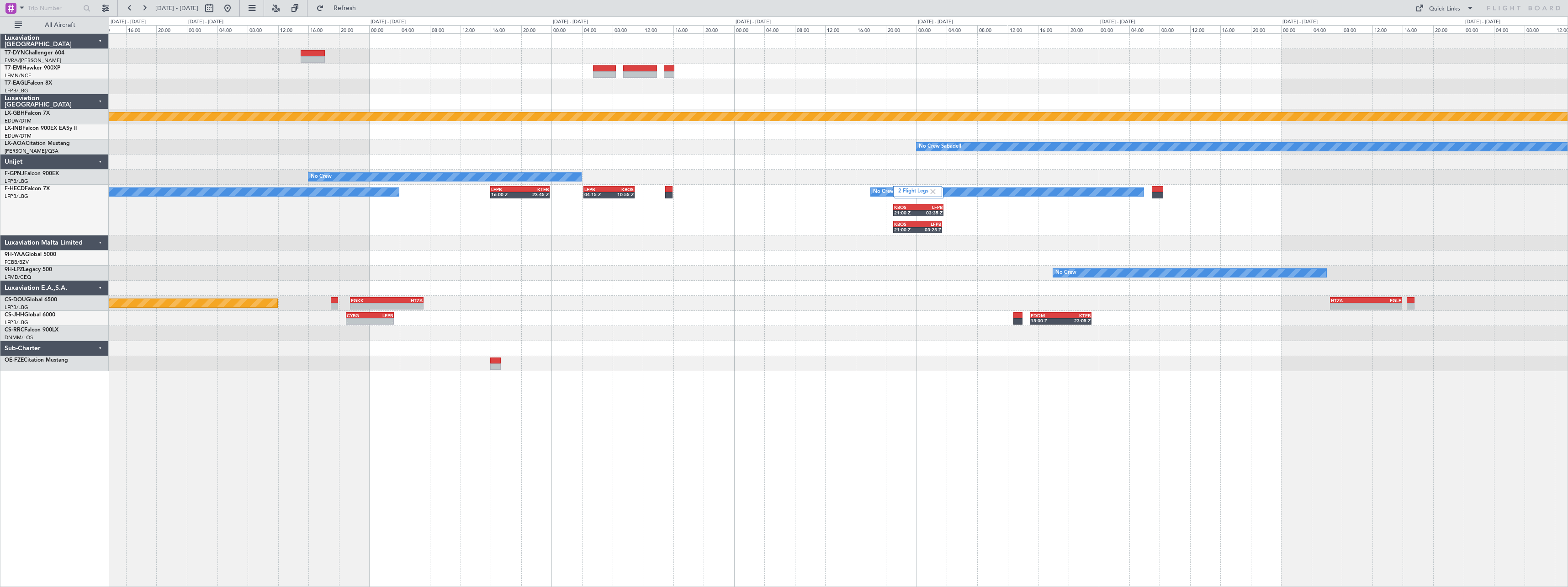
click at [425, 342] on div at bounding box center [838, 348] width 1459 height 15
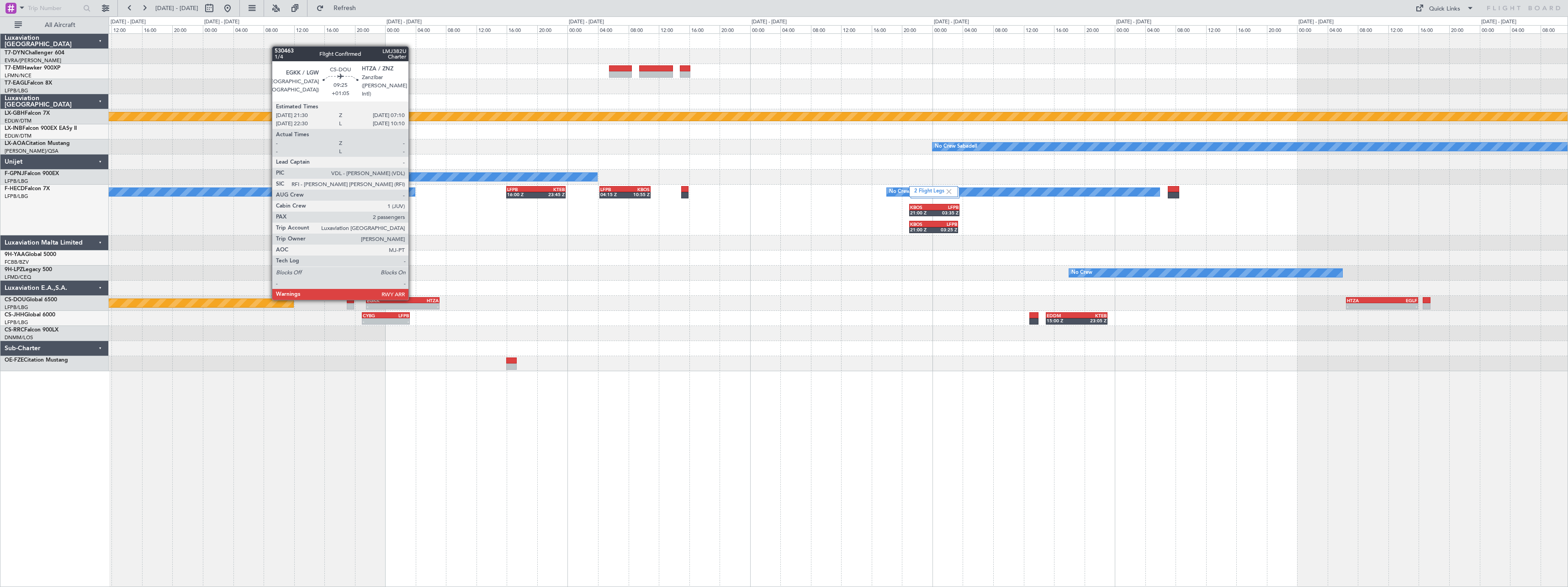
click at [413, 299] on div "HTZA" at bounding box center [420, 300] width 36 height 5
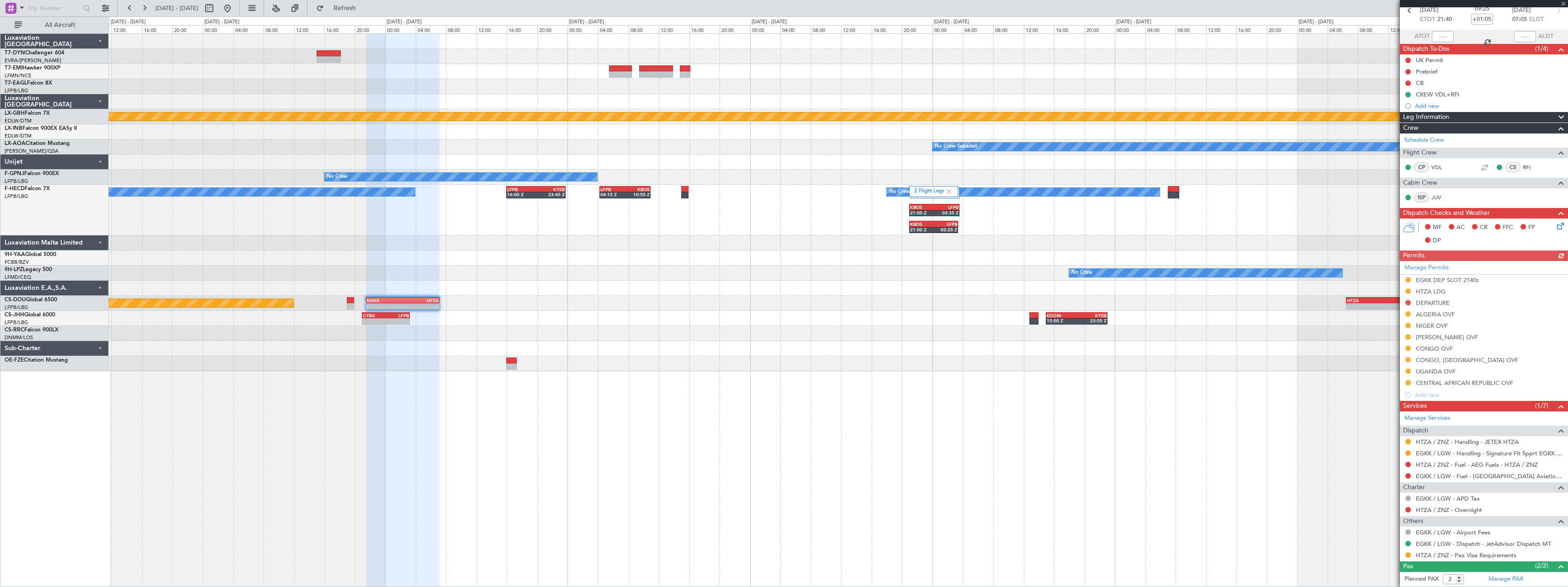
scroll to position [86, 0]
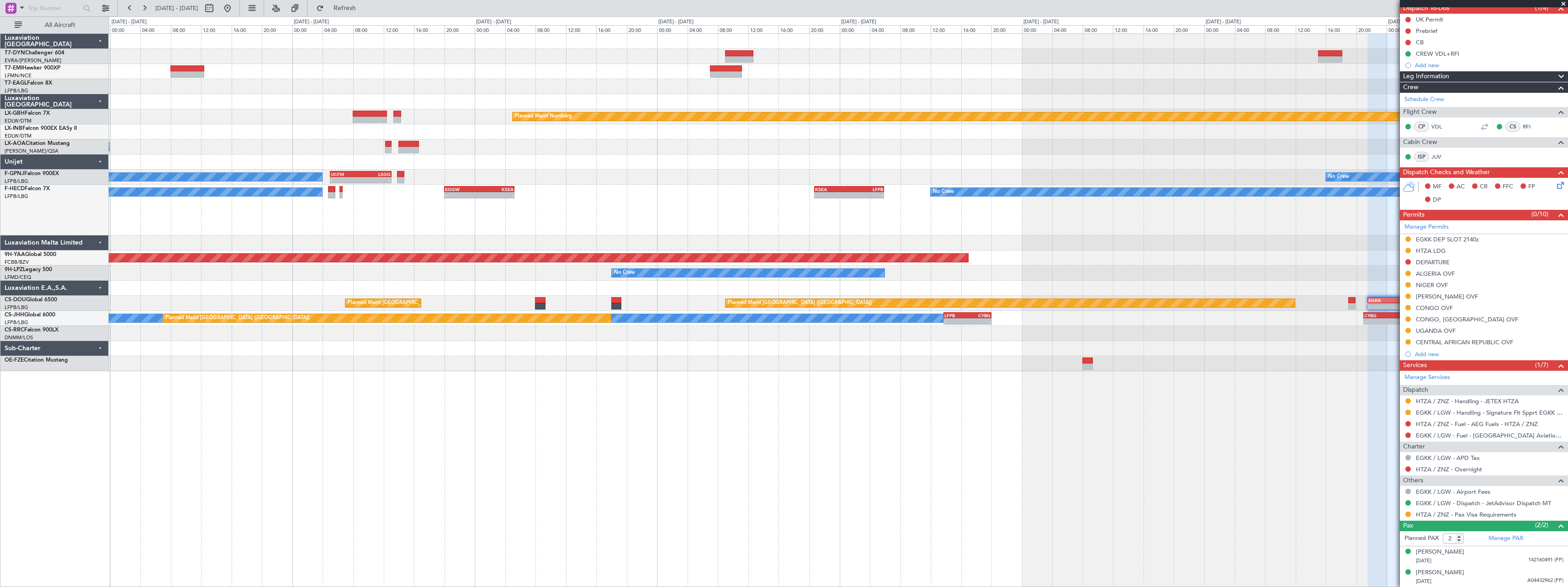
click at [1335, 399] on div "Grounded New York (Teterboro) Planned Maint Nurnberg No Crew London (Farnboroug…" at bounding box center [838, 310] width 1459 height 554
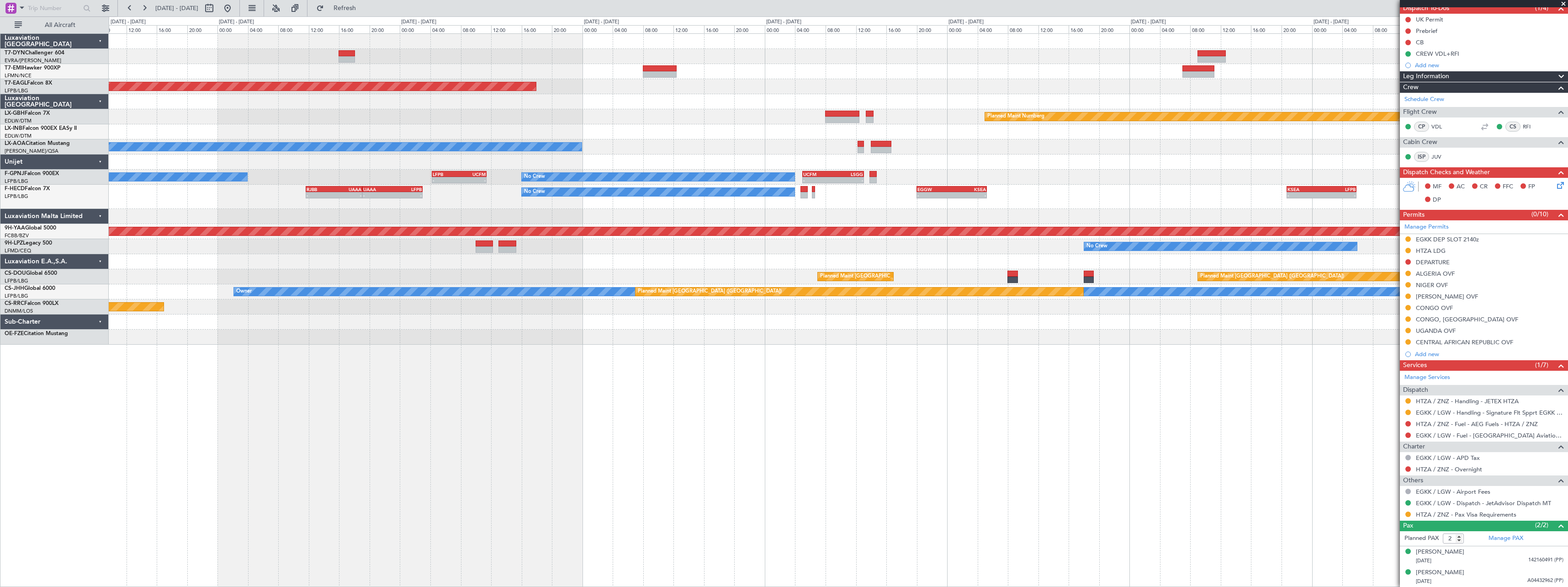
click at [1166, 403] on div "Grounded New York (Teterboro) Planned Maint Nurnberg No Crew London (Farnboroug…" at bounding box center [838, 310] width 1459 height 554
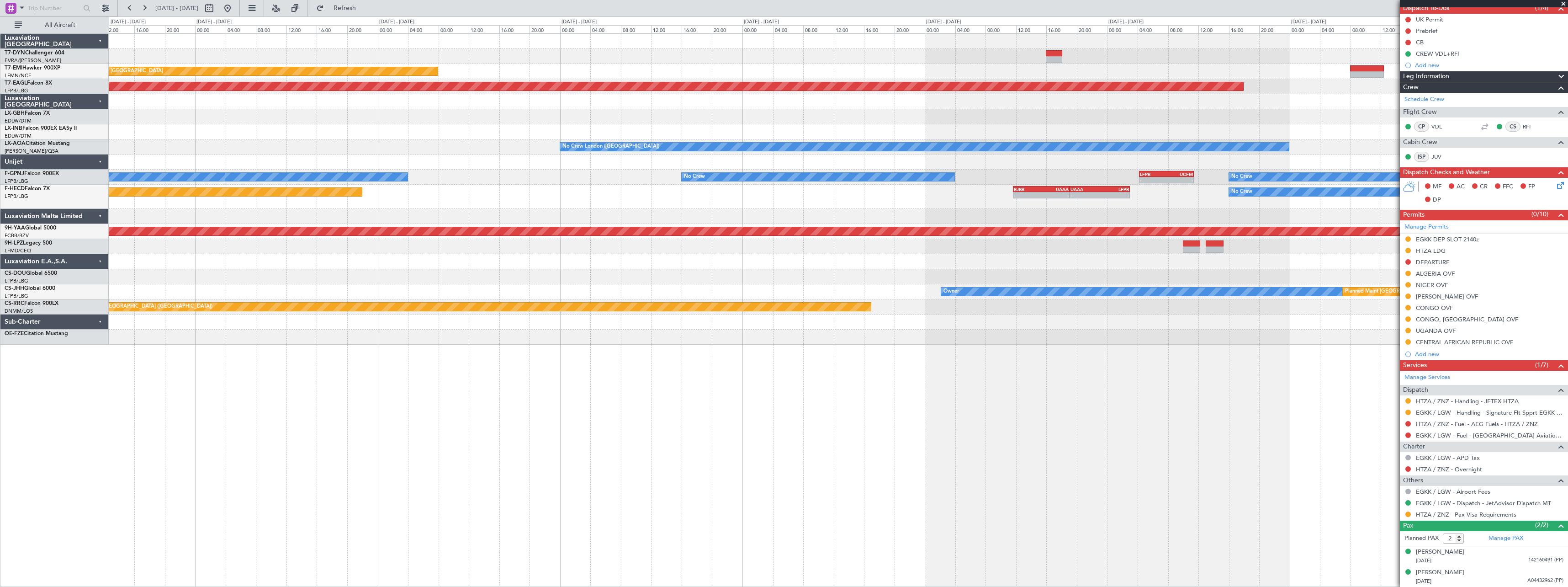
click at [1094, 397] on div "Planned Maint Zurich Grounded New York (Teterboro) Planned Maint Nurnberg No Cr…" at bounding box center [838, 310] width 1459 height 554
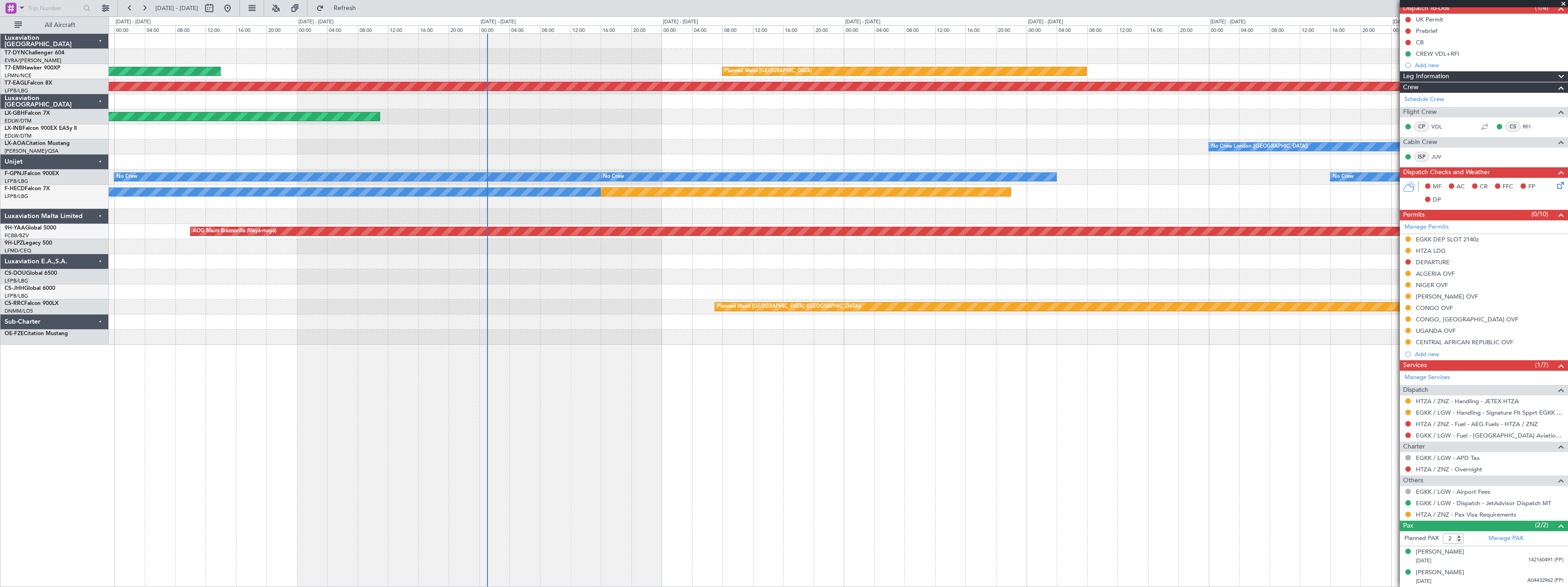
click at [584, 396] on div "AOG Maint Riga (Riga Intl) Planned Maint Zurich Planned Maint Zurich Grounded N…" at bounding box center [838, 310] width 1459 height 554
click at [752, 391] on div "AOG Maint Riga (Riga Intl) Planned Maint Zurich Planned Maint Zurich Grounded N…" at bounding box center [838, 310] width 1459 height 554
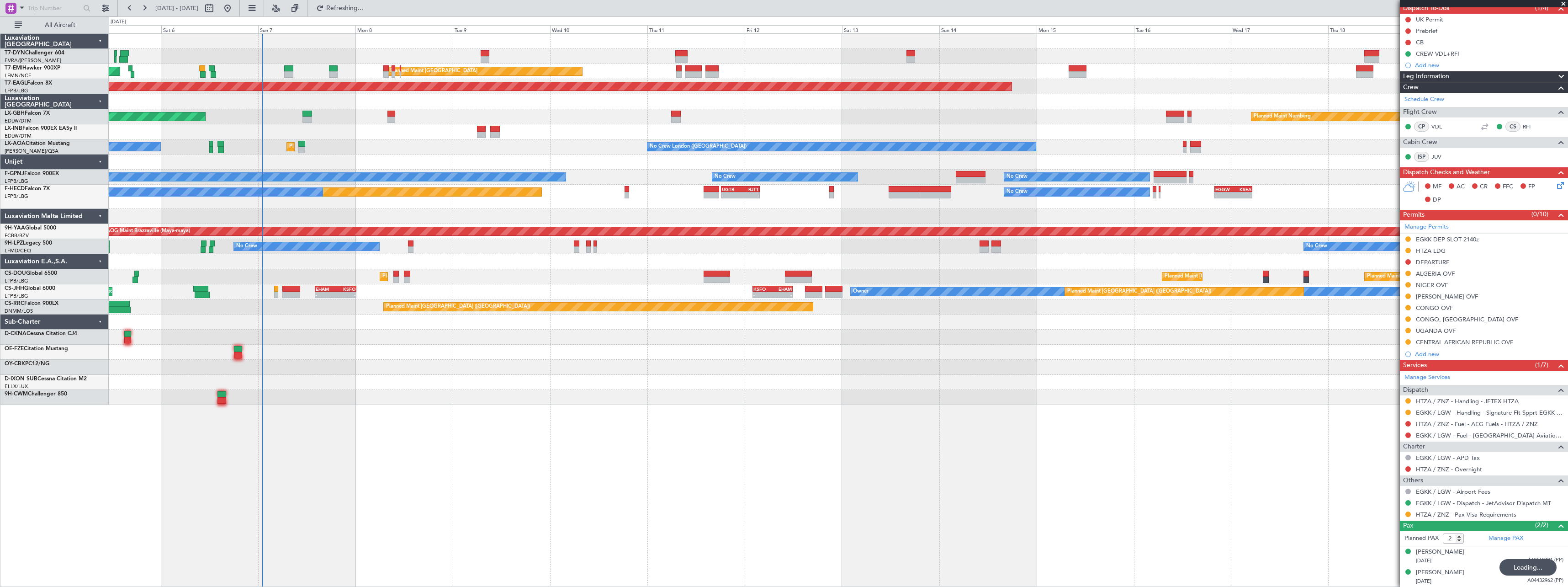
click at [696, 368] on div at bounding box center [838, 367] width 1459 height 15
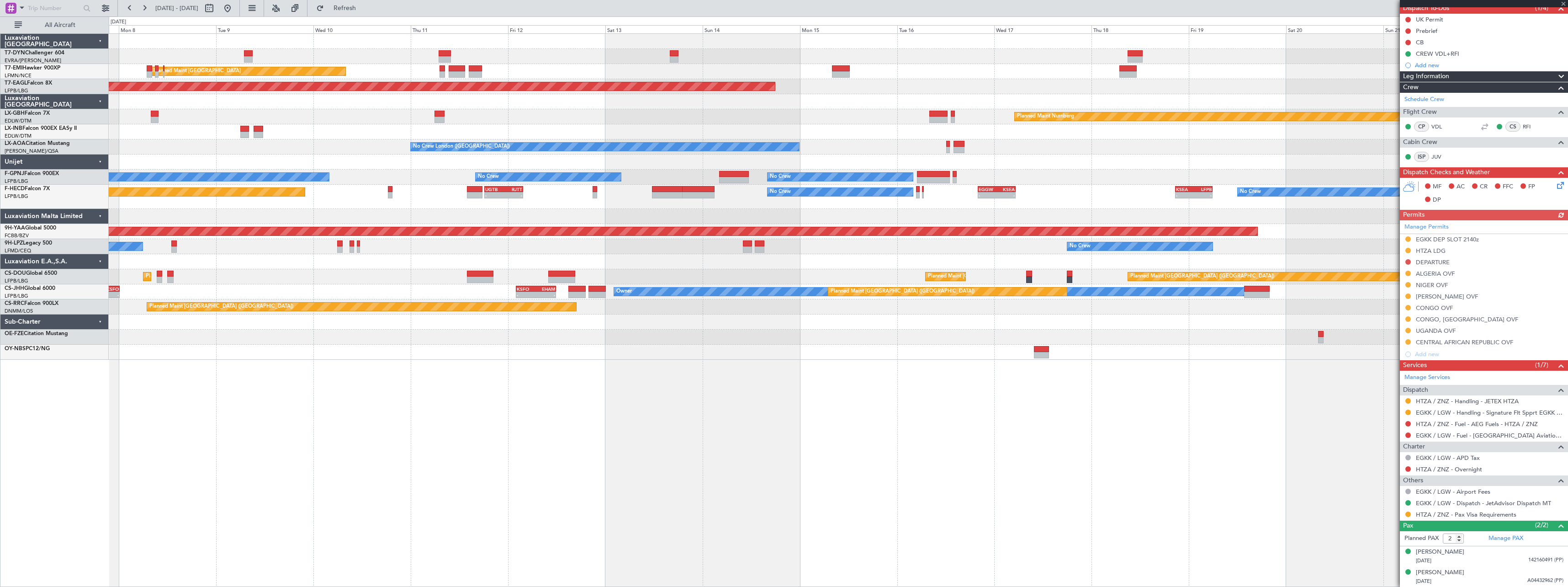
click at [810, 370] on div "Planned Maint Zurich Planned Maint Zurich Grounded New York (Teterboro) Planned…" at bounding box center [838, 310] width 1459 height 554
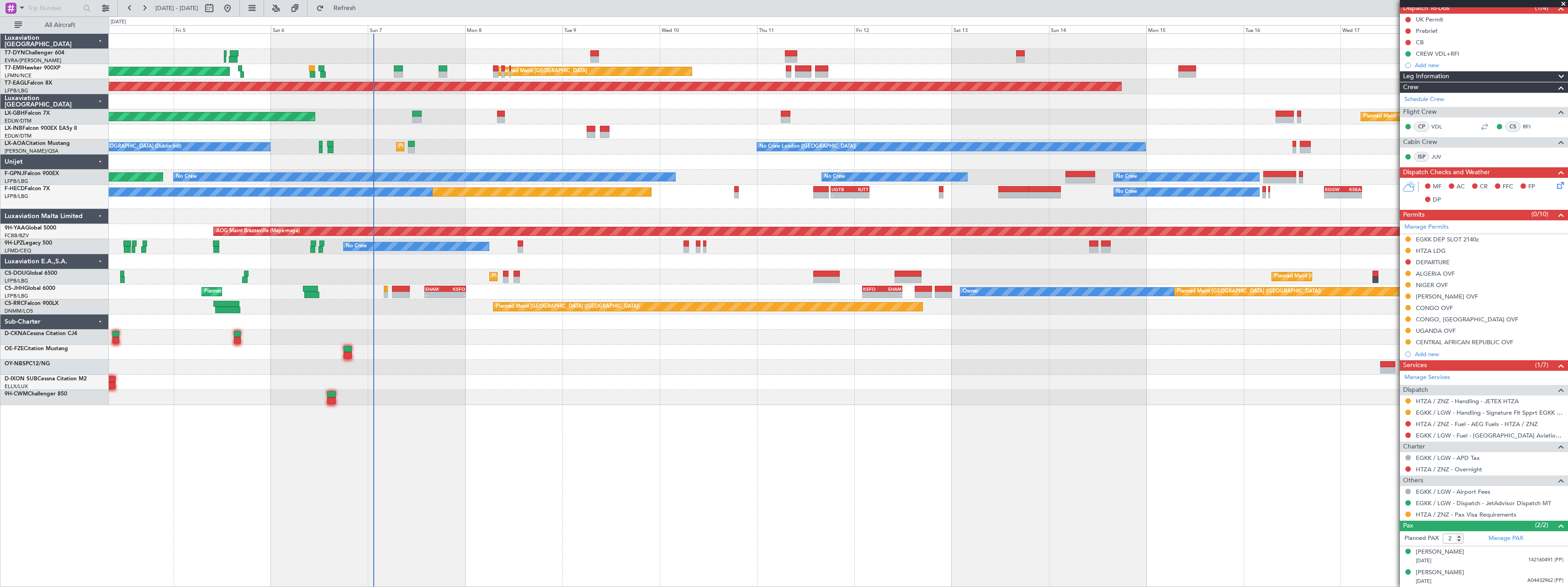
click at [1565, 2] on span at bounding box center [1563, 4] width 9 height 9
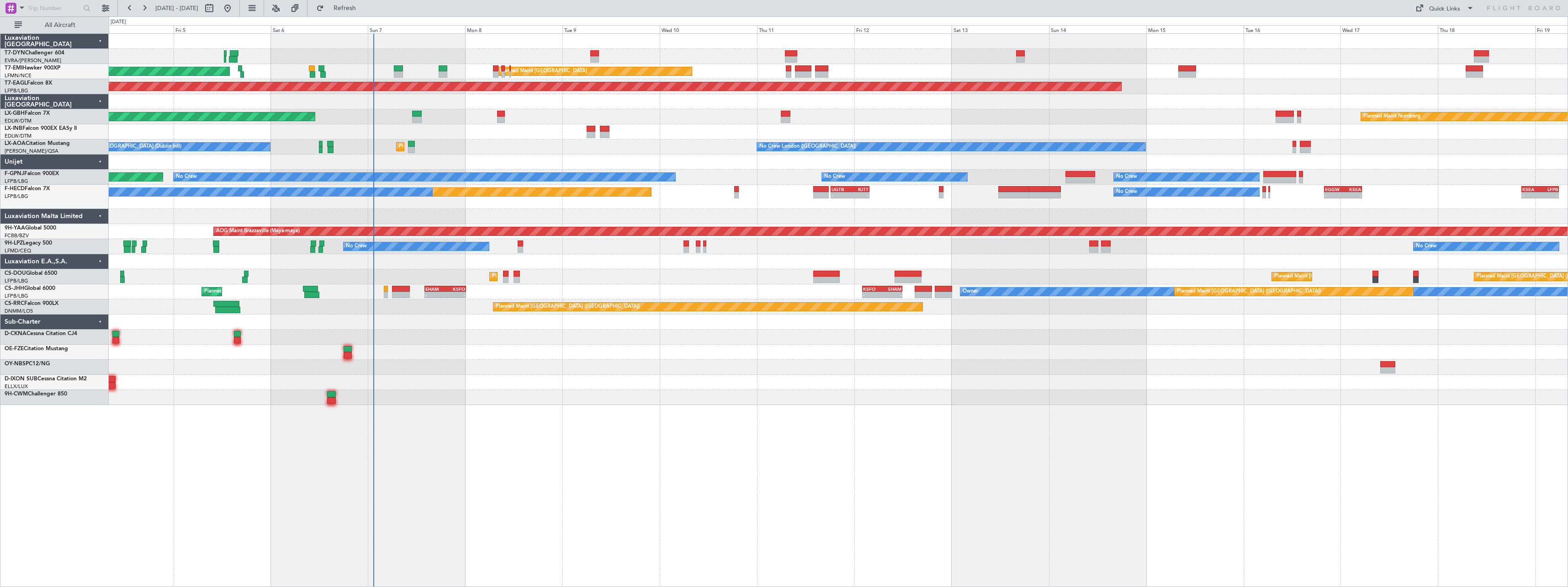
type input "0"
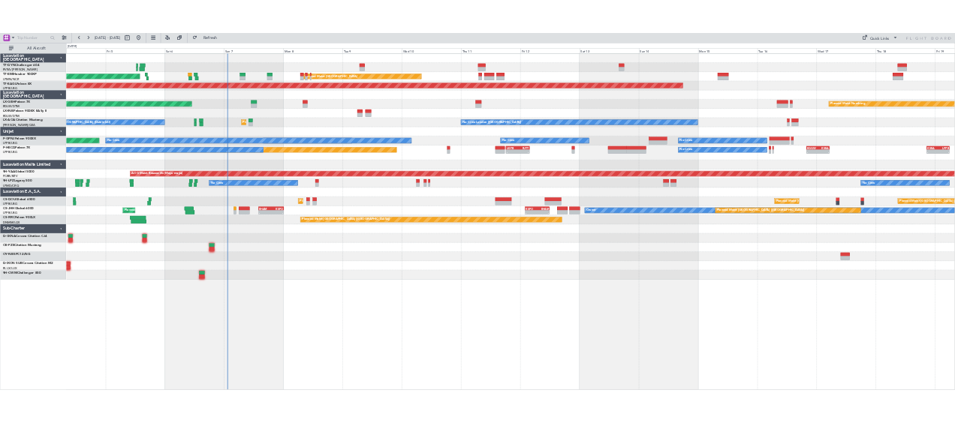
scroll to position [0, 0]
